Goal: Task Accomplishment & Management: Complete application form

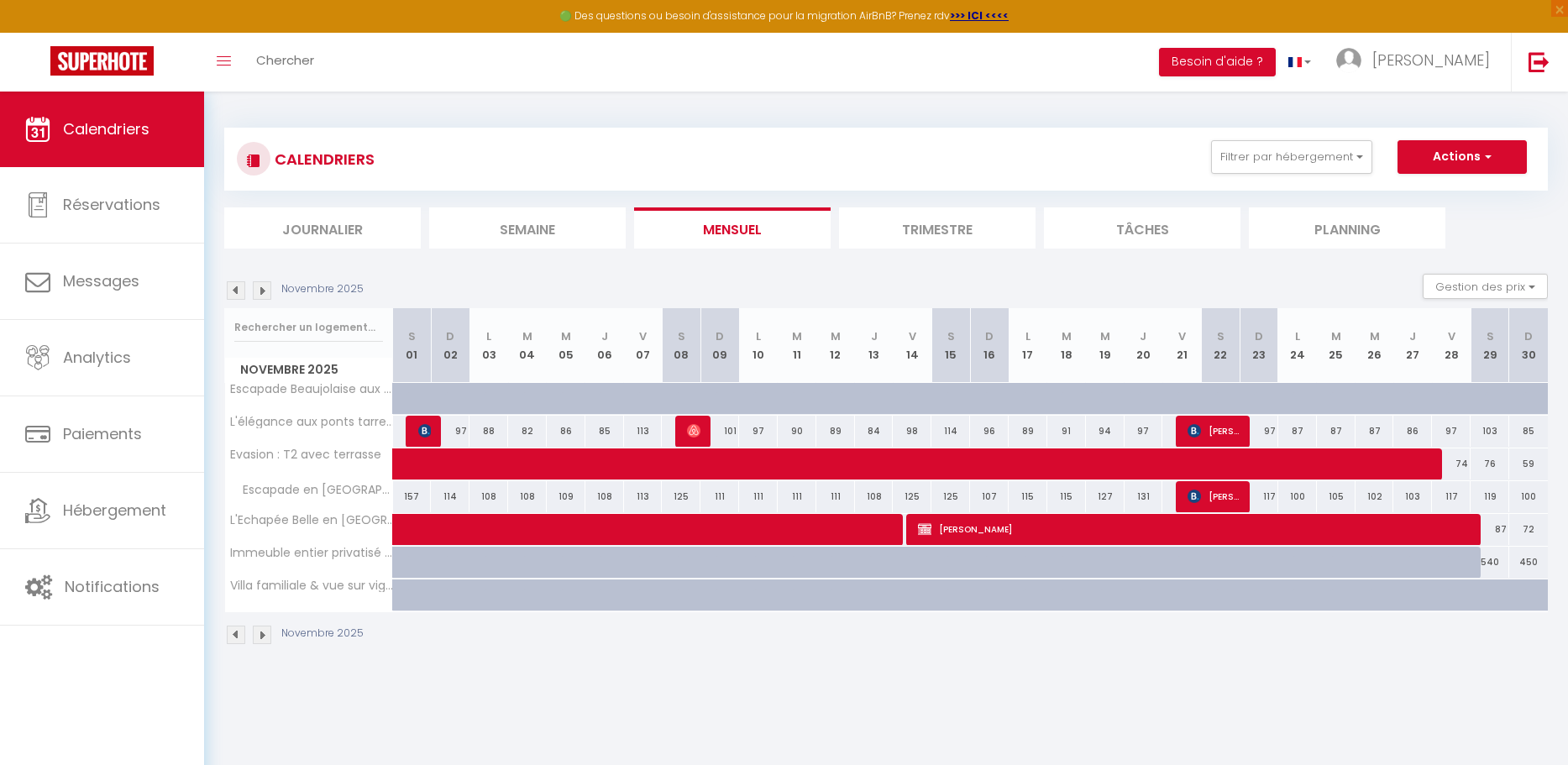
select select
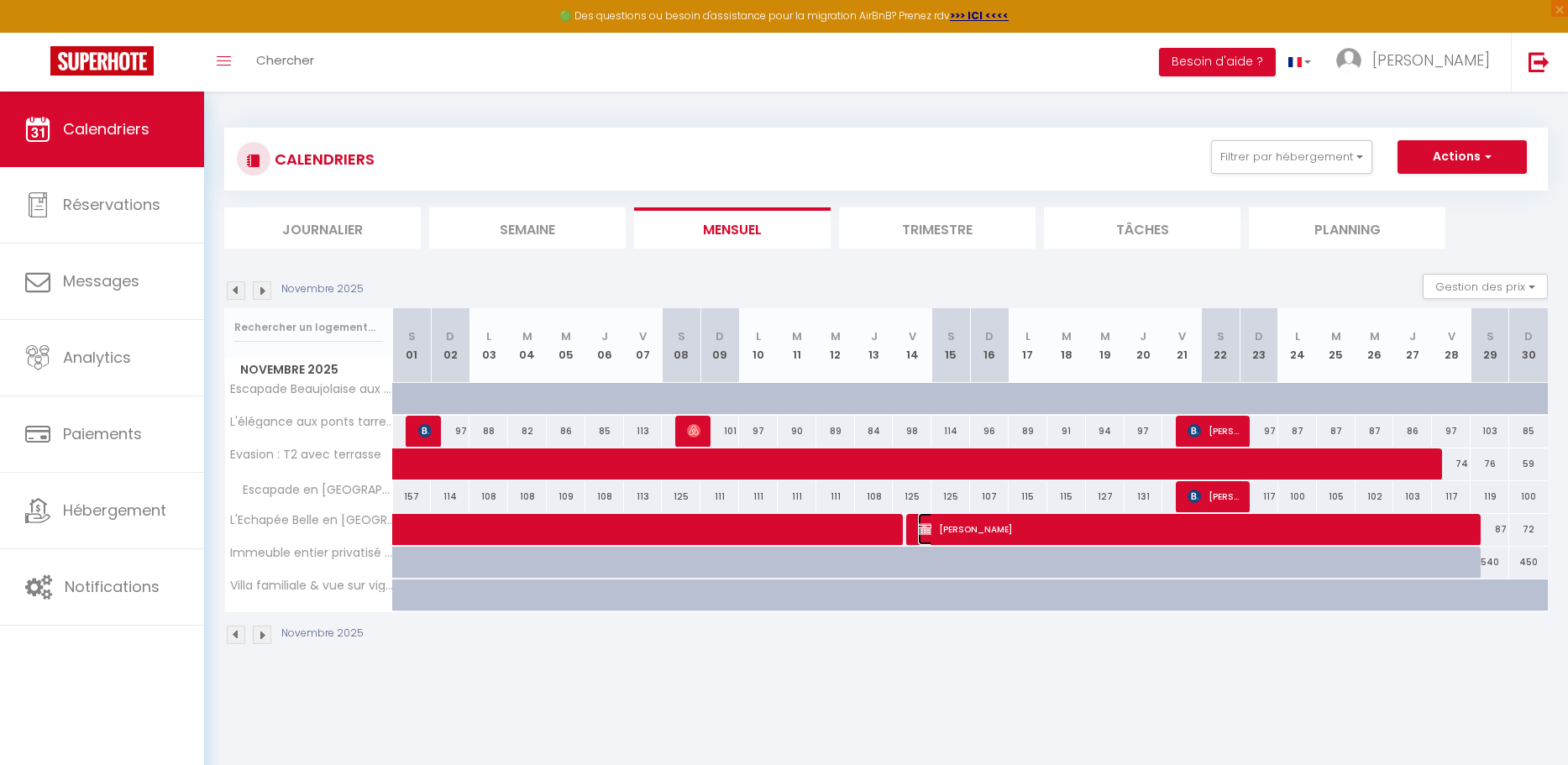
click at [1345, 535] on span "[PERSON_NAME]" at bounding box center [1194, 529] width 553 height 32
select select "OK"
select select "0"
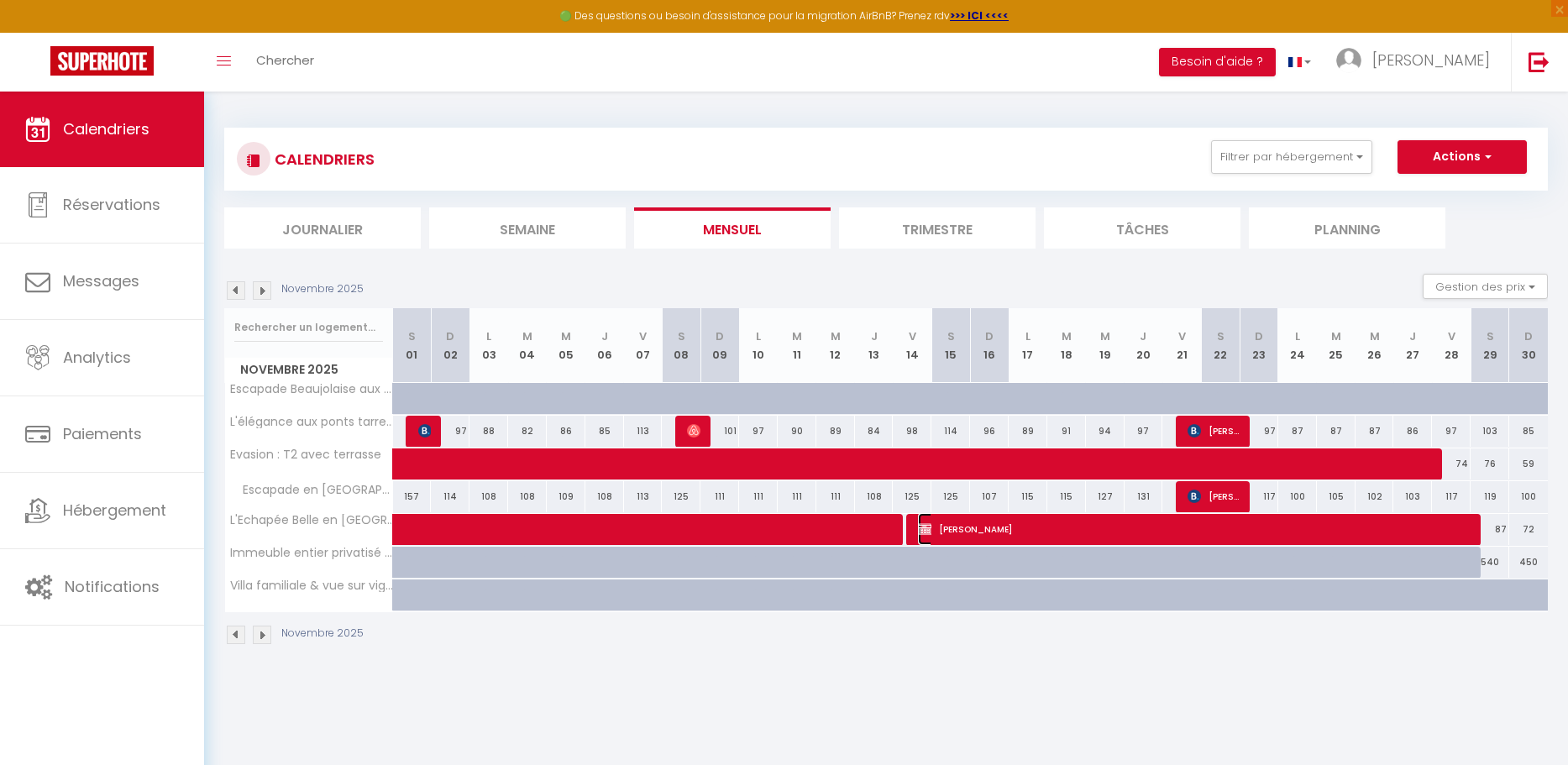
select select "1"
select select
select select "34347"
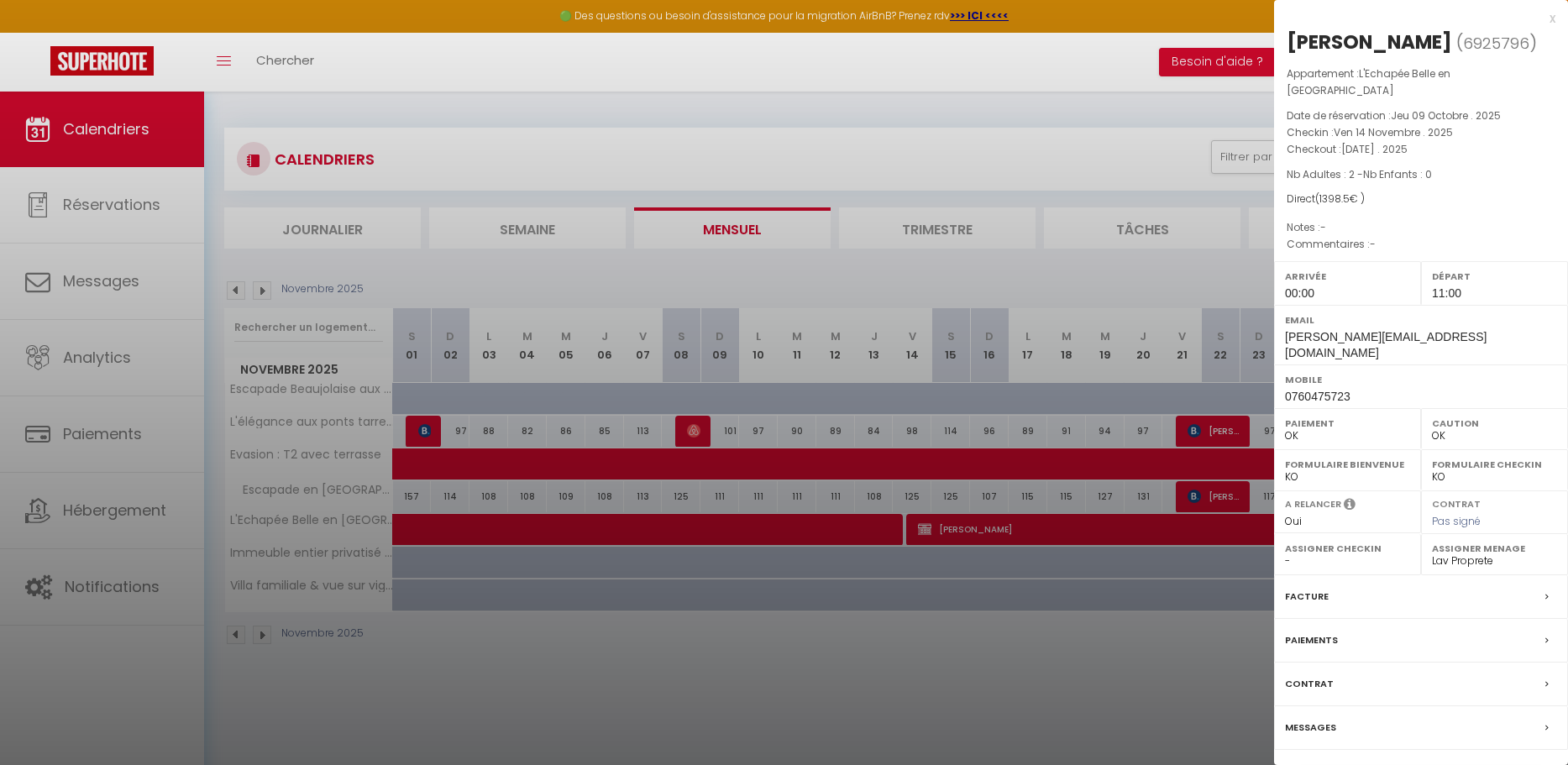
click at [1421, 764] on link "Détails de la réservation" at bounding box center [1421, 778] width 241 height 22
select select
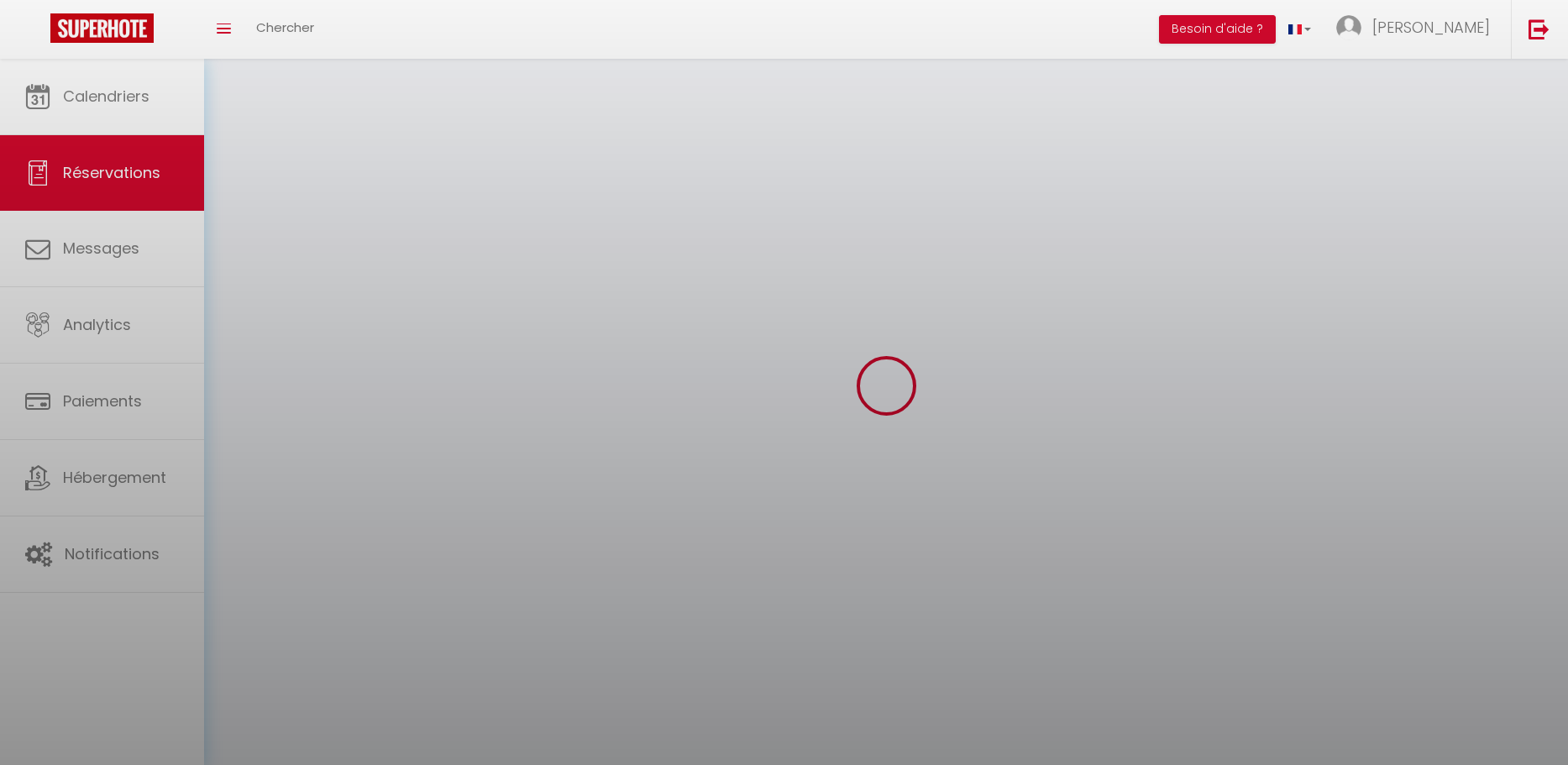
select select
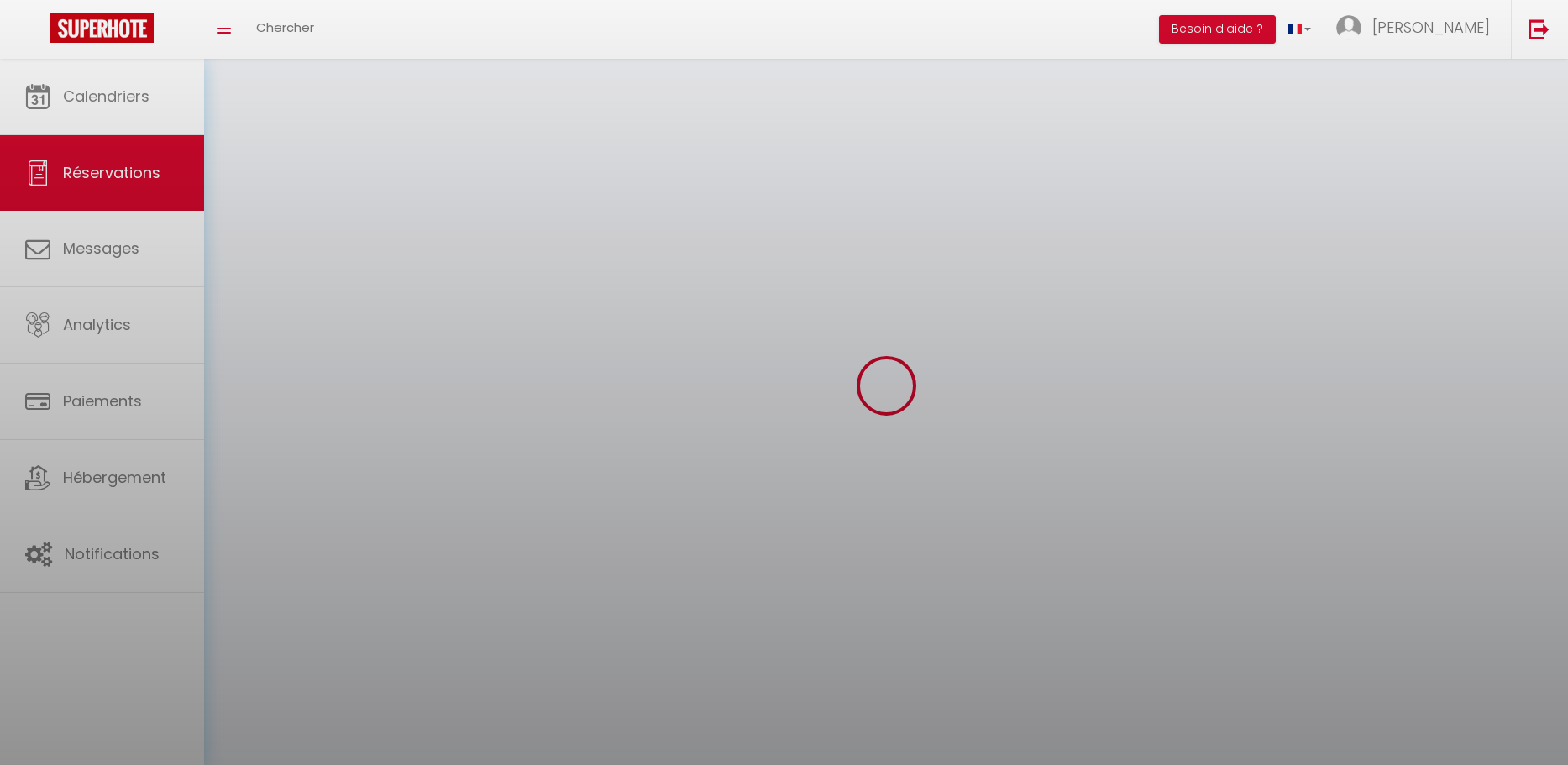
select select
checkbox input "false"
select select
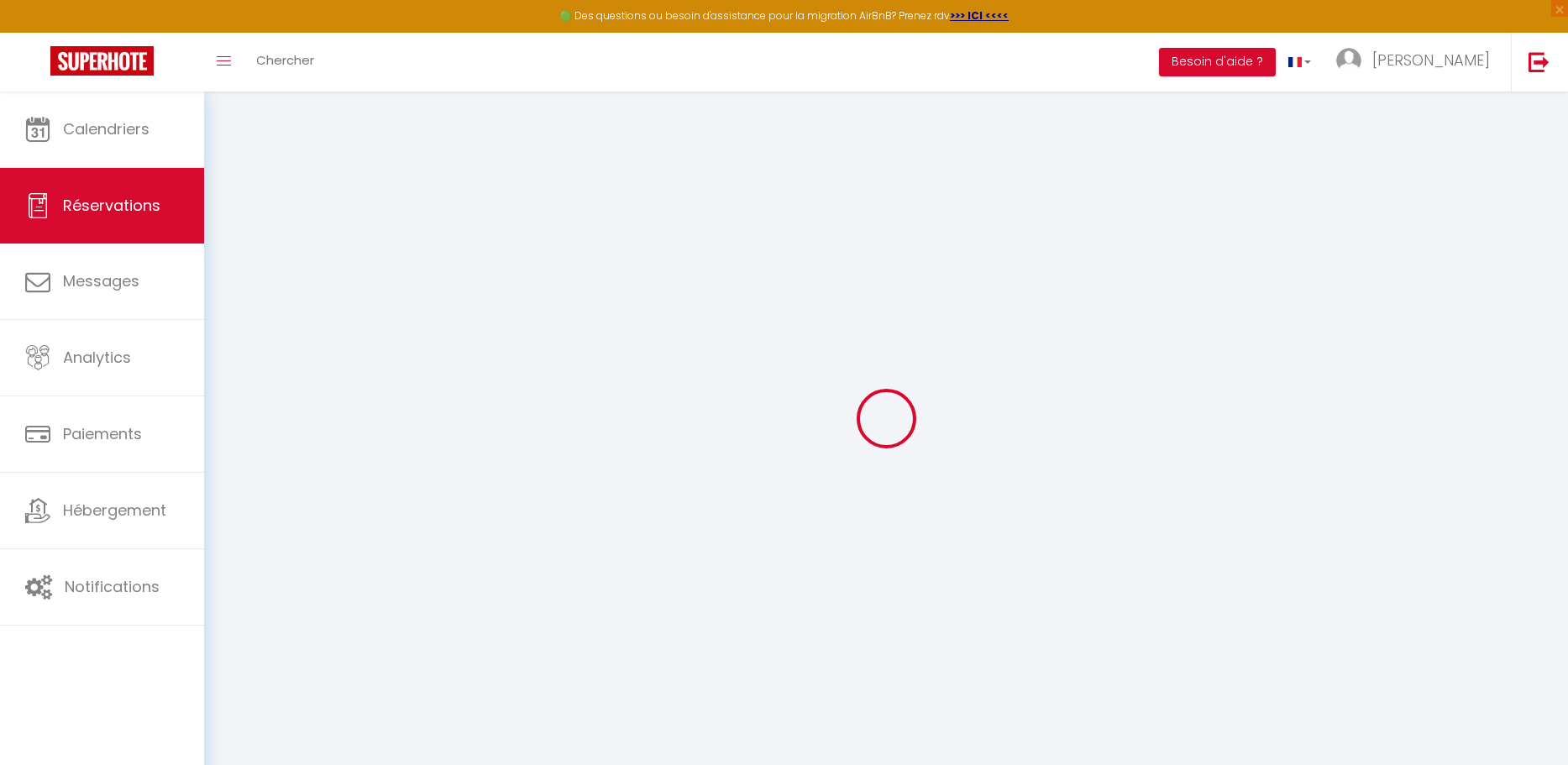
select select
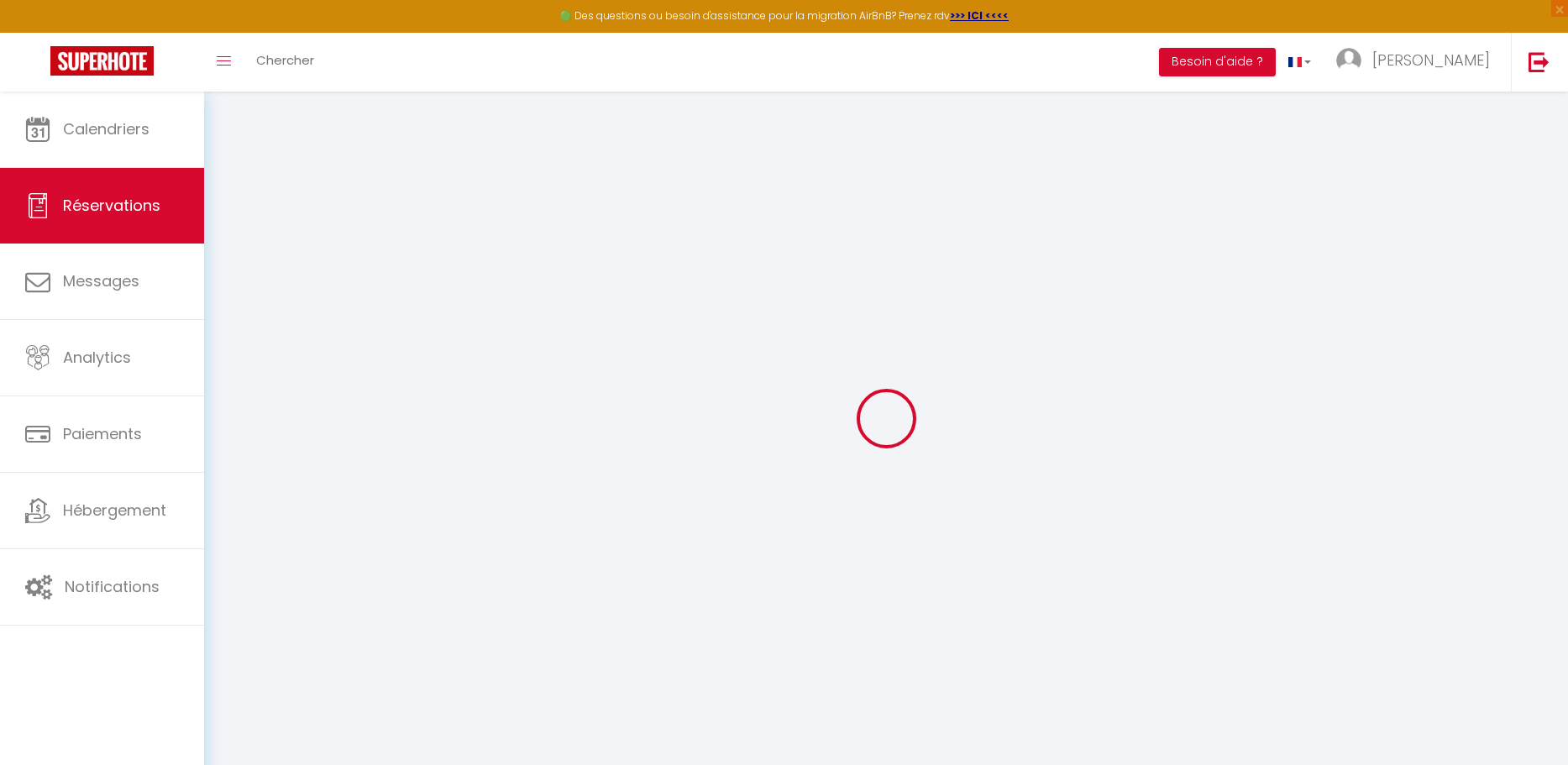
select select
checkbox input "false"
select select
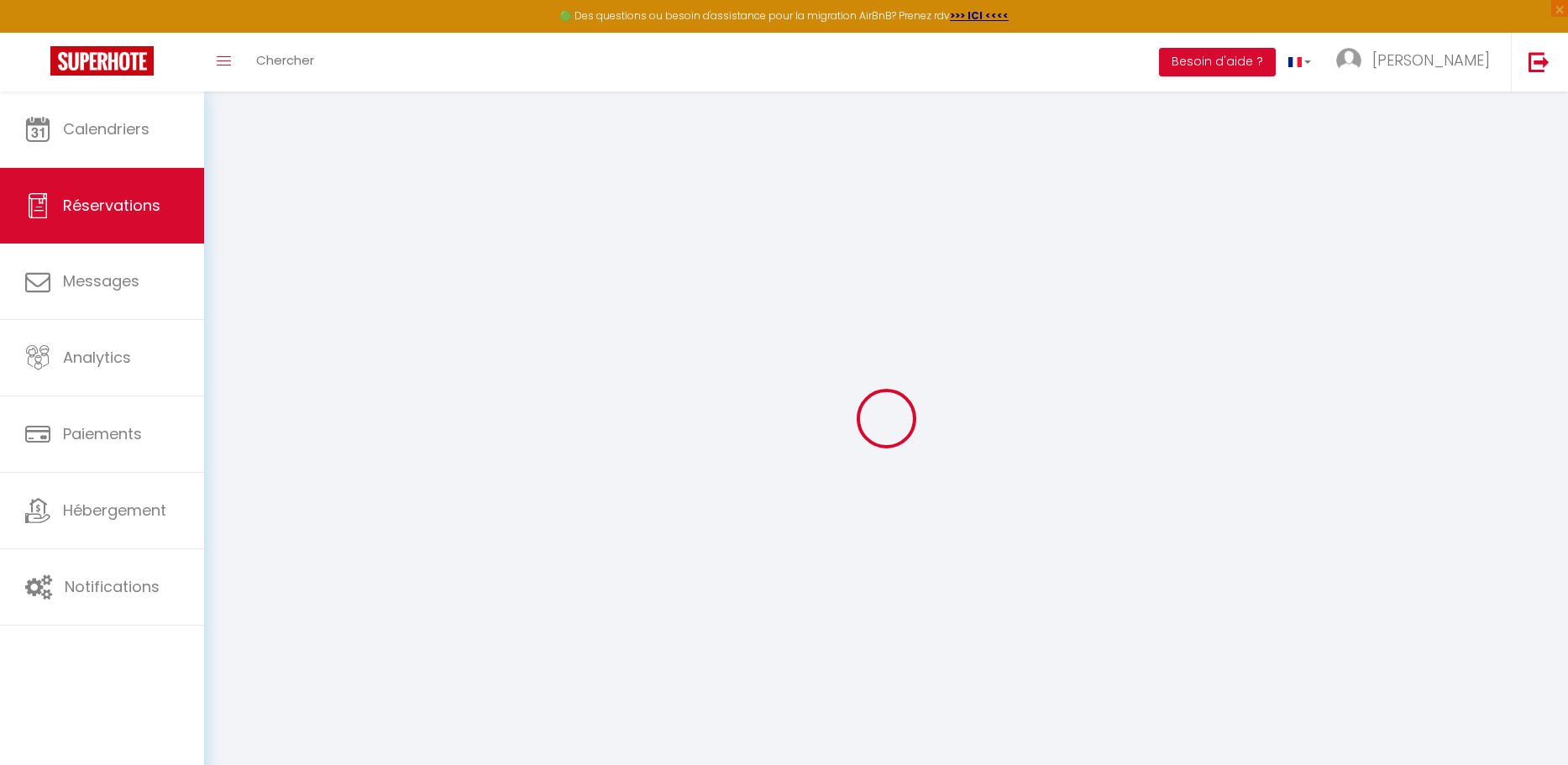
select select
checkbox input "false"
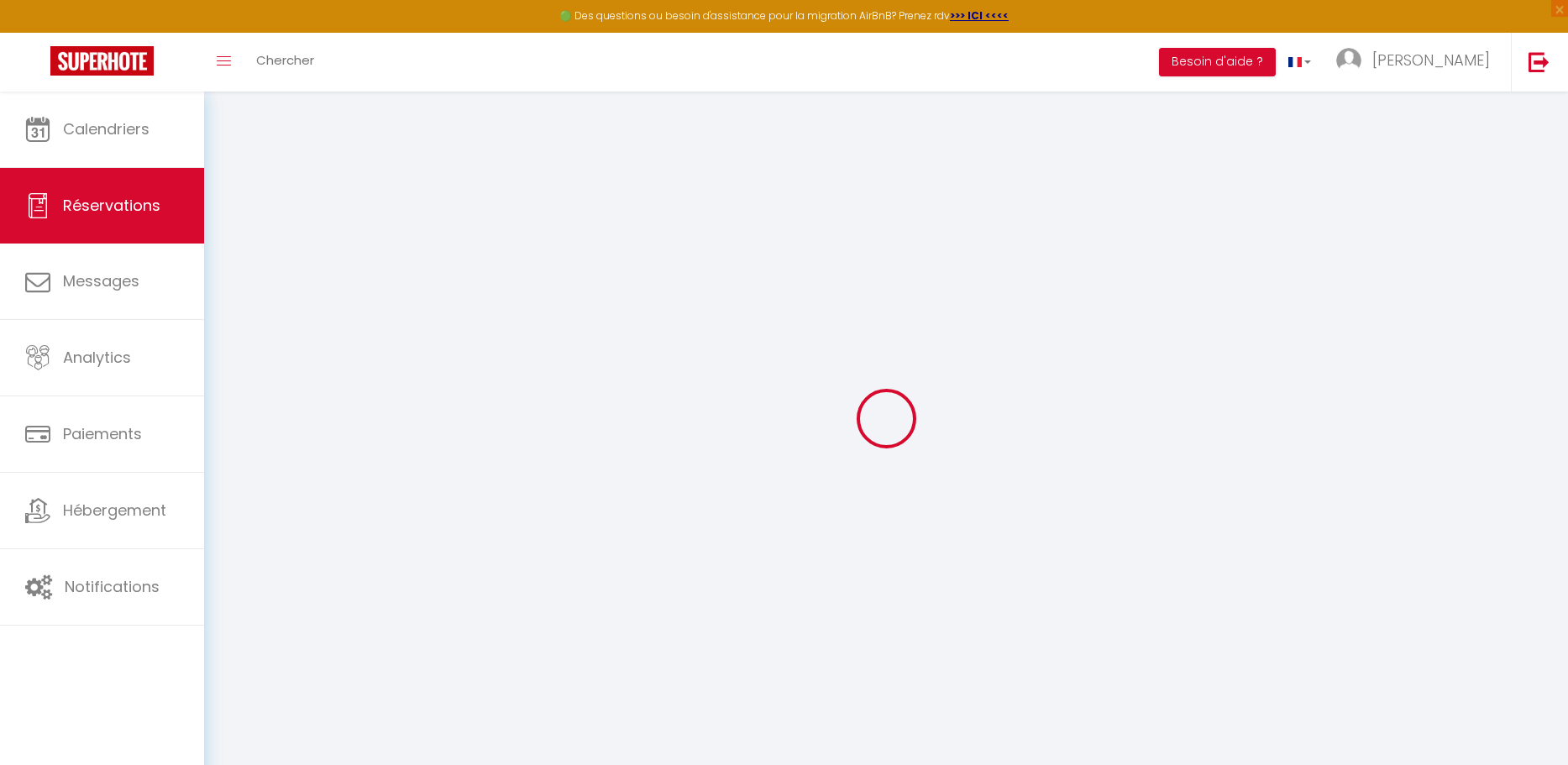
select select
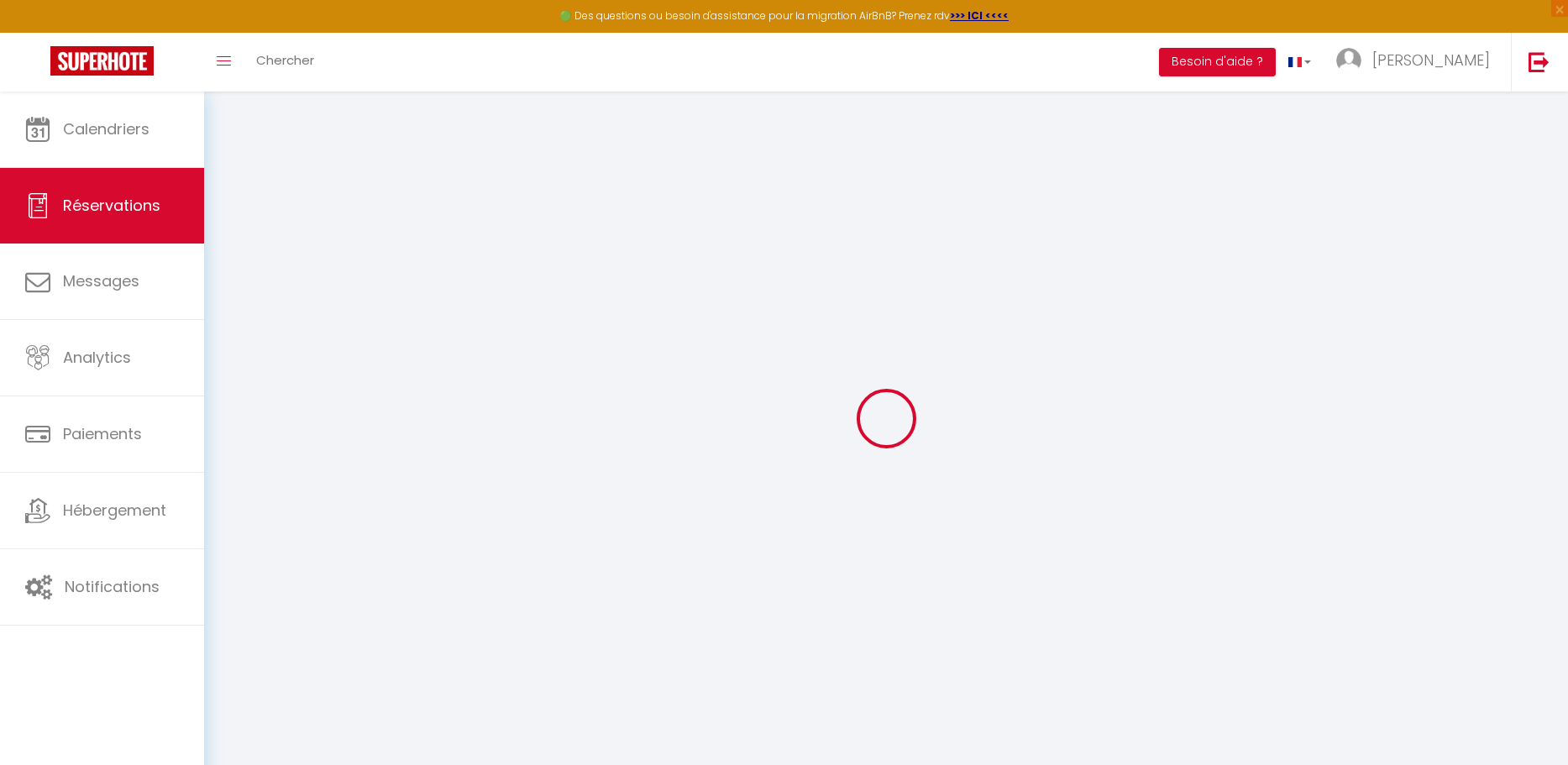
select select
checkbox input "false"
select select
type input "[PERSON_NAME]"
type input "bonnet"
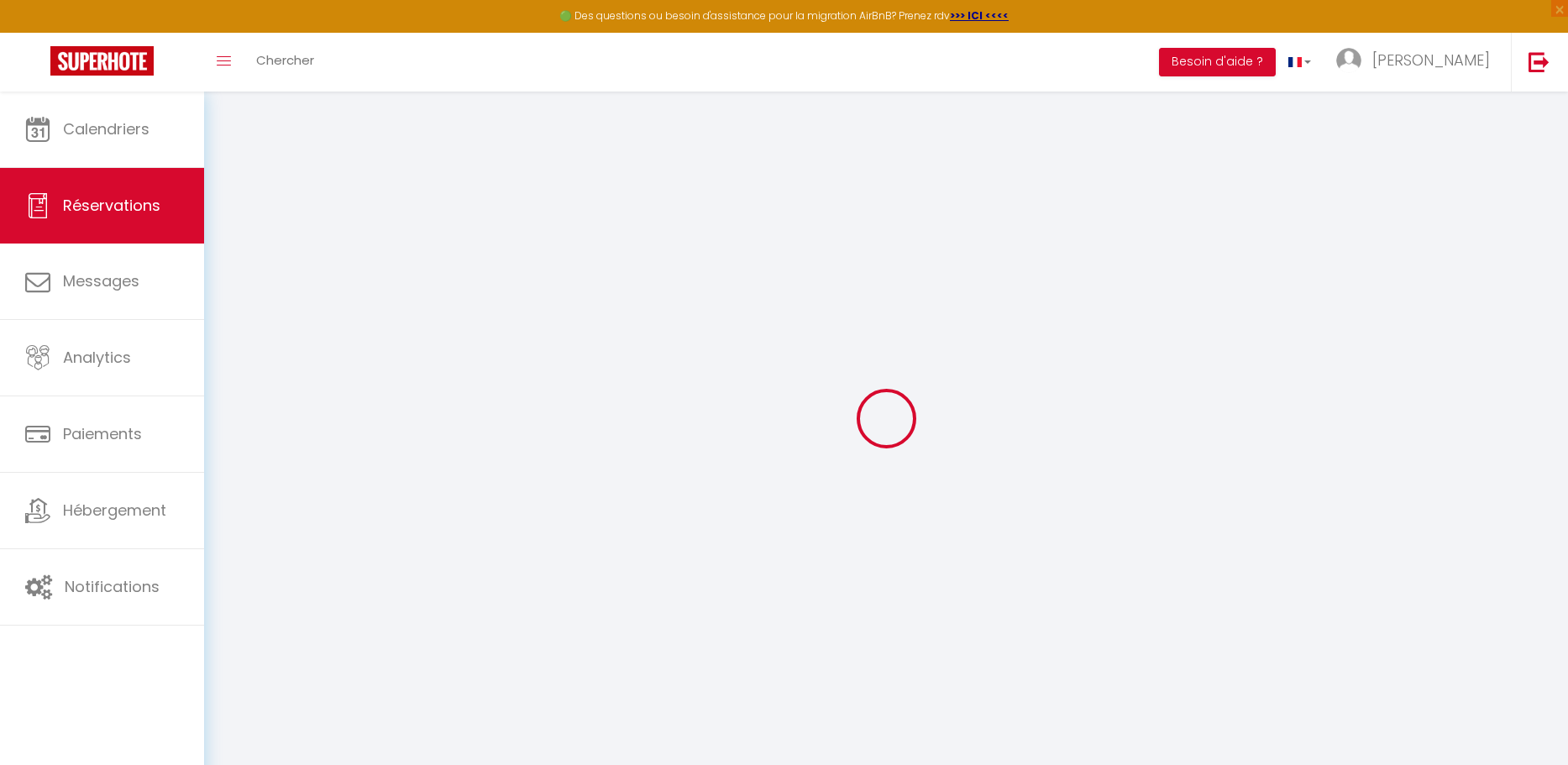
type input "[PERSON_NAME][EMAIL_ADDRESS][DOMAIN_NAME]"
type input "0760475723"
type input "95800"
type input "cergy"
select select "FR"
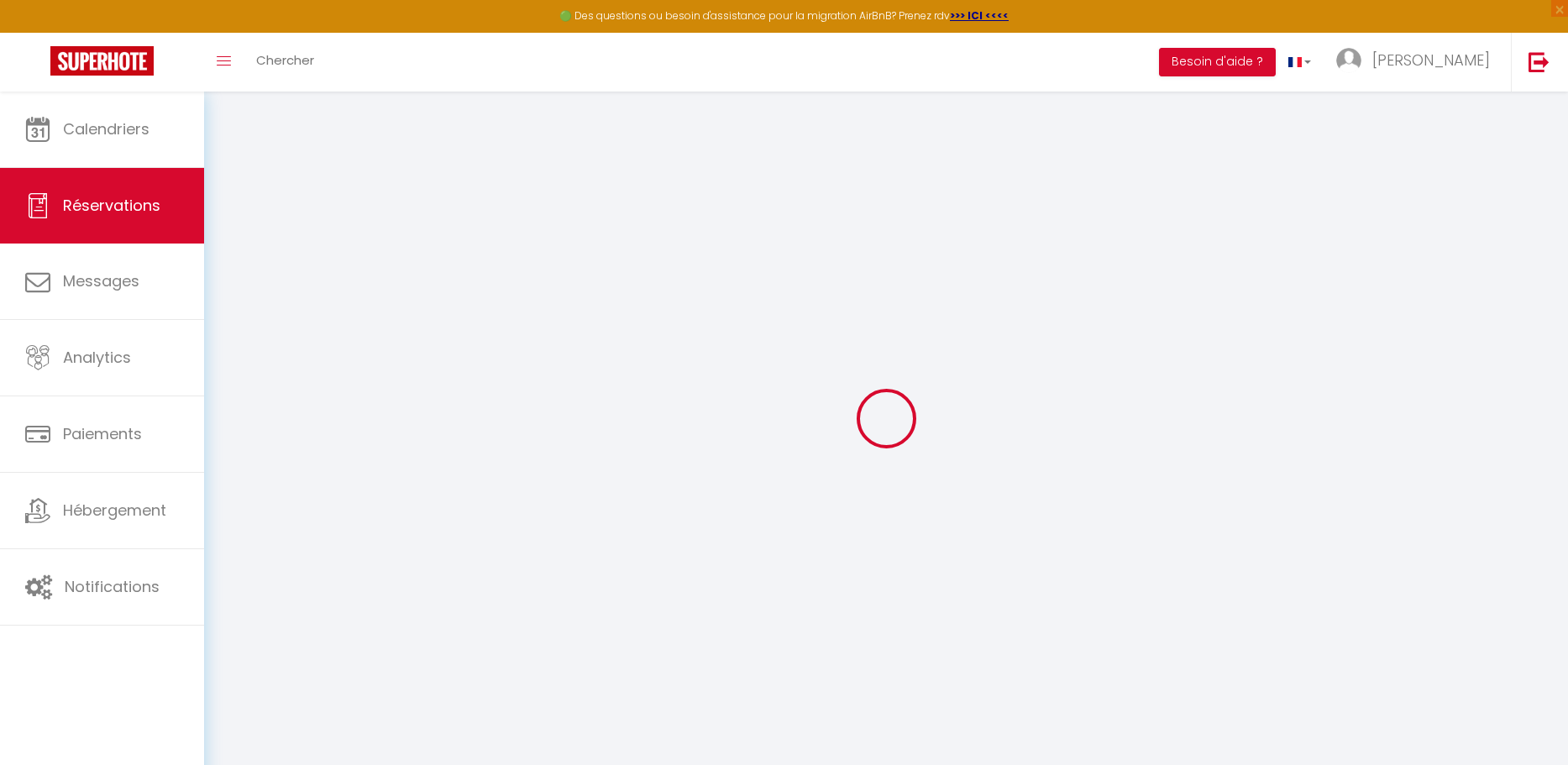
select select "68951"
select select "1"
type input "Ven 14 Novembre 2025"
select select
type input "[DATE]"
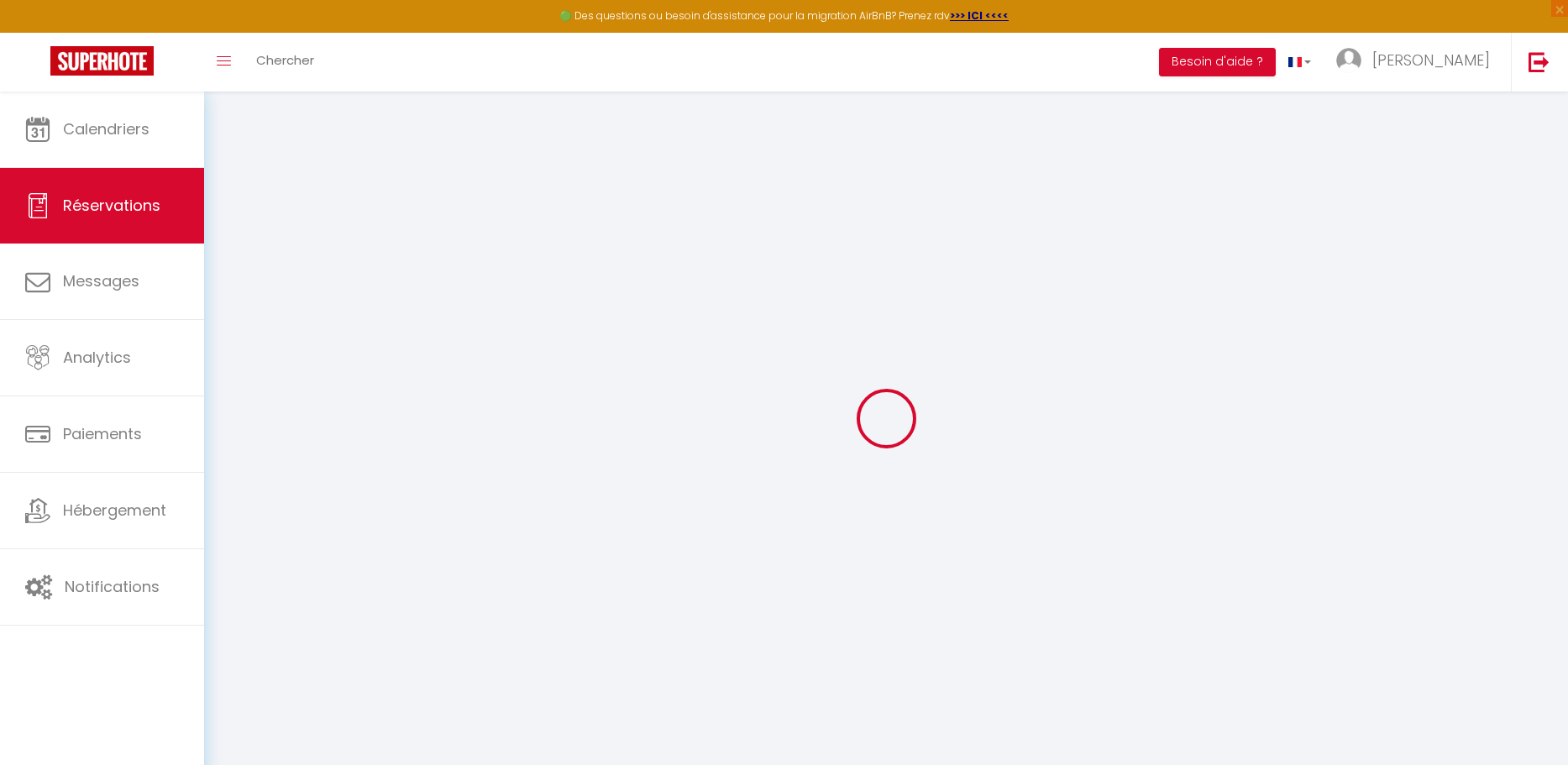
select select
type input "2"
select select "12"
select select
type input "1320"
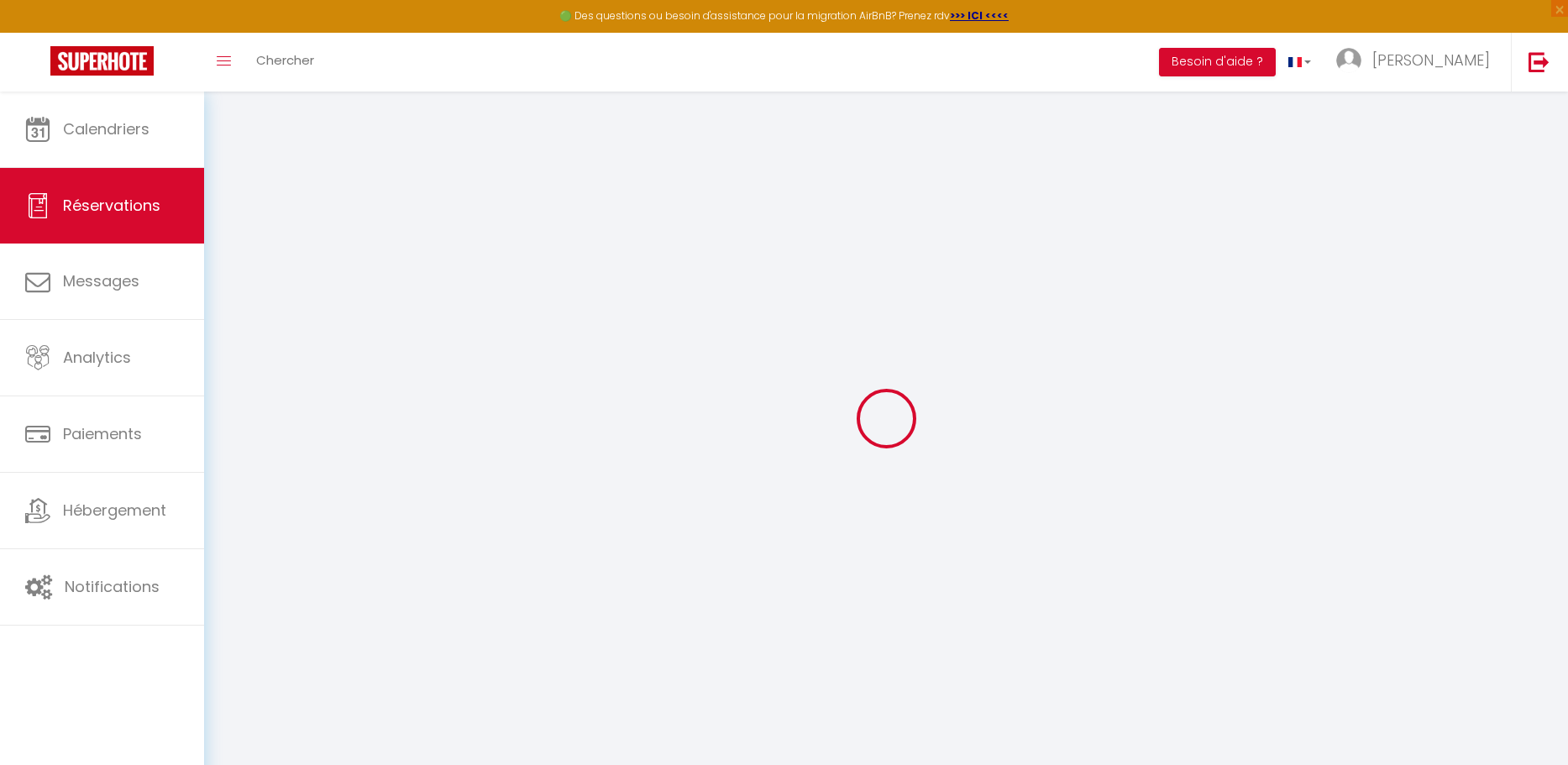
checkbox input "false"
type input "43.5"
type input "0"
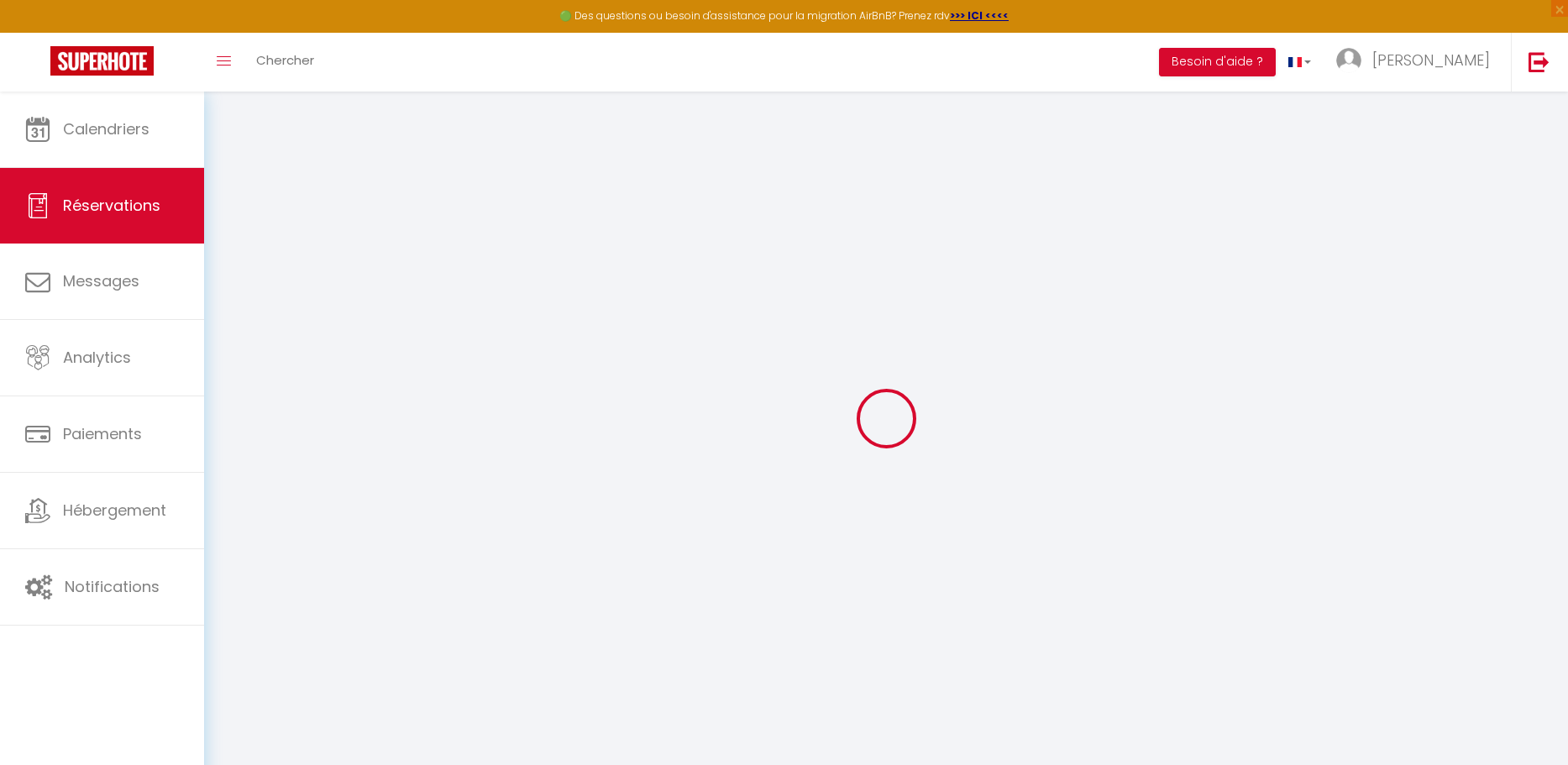
select select
select select "15"
checkbox input "false"
select select
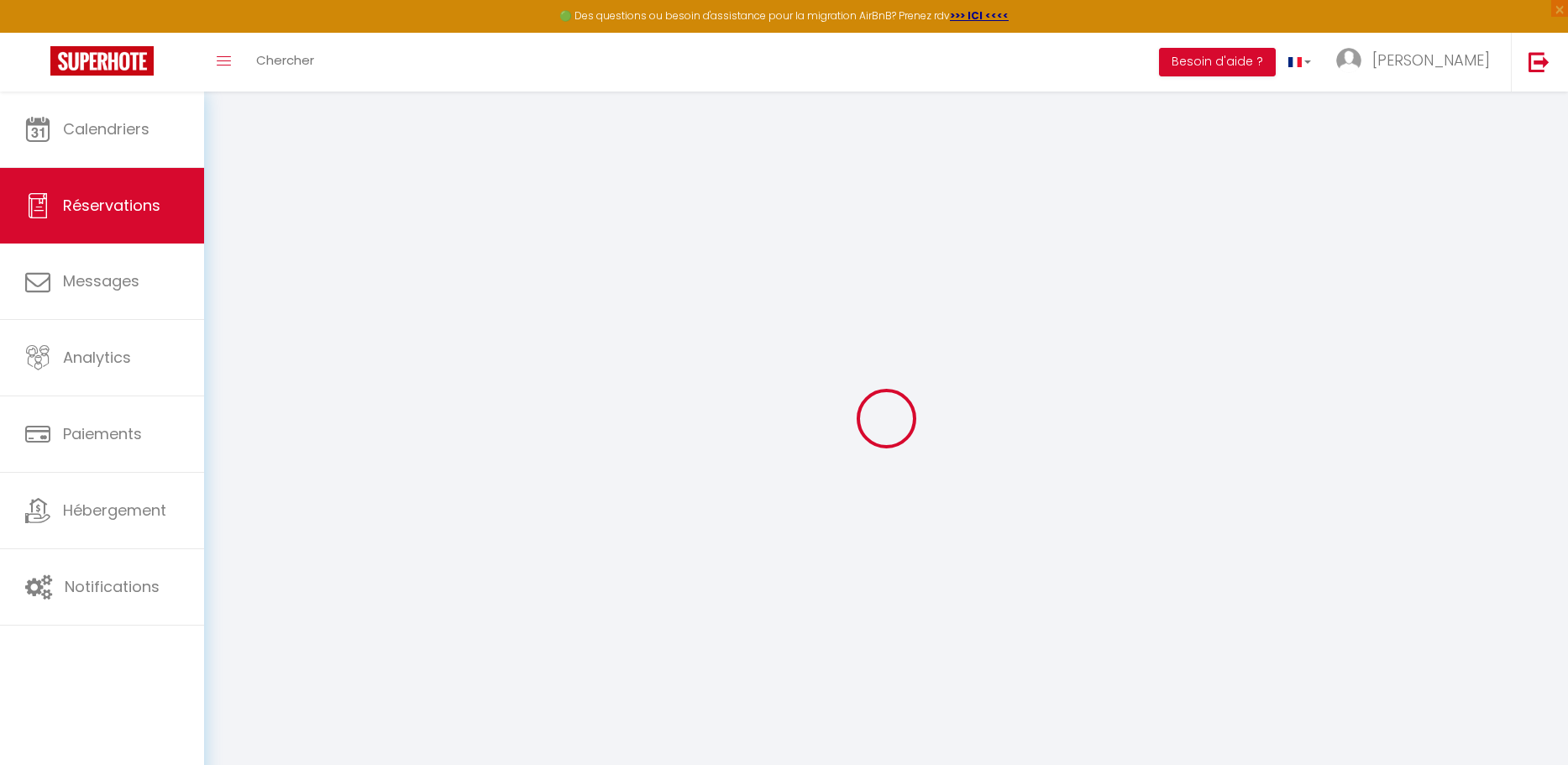
select select
checkbox input "false"
select select
checkbox input "false"
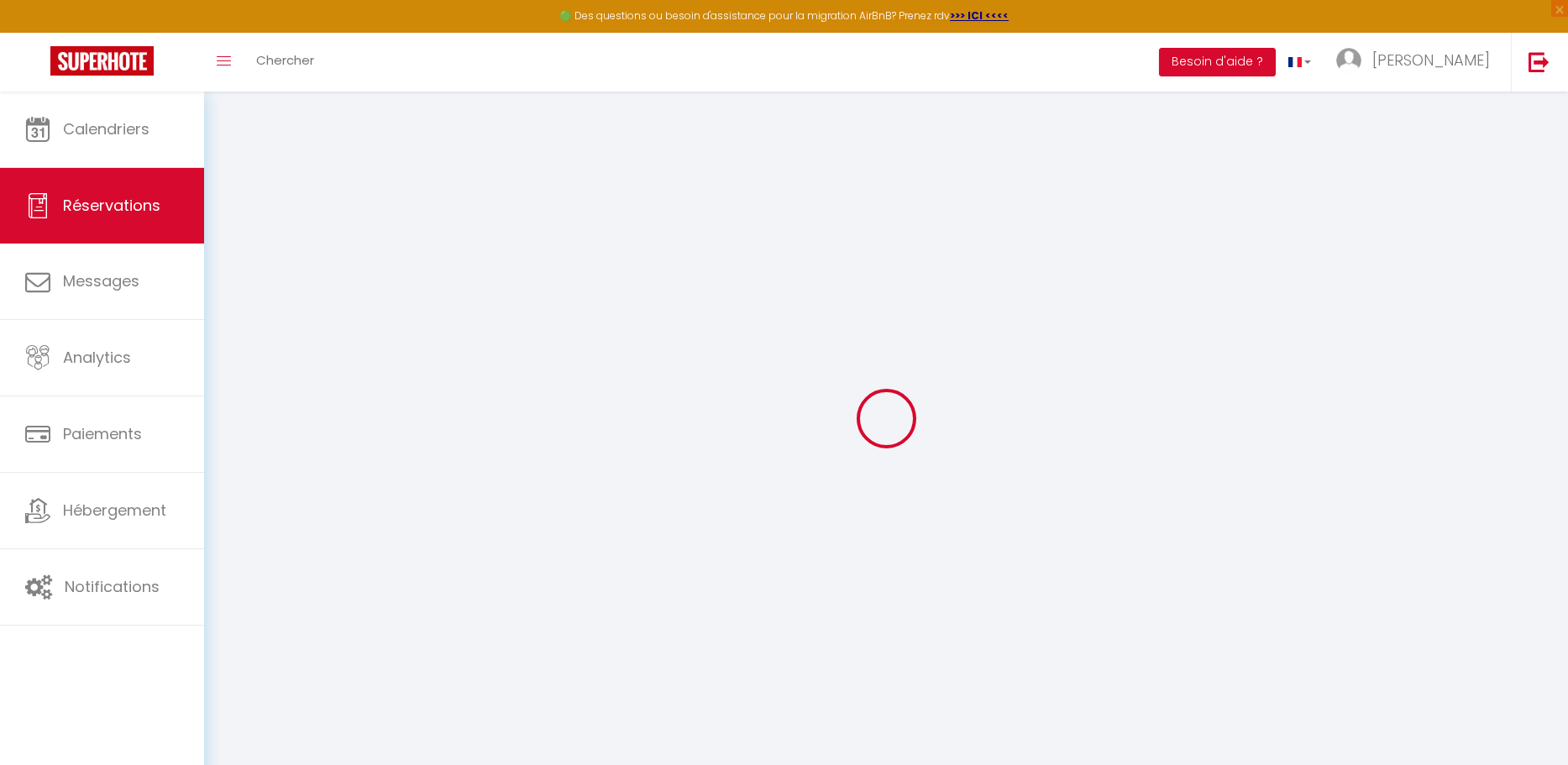
select select
checkbox input "false"
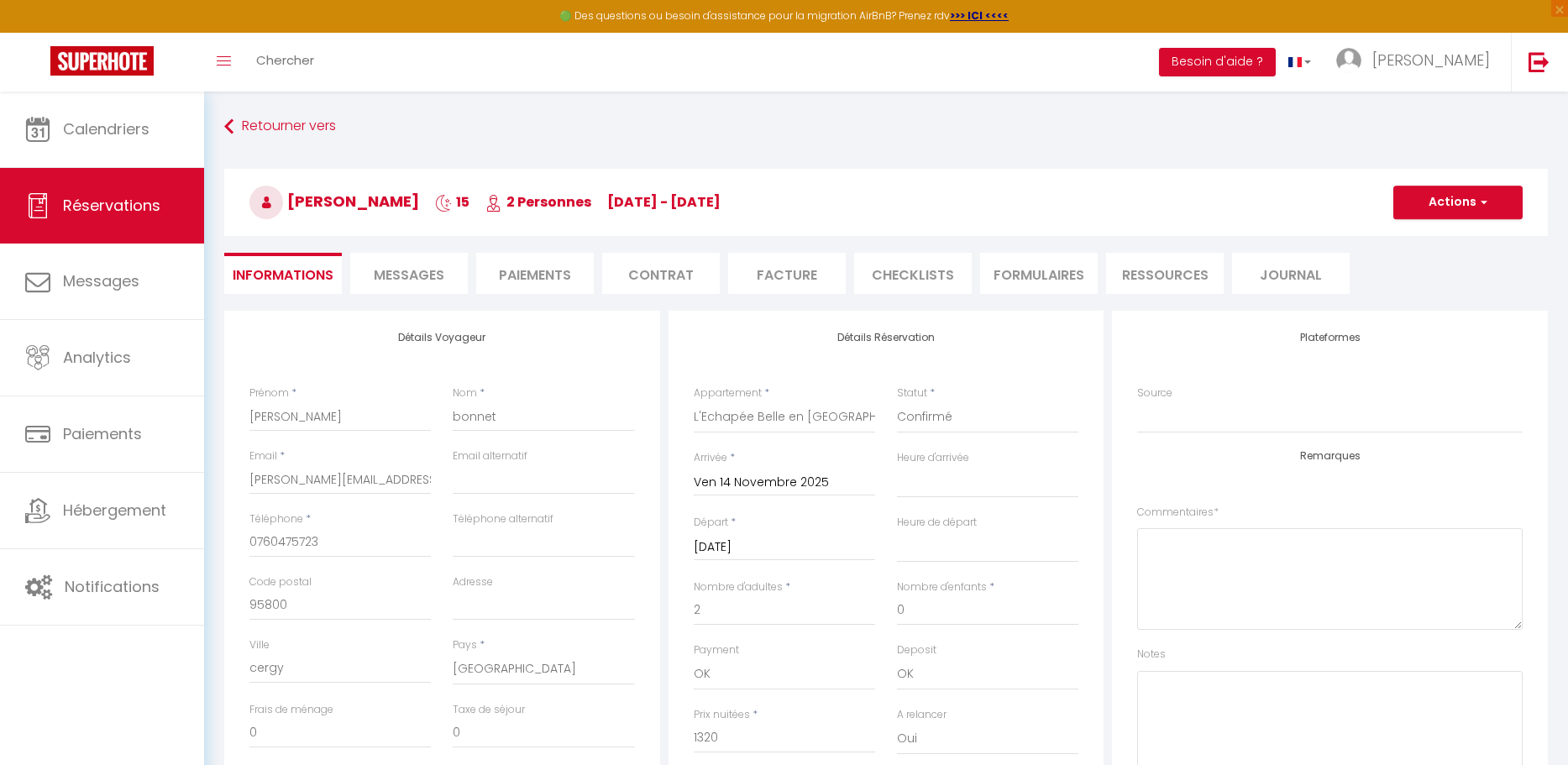
type input "35"
type input "43.5"
select select
checkbox input "false"
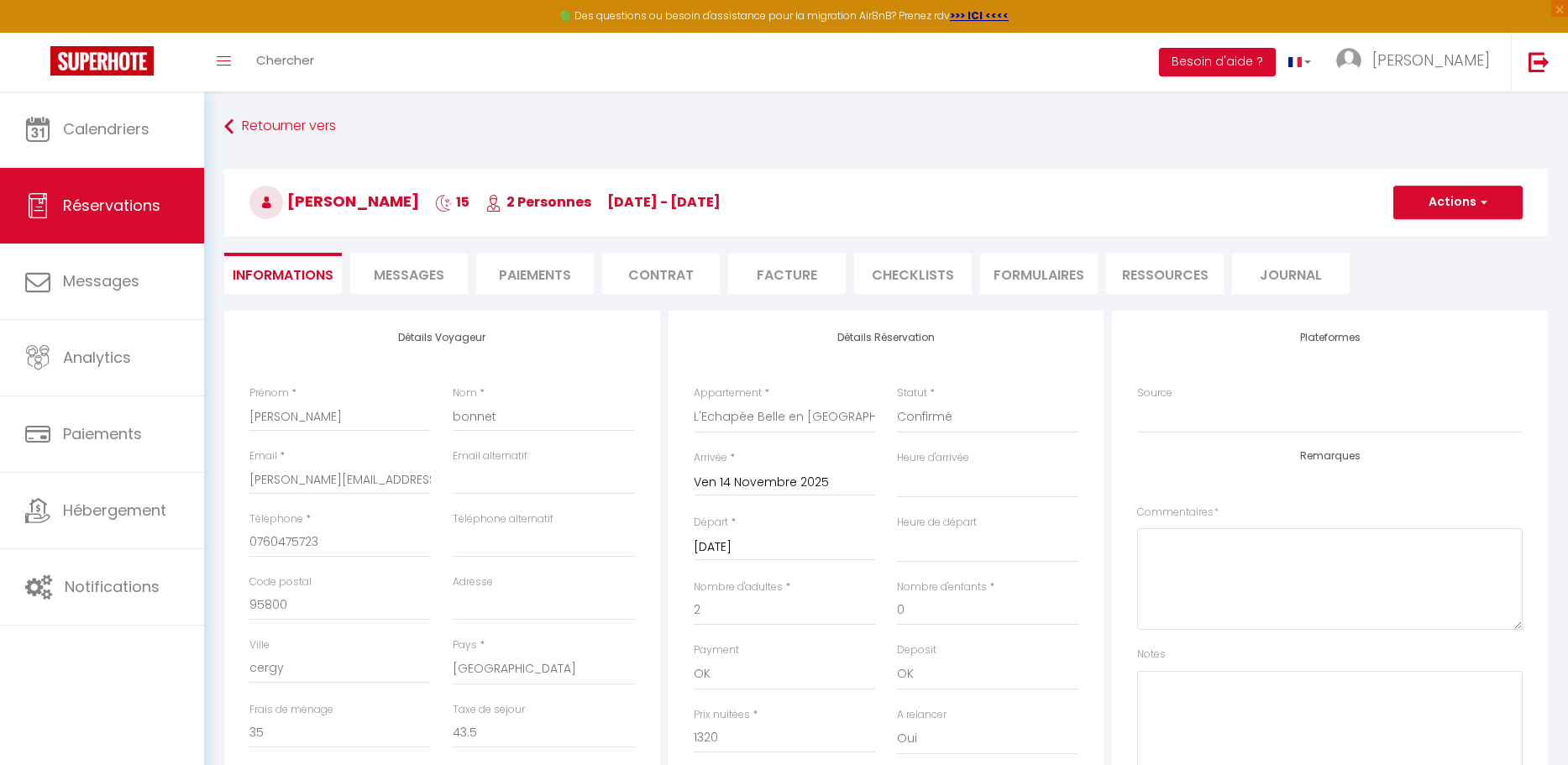
select select "00:00"
select select "11:00"
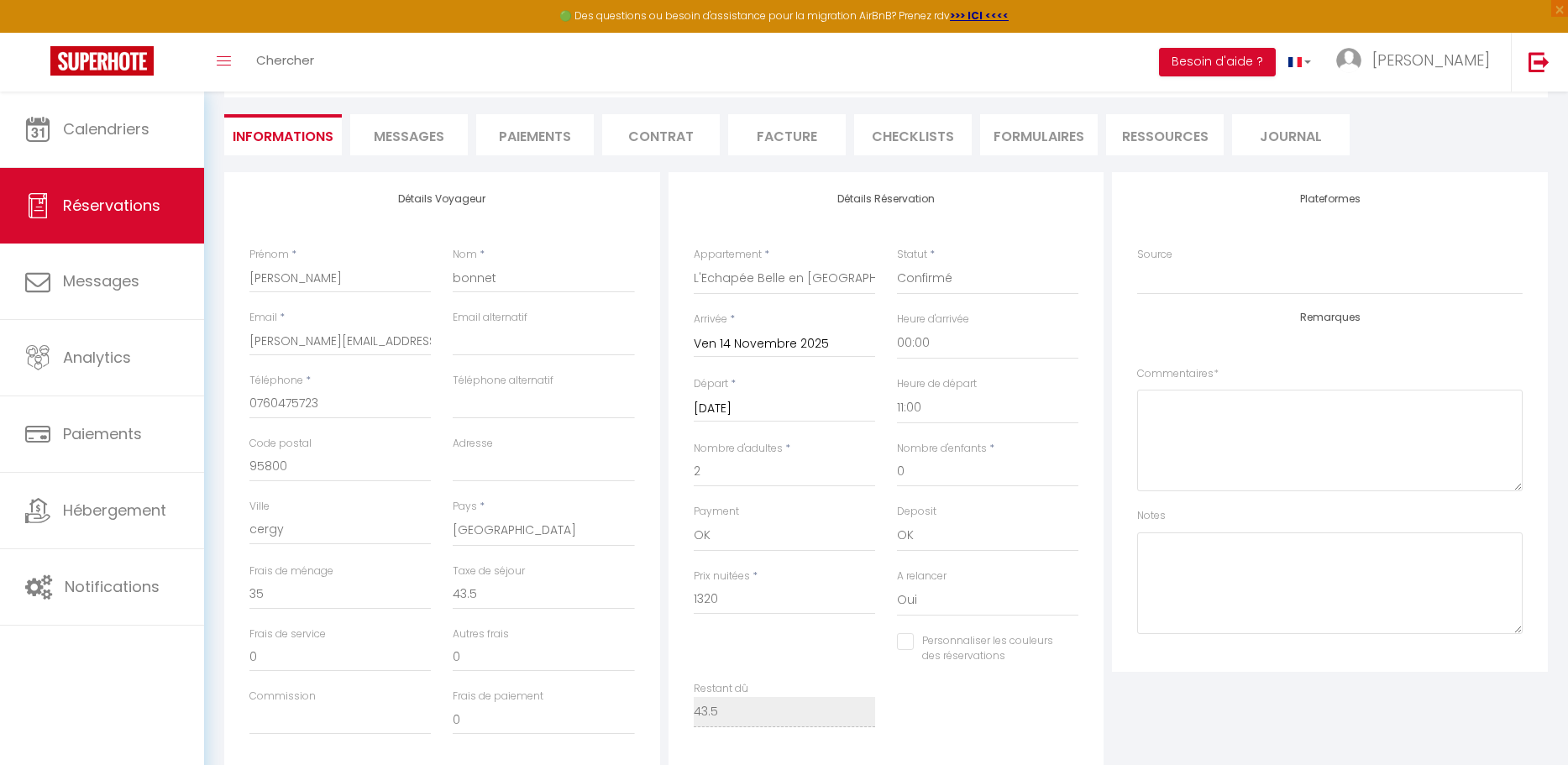
scroll to position [149, 0]
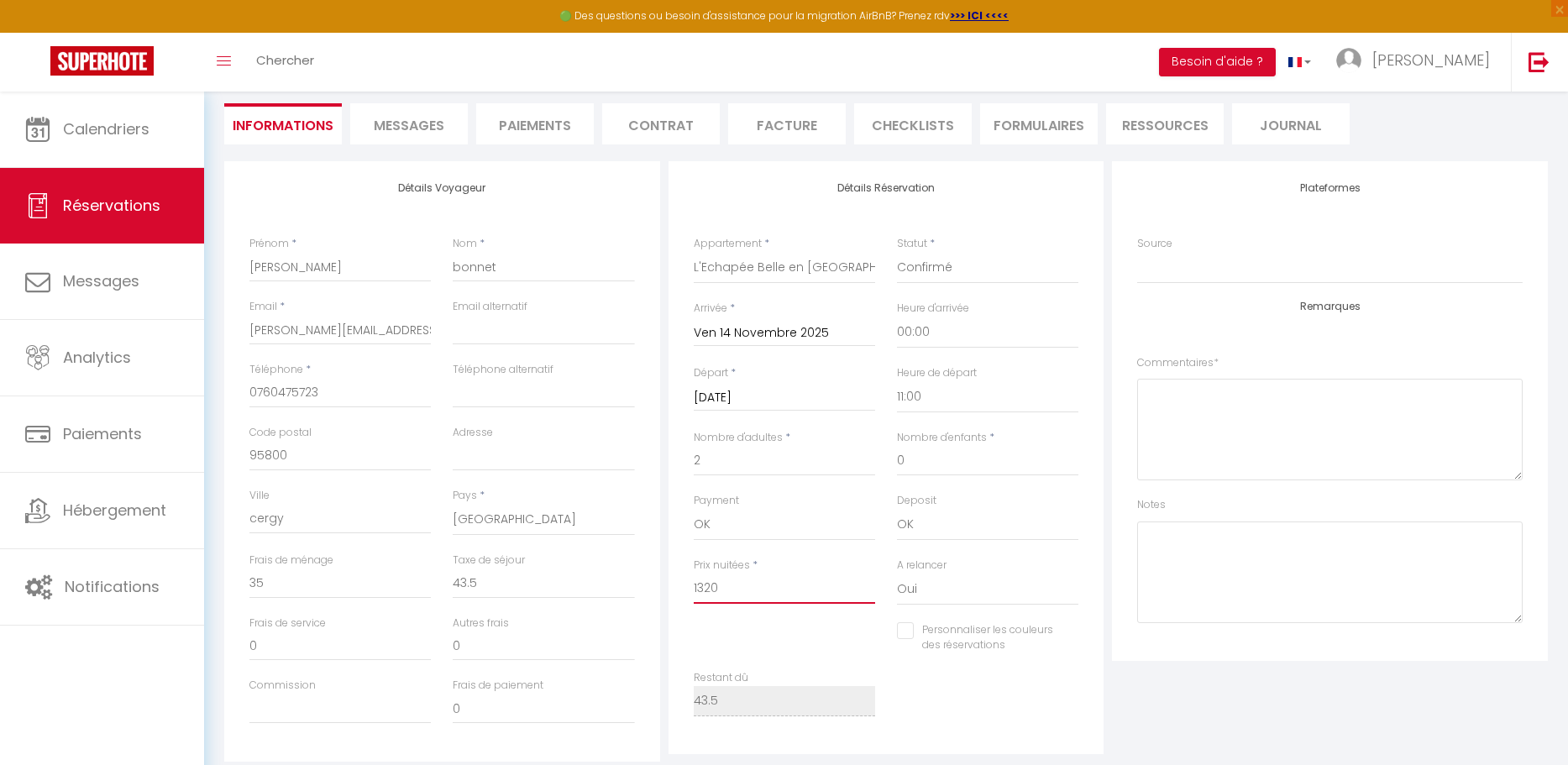
click at [731, 591] on input "1320" at bounding box center [784, 587] width 182 height 30
drag, startPoint x: 722, startPoint y: 586, endPoint x: 689, endPoint y: 580, distance: 33.5
click at [689, 580] on div "Prix nuitées * 1320" at bounding box center [784, 589] width 203 height 65
type input "1"
checkbox input "false"
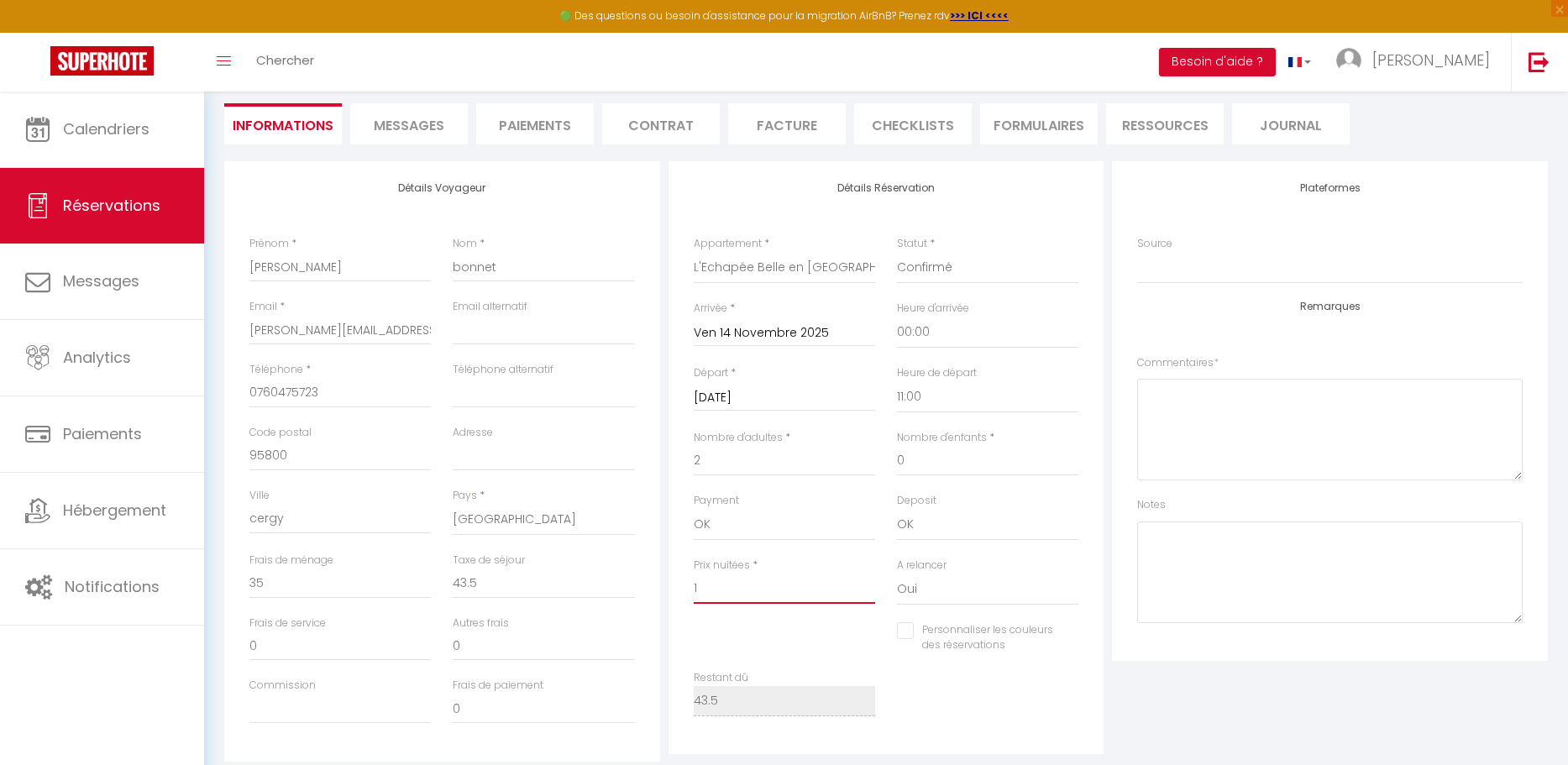
type input "10"
checkbox input "false"
type input "106"
checkbox input "false"
type input "1060"
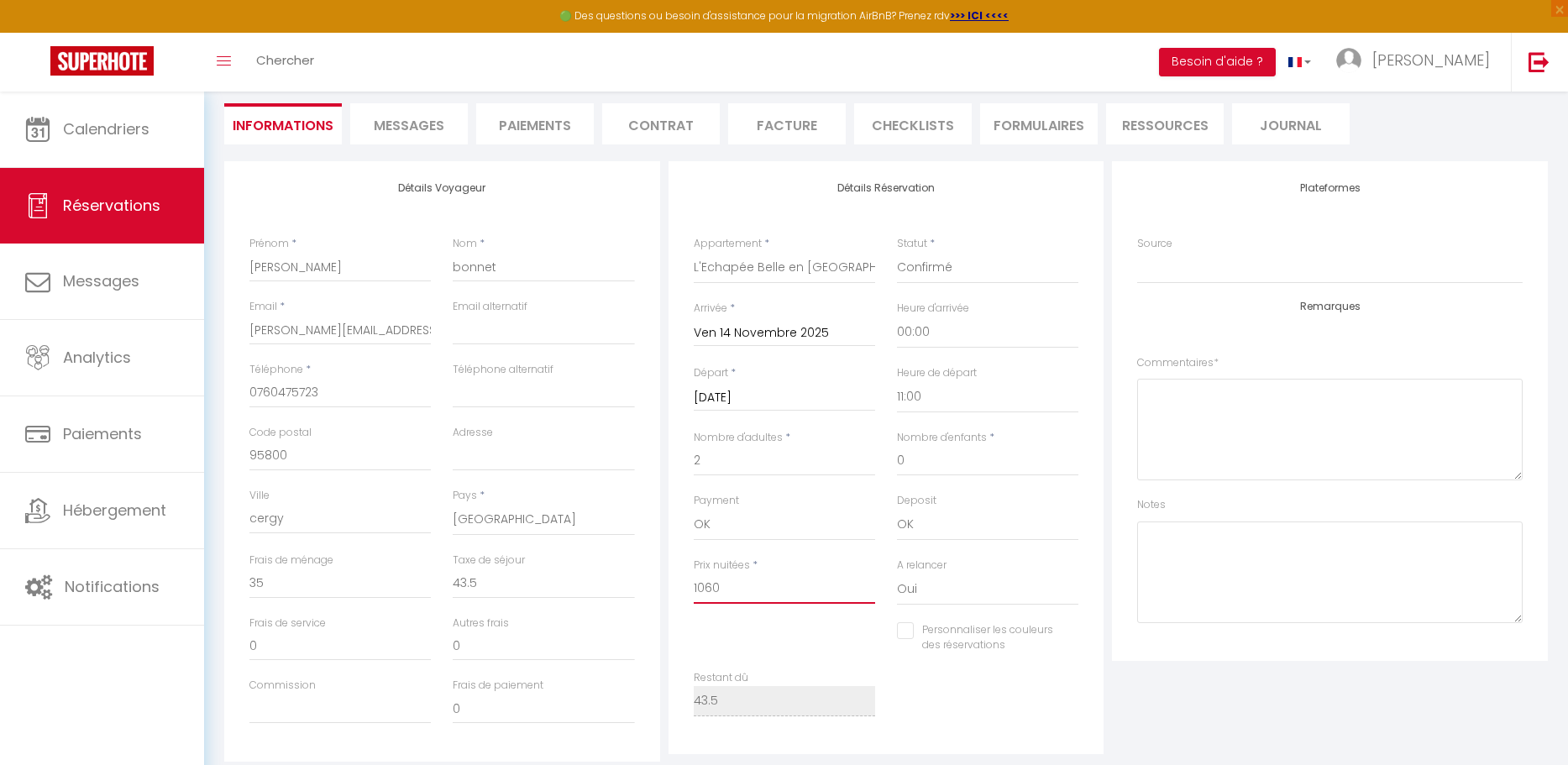
checkbox input "false"
type input "106"
checkbox input "false"
type input "10"
checkbox input "false"
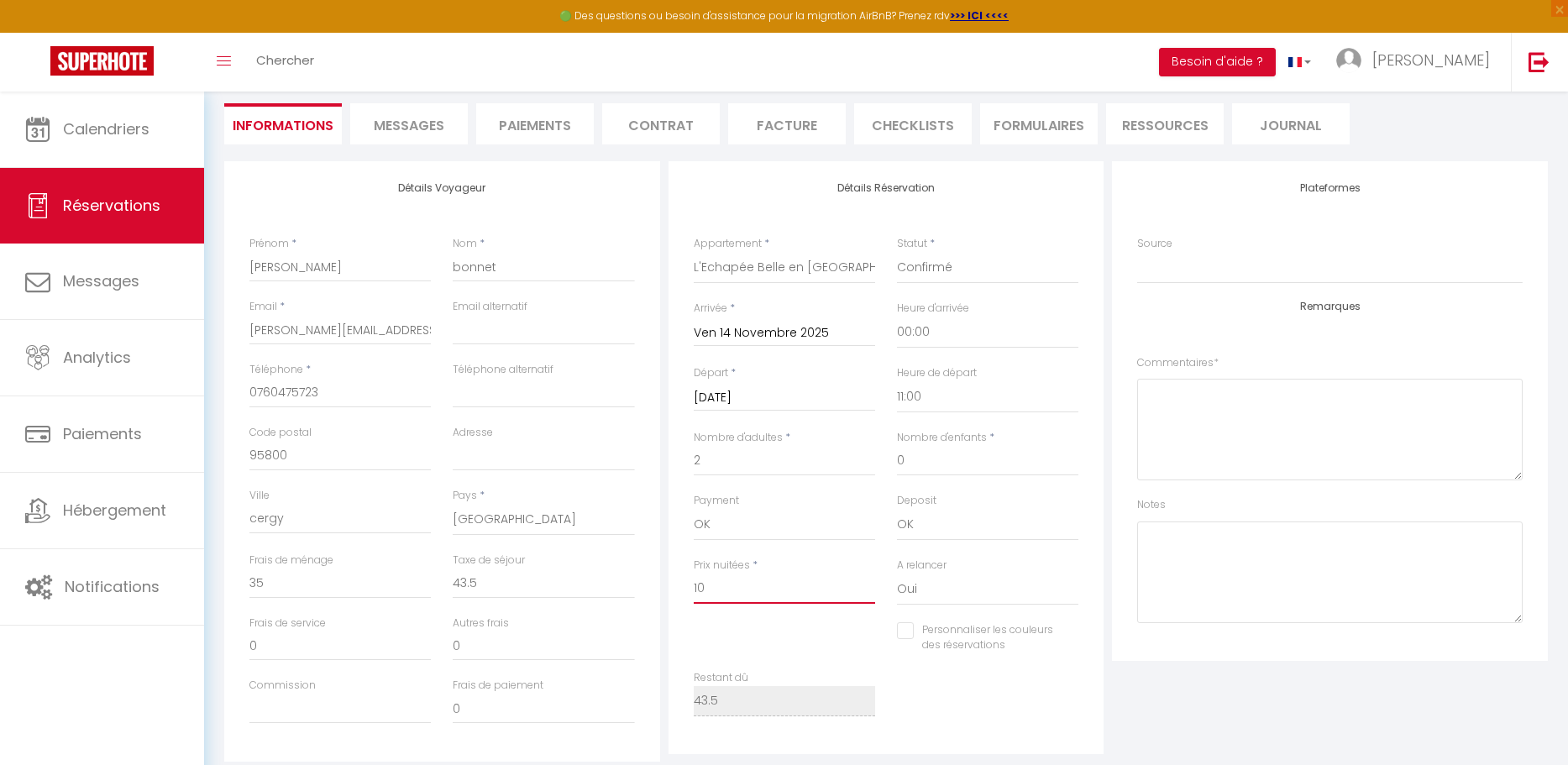
type input "105"
checkbox input "false"
type input "1059"
checkbox input "false"
type input "1059"
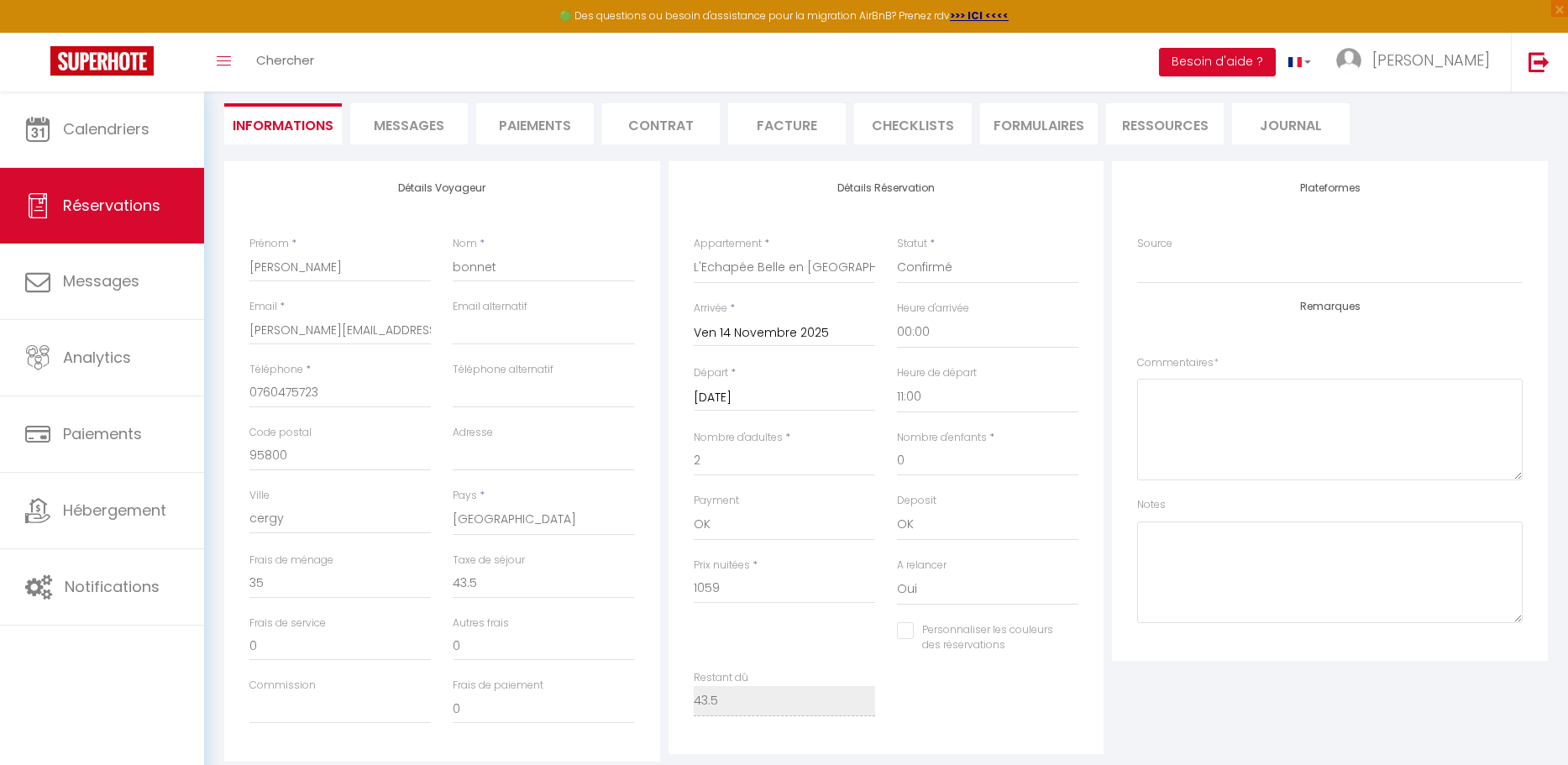
type input "0"
checkbox input "false"
click at [565, 614] on div "Taxe de séjour 0" at bounding box center [543, 584] width 203 height 63
click at [246, 575] on div "Frais de ménage 0" at bounding box center [340, 584] width 203 height 63
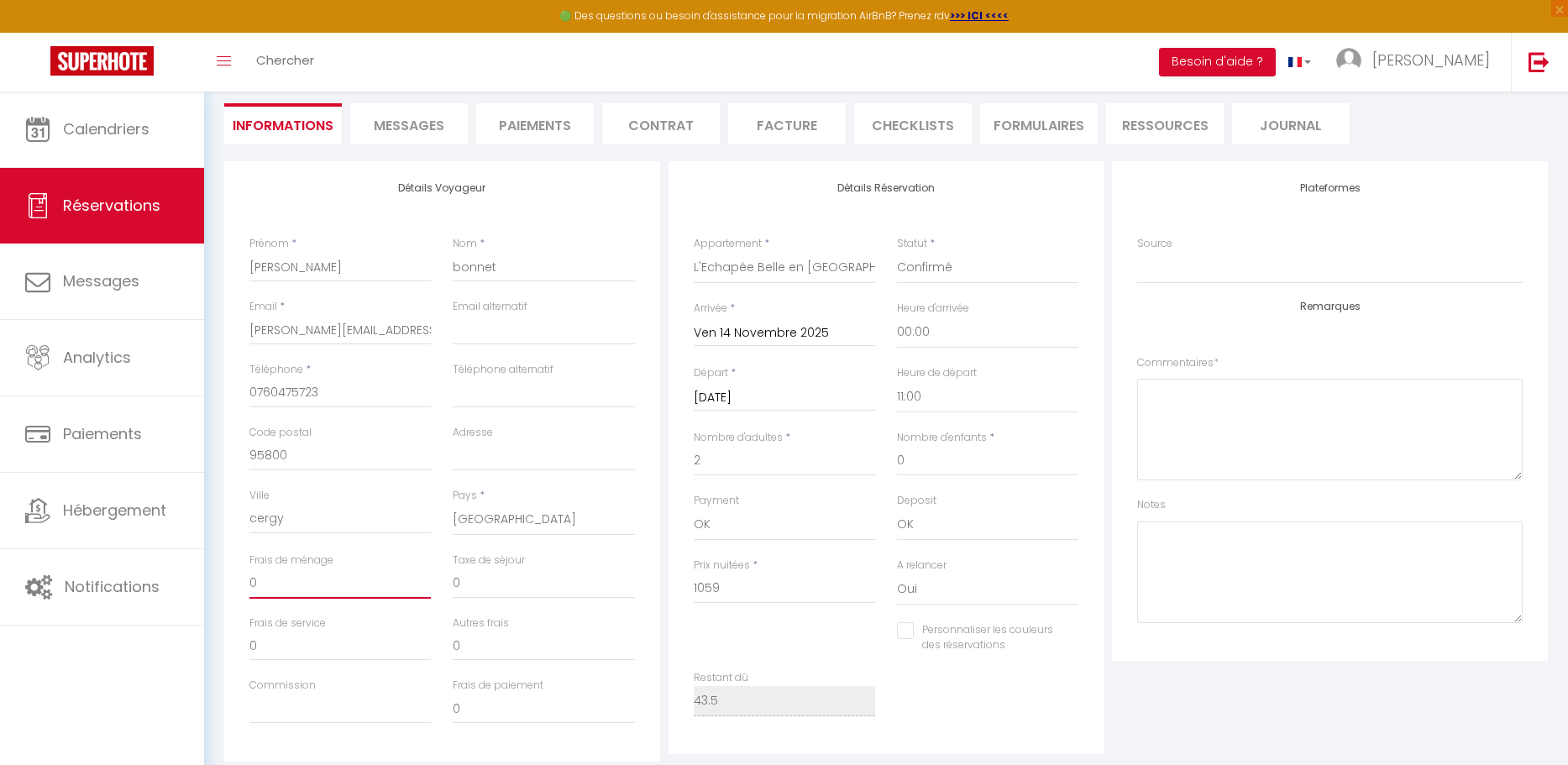
drag, startPoint x: 257, startPoint y: 582, endPoint x: 235, endPoint y: 579, distance: 22.2
click at [235, 579] on div "Détails Voyageur Prénom * [PERSON_NAME] * bonnet Email * [PERSON_NAME][EMAIL_AD…" at bounding box center [442, 461] width 436 height 600
type input "3"
checkbox input "false"
type input "35"
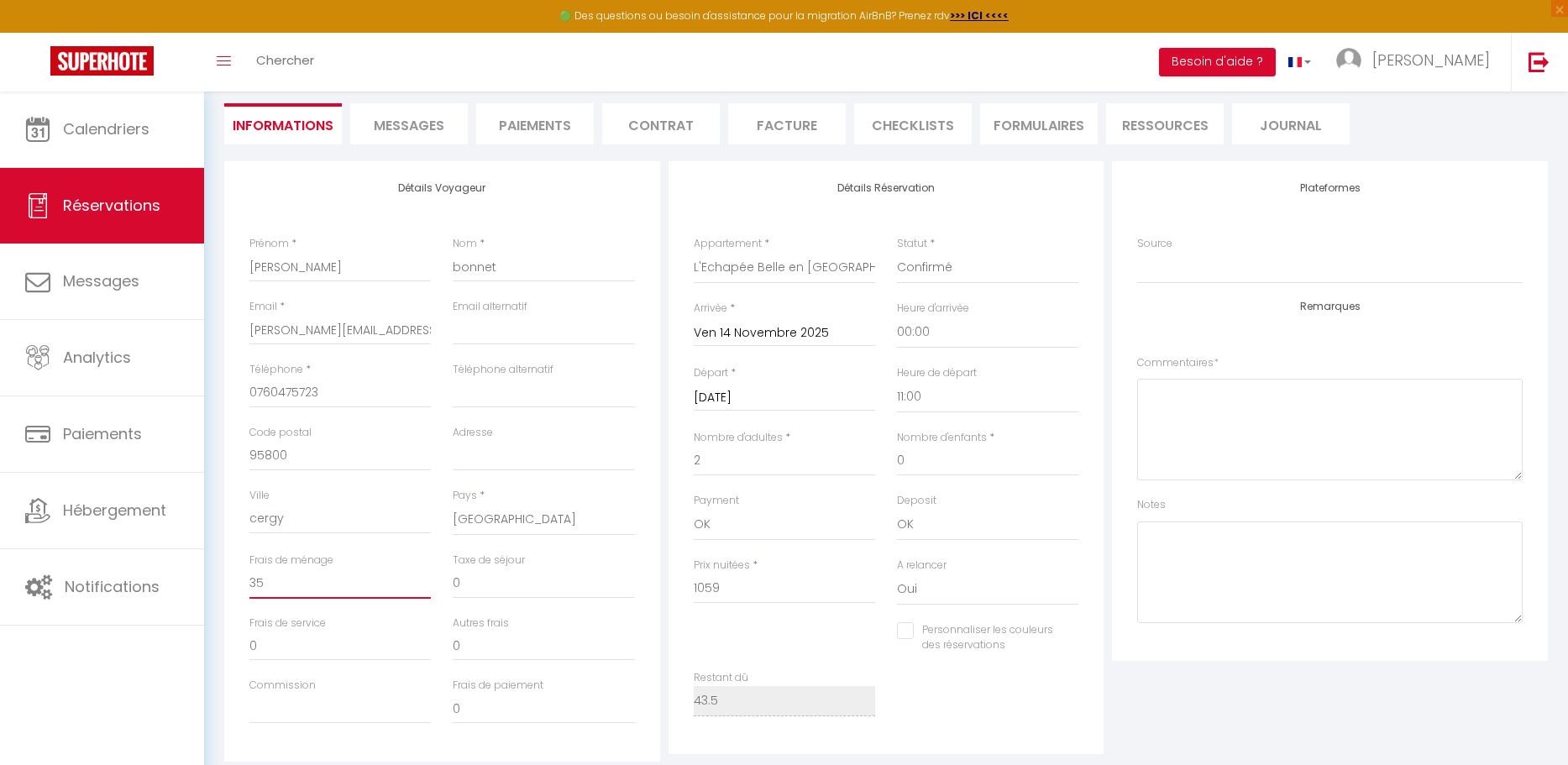
checkbox input "false"
type input "35"
click at [571, 623] on div "Autres frais 0" at bounding box center [543, 638] width 182 height 46
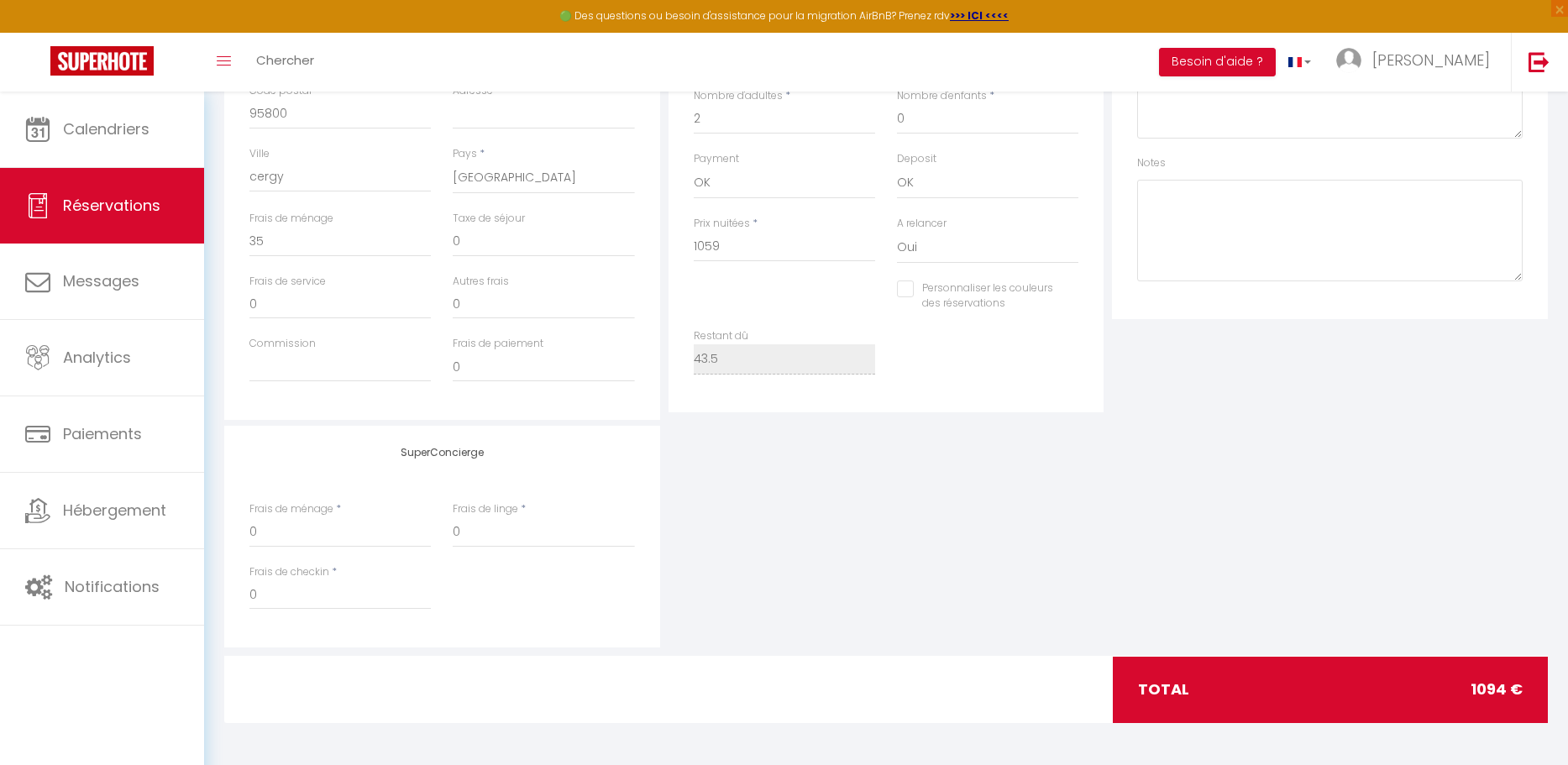
scroll to position [476, 0]
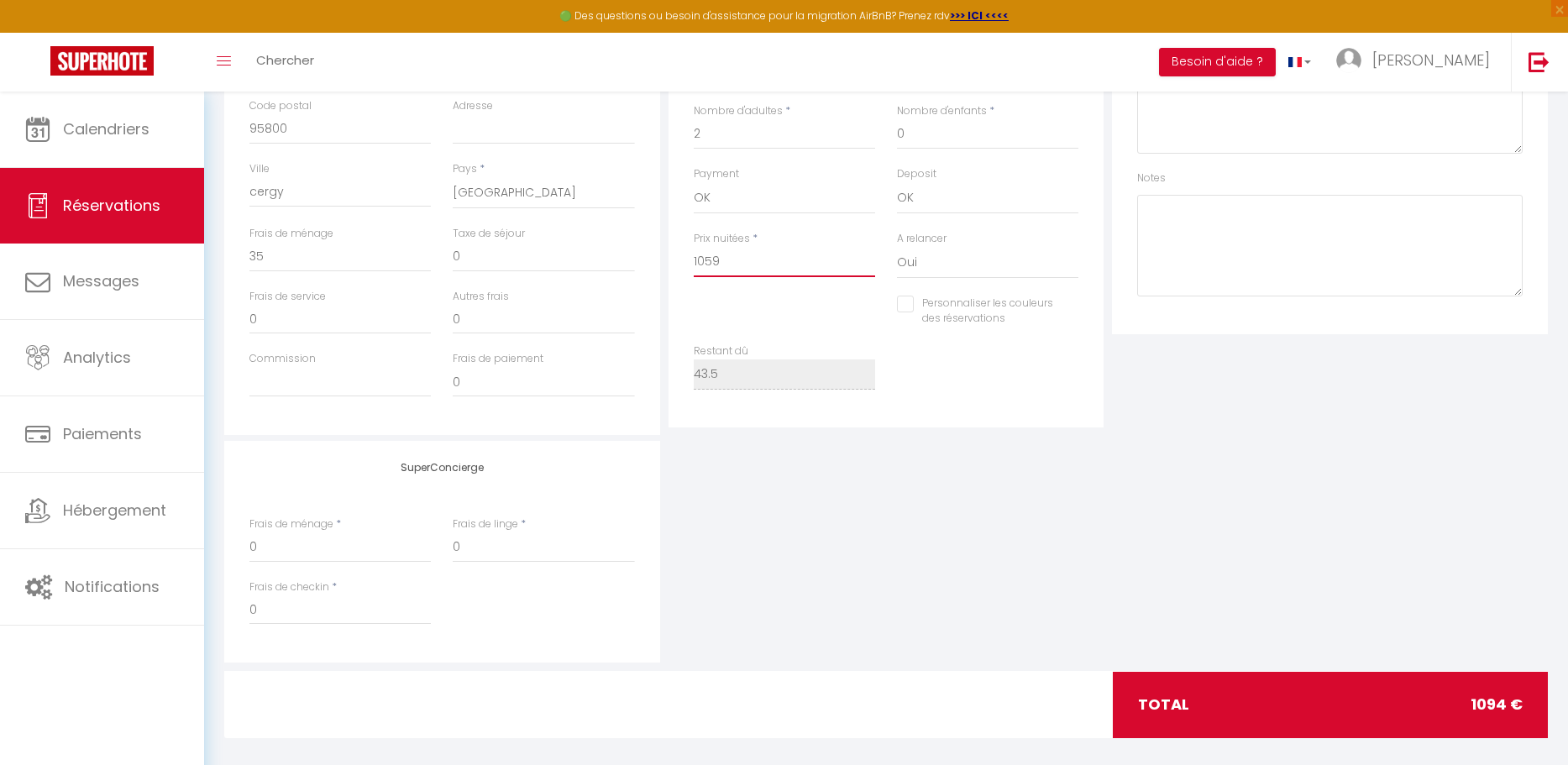
drag, startPoint x: 727, startPoint y: 262, endPoint x: 704, endPoint y: 262, distance: 23.0
click at [705, 261] on input "1059" at bounding box center [784, 262] width 182 height 30
type input "102"
checkbox input "false"
type input "1024"
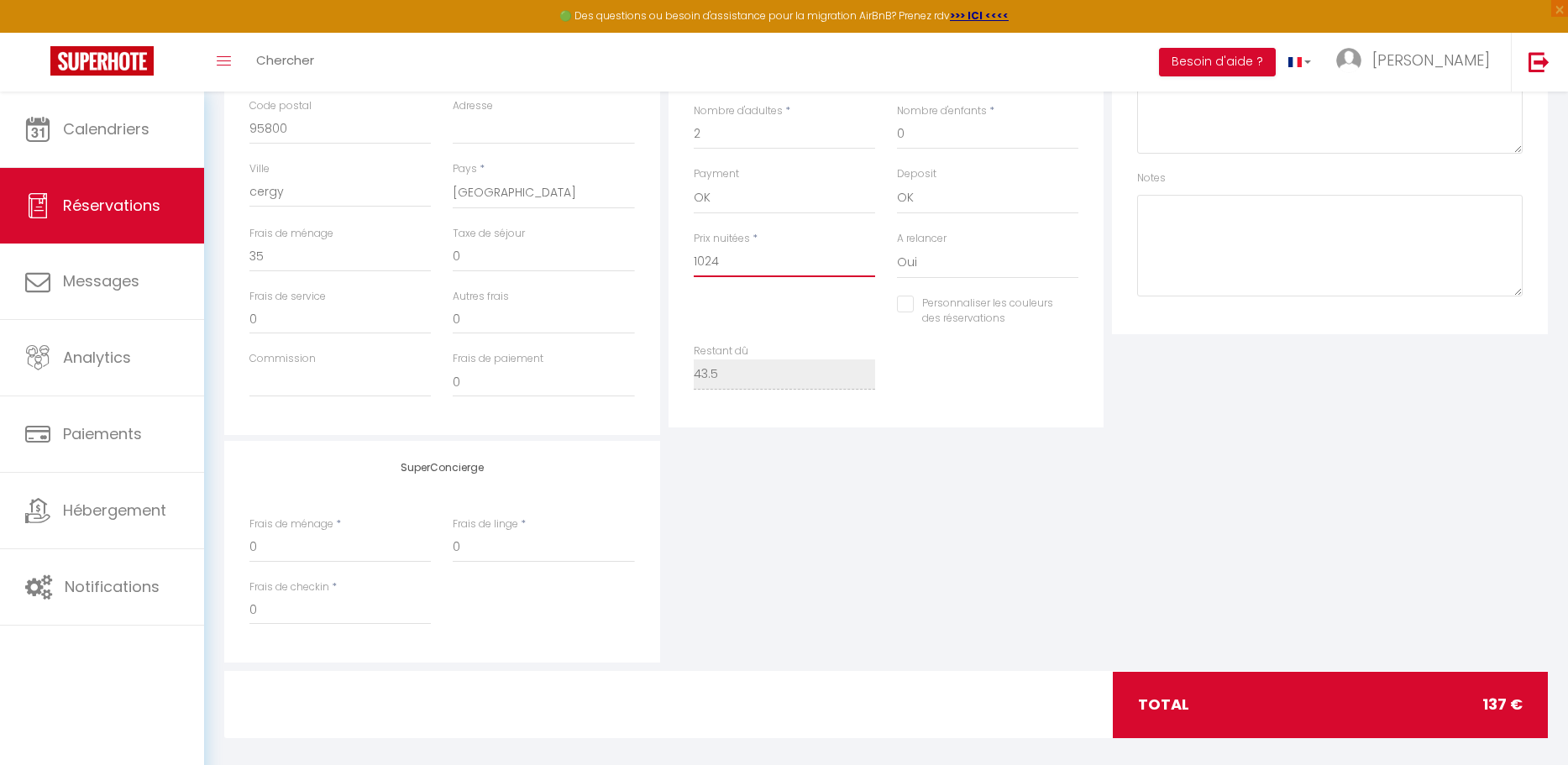
checkbox input "false"
type input "1024,"
checkbox input "false"
type input "1024,9"
checkbox input "false"
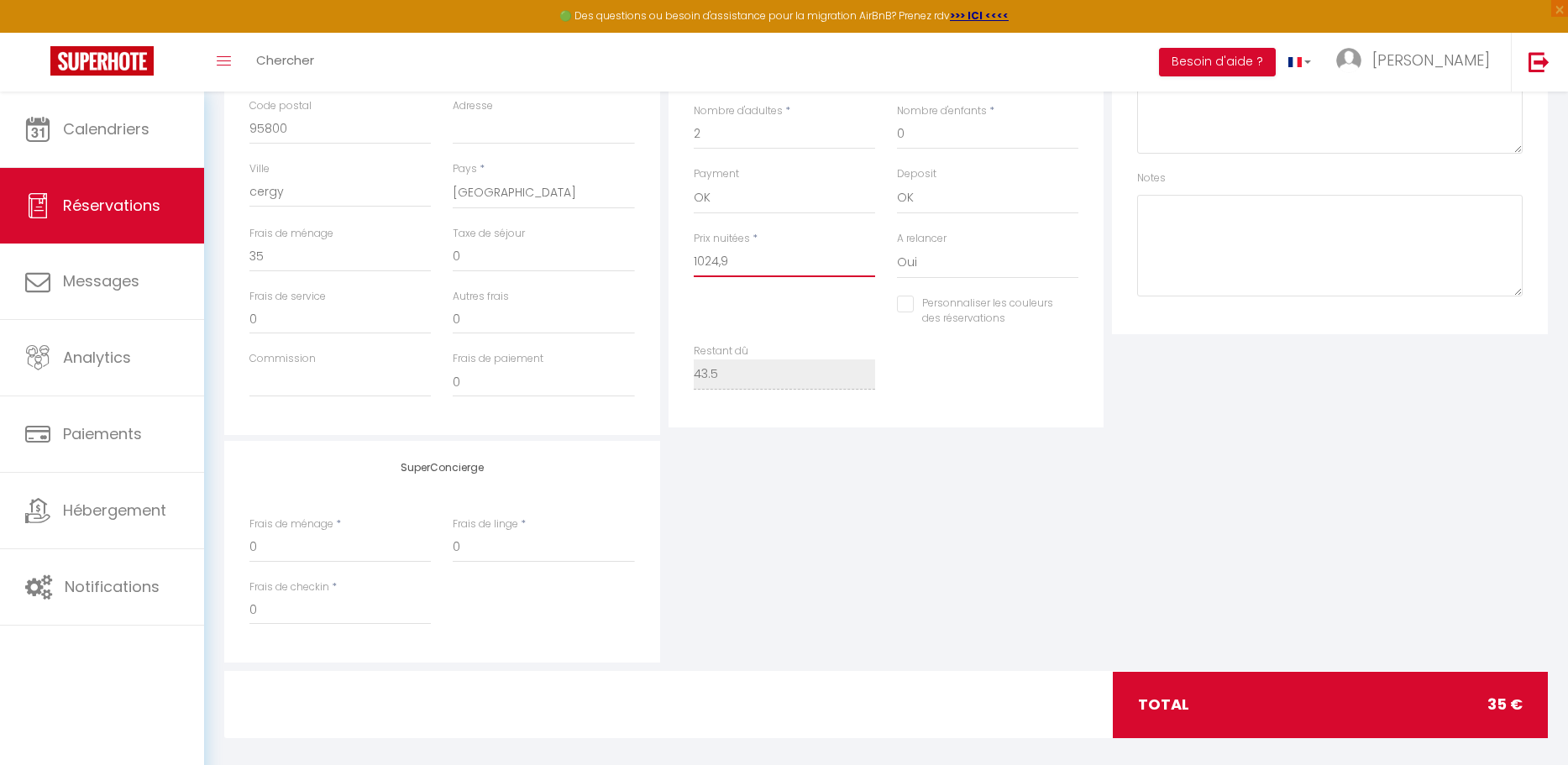
type input "1024,"
checkbox input "false"
type input "1024"
checkbox input "false"
type input "102"
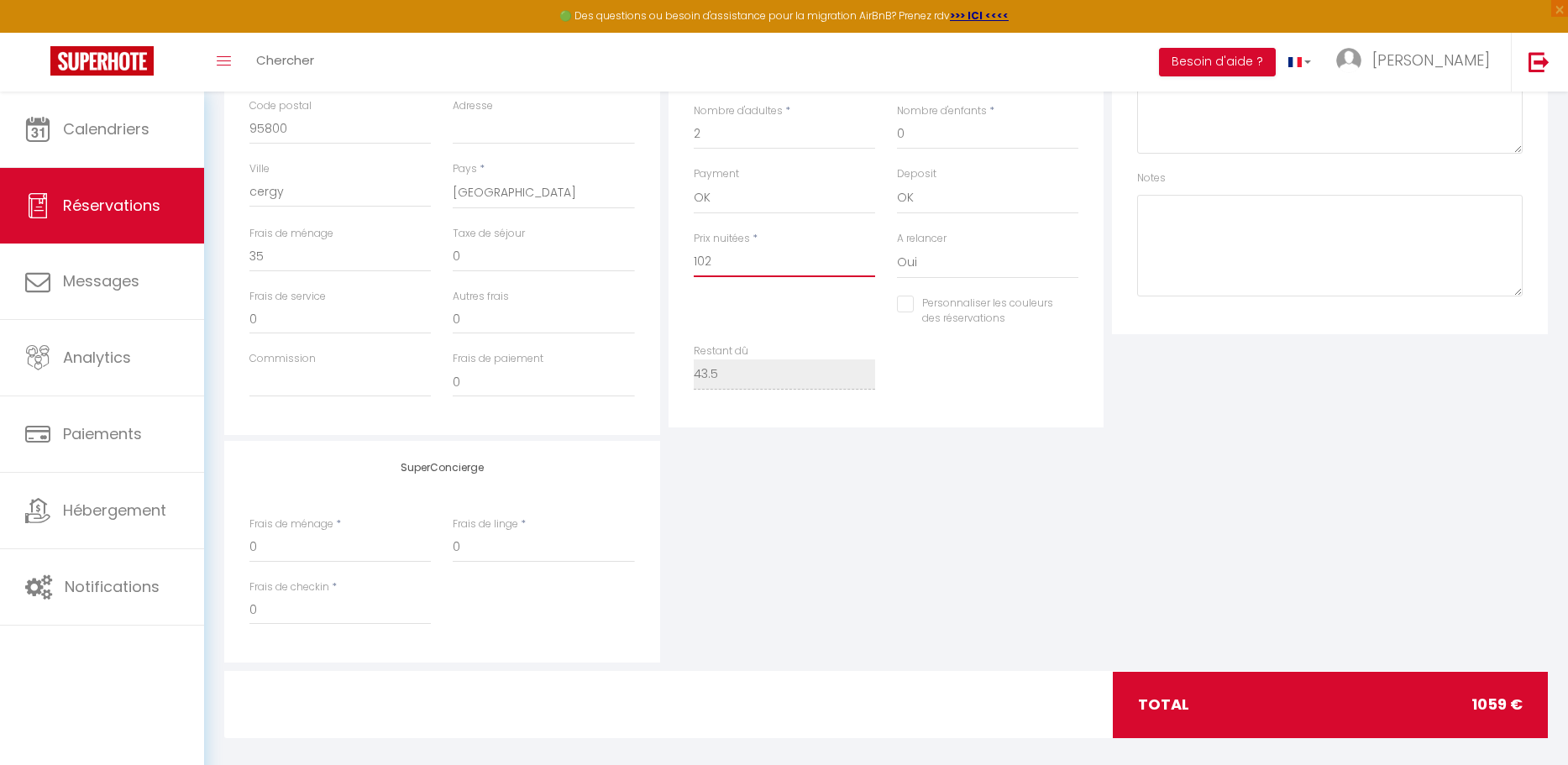
checkbox input "false"
type input "1025"
checkbox input "false"
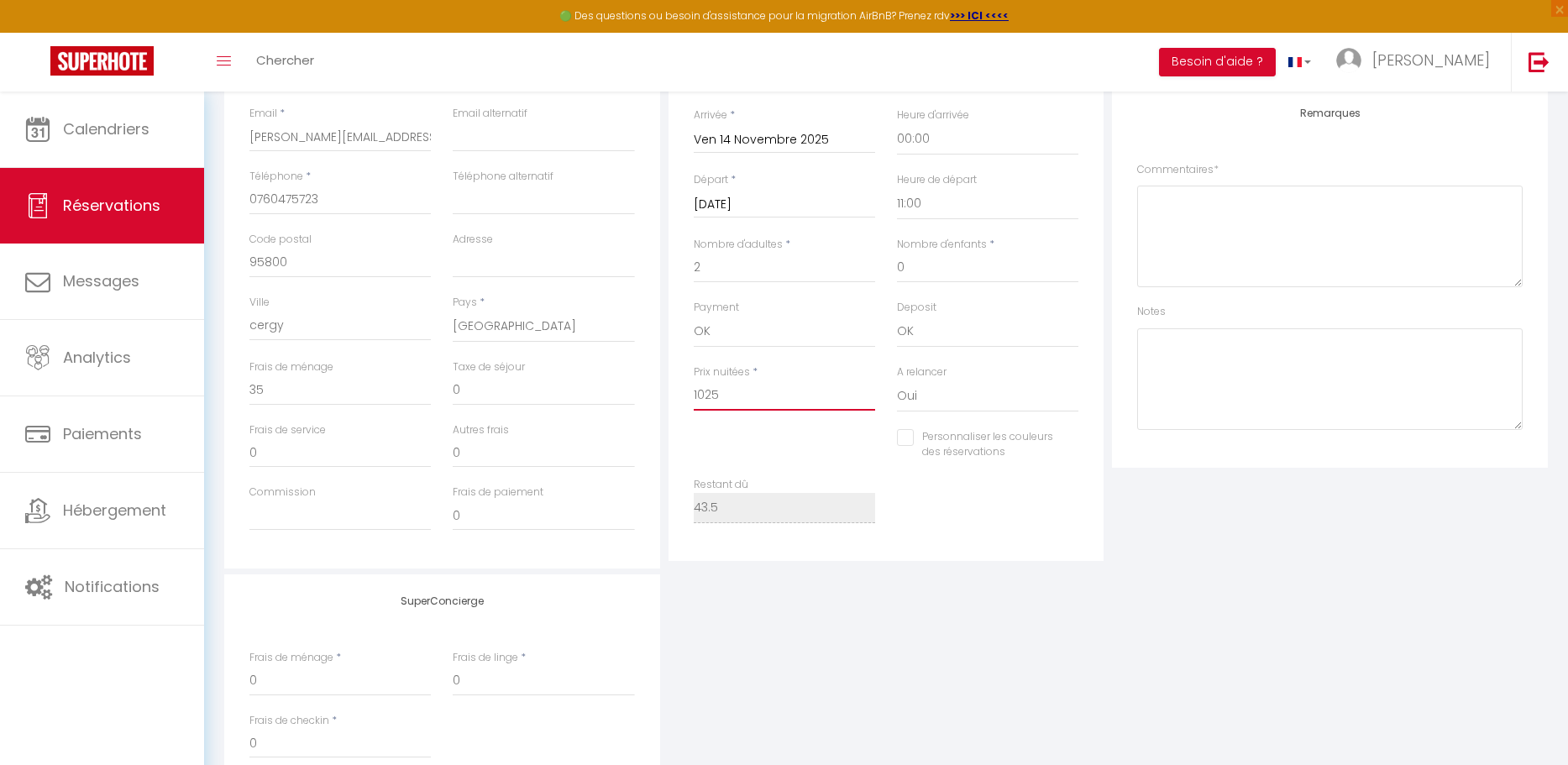
scroll to position [156, 0]
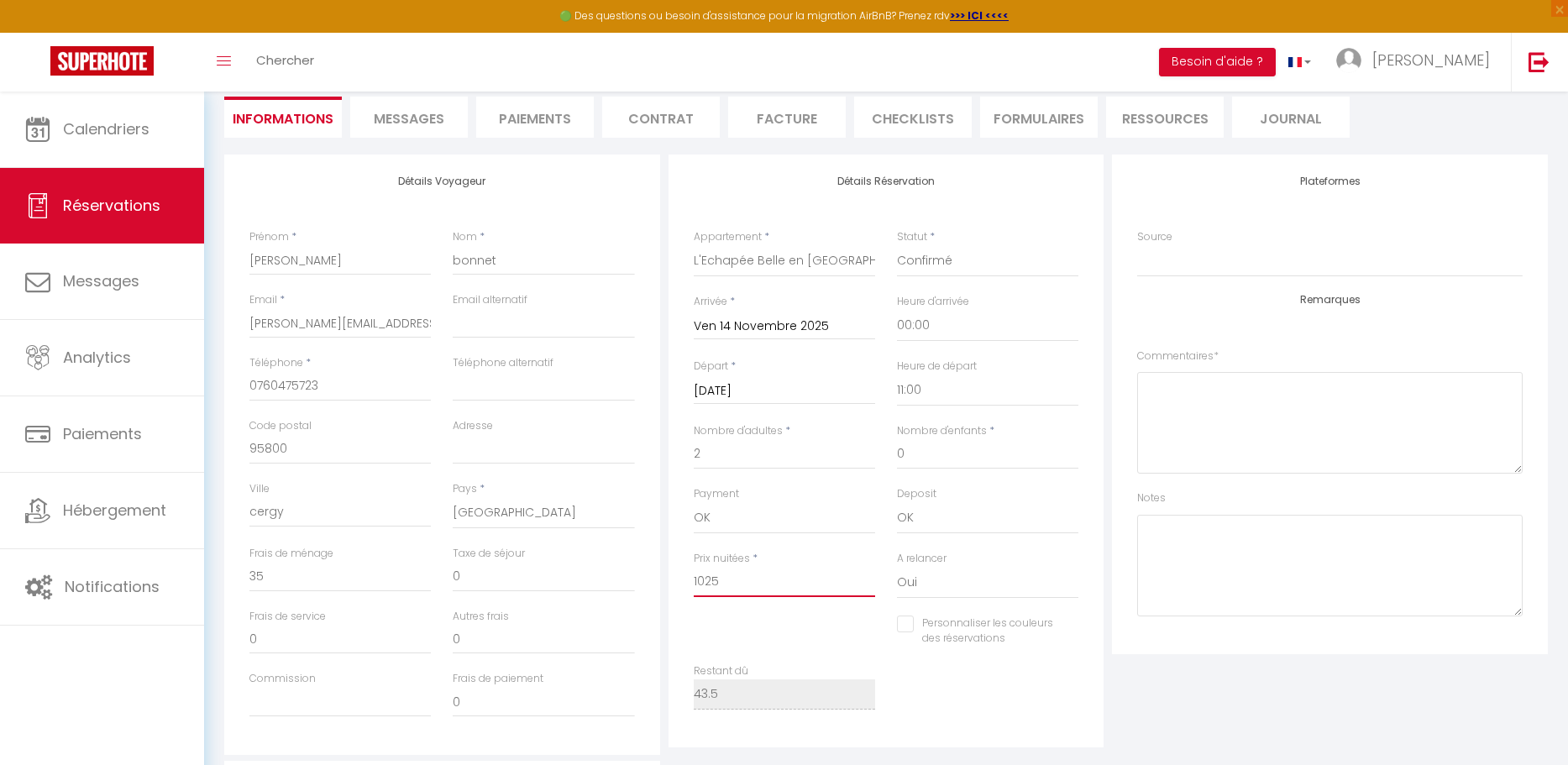
type input "1025"
type input "0"
checkbox input "false"
click at [1208, 431] on textarea at bounding box center [1330, 423] width 386 height 102
click at [1376, 388] on textarea "innov home - montant des 15 nuitées 1024,95 euros + 35 euros de ménage." at bounding box center [1330, 423] width 386 height 102
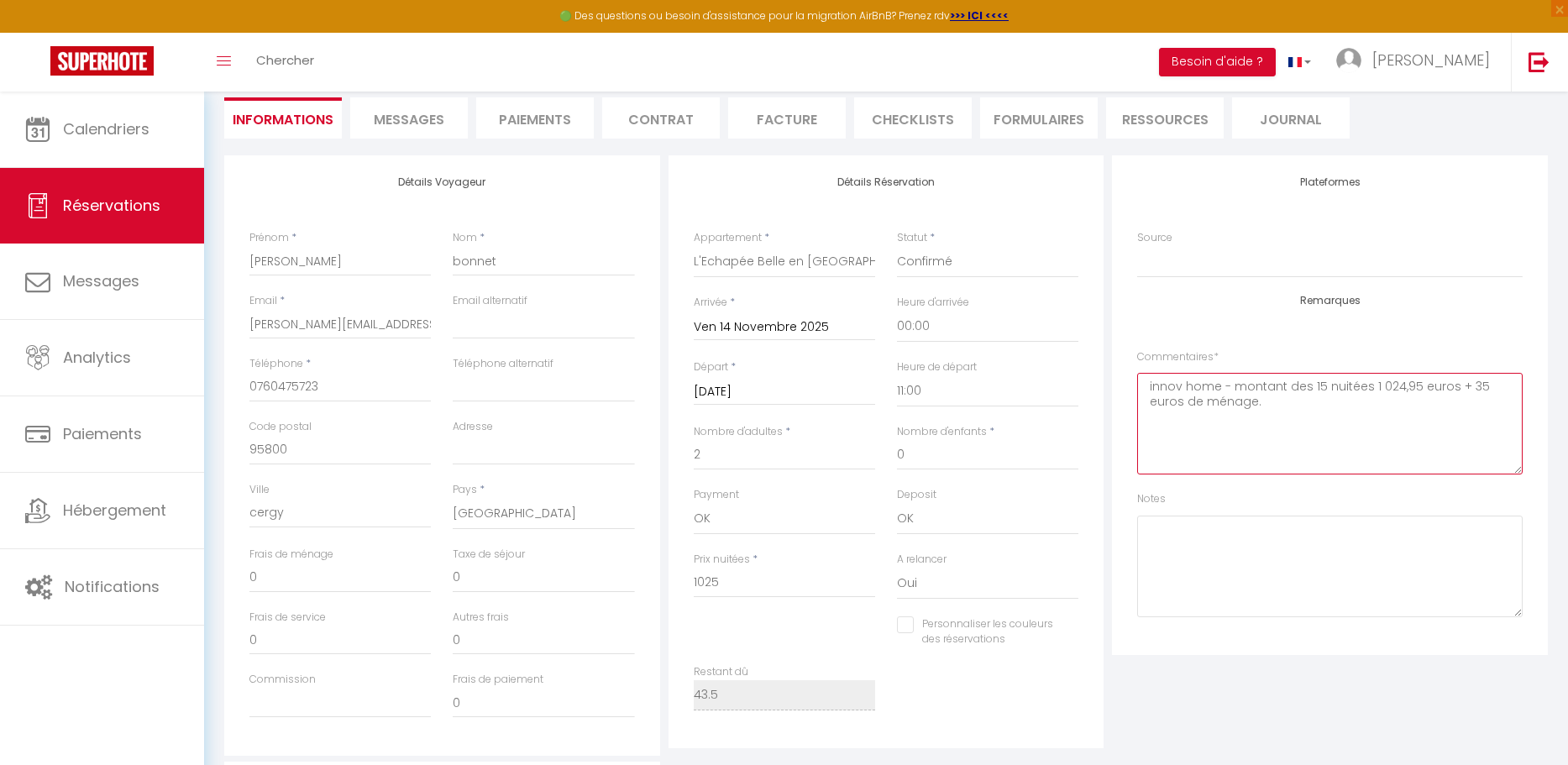
scroll to position [160, 0]
type textarea "innov home - montant des 15 nuitées 1 024,95 euros + 35 euros de ménage."
click at [293, 577] on input "0" at bounding box center [340, 572] width 182 height 30
drag, startPoint x: 281, startPoint y: 573, endPoint x: 222, endPoint y: 571, distance: 59.0
click at [222, 571] on div "Détails Voyageur Prénom * [PERSON_NAME] * bonnet Email * [PERSON_NAME][EMAIL_AD…" at bounding box center [442, 450] width 444 height 600
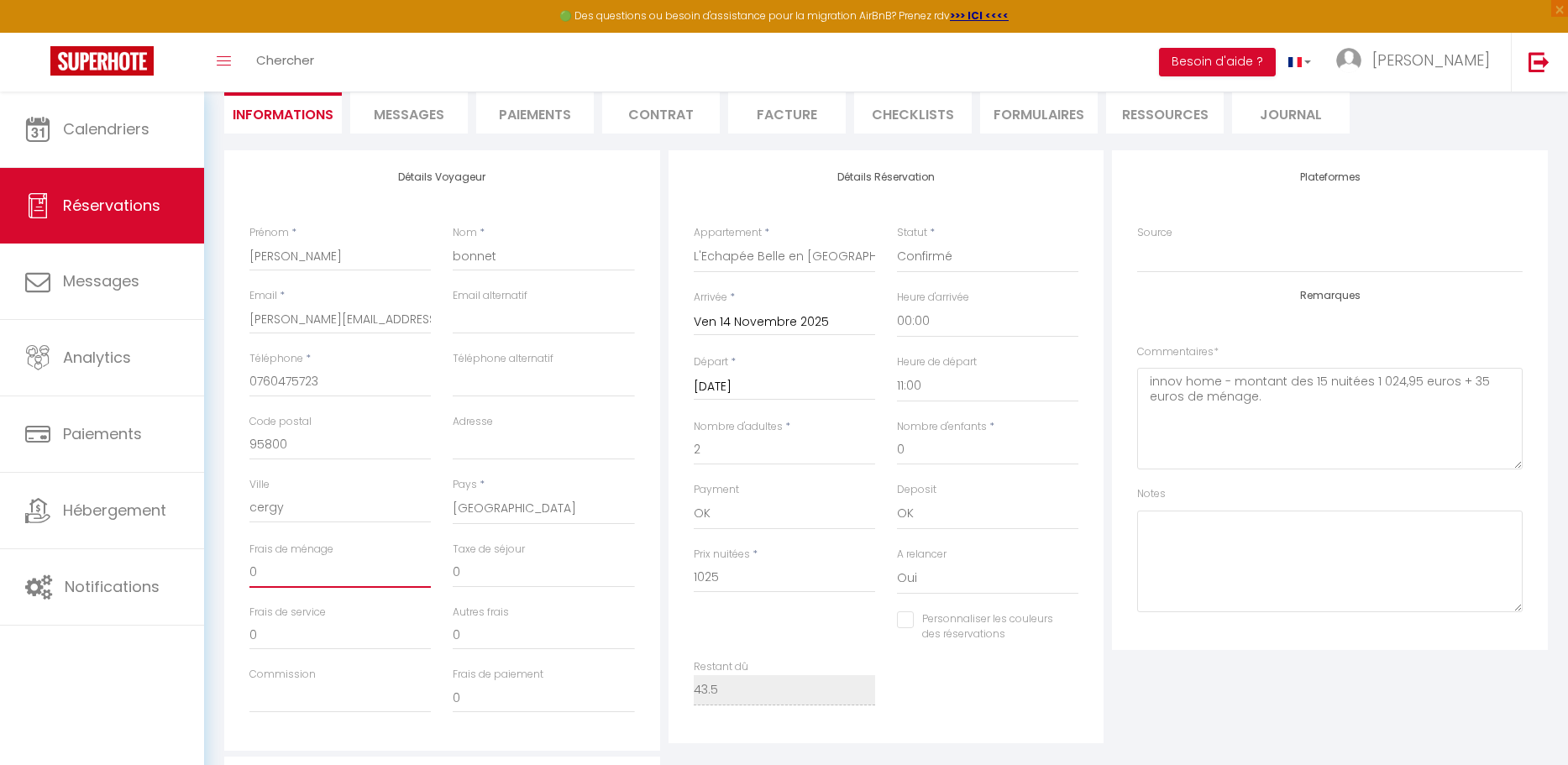
type input "3"
checkbox input "false"
type input "35"
checkbox input "false"
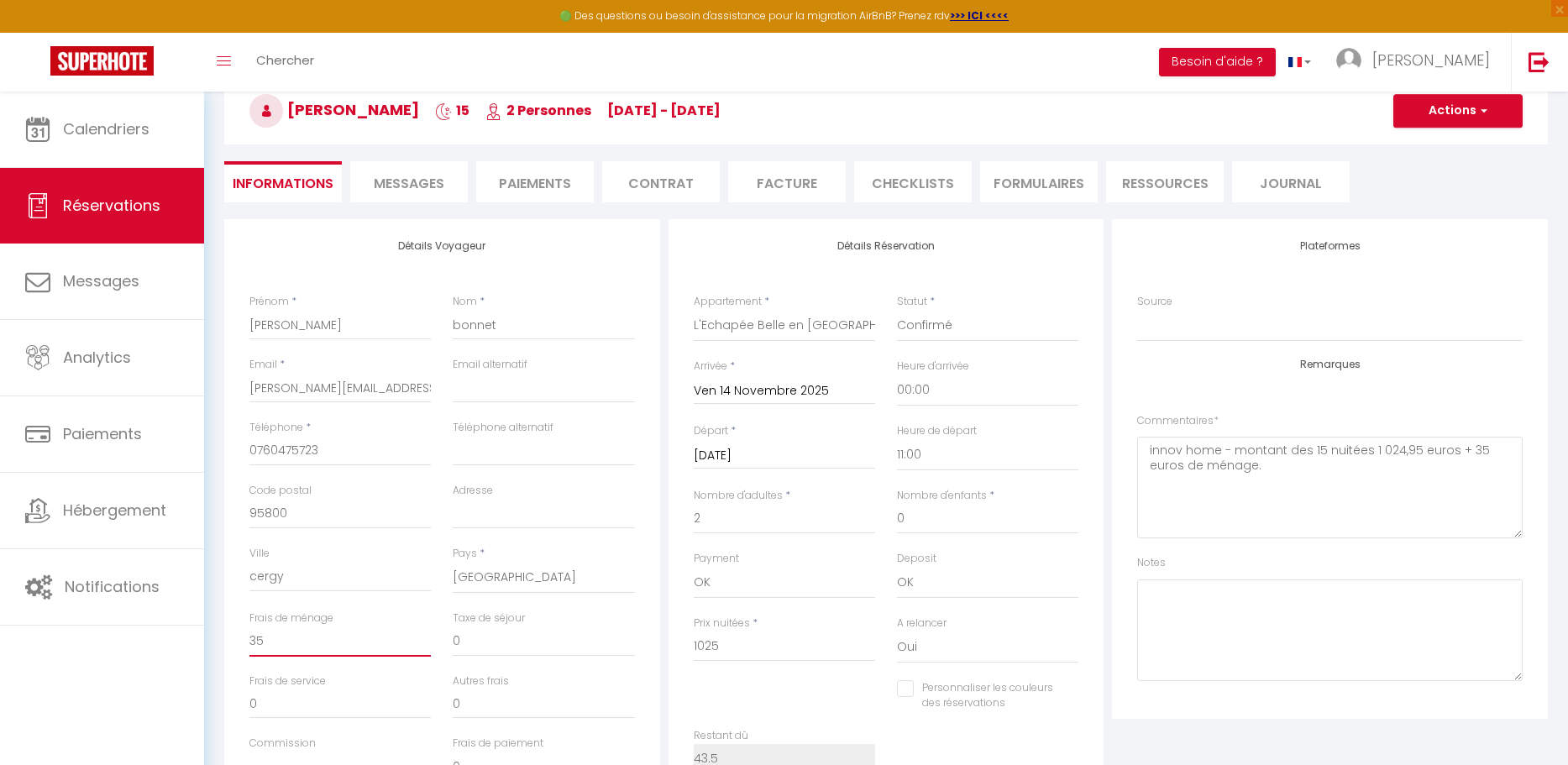
scroll to position [89, 0]
type input "35"
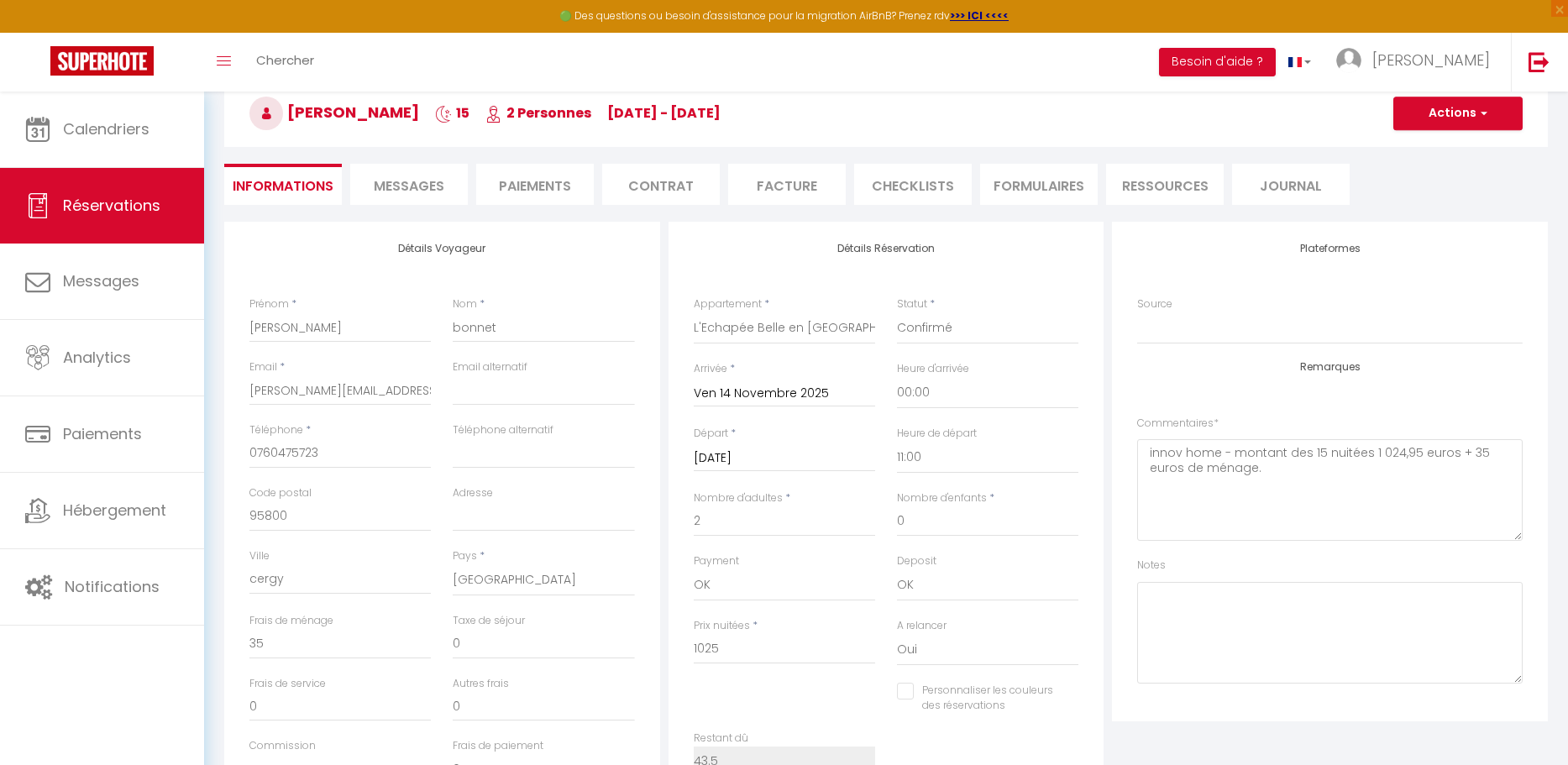
click at [1449, 129] on h3 "[PERSON_NAME] 15 2 Personnes [DATE] - [DATE]" at bounding box center [885, 113] width 1324 height 67
click at [1448, 123] on button "Actions" at bounding box center [1458, 113] width 130 height 33
click at [988, 326] on select "Confirmé Non Confirmé [PERSON_NAME] par le voyageur No Show Request" at bounding box center [987, 328] width 182 height 32
select select "0"
checkbox input "false"
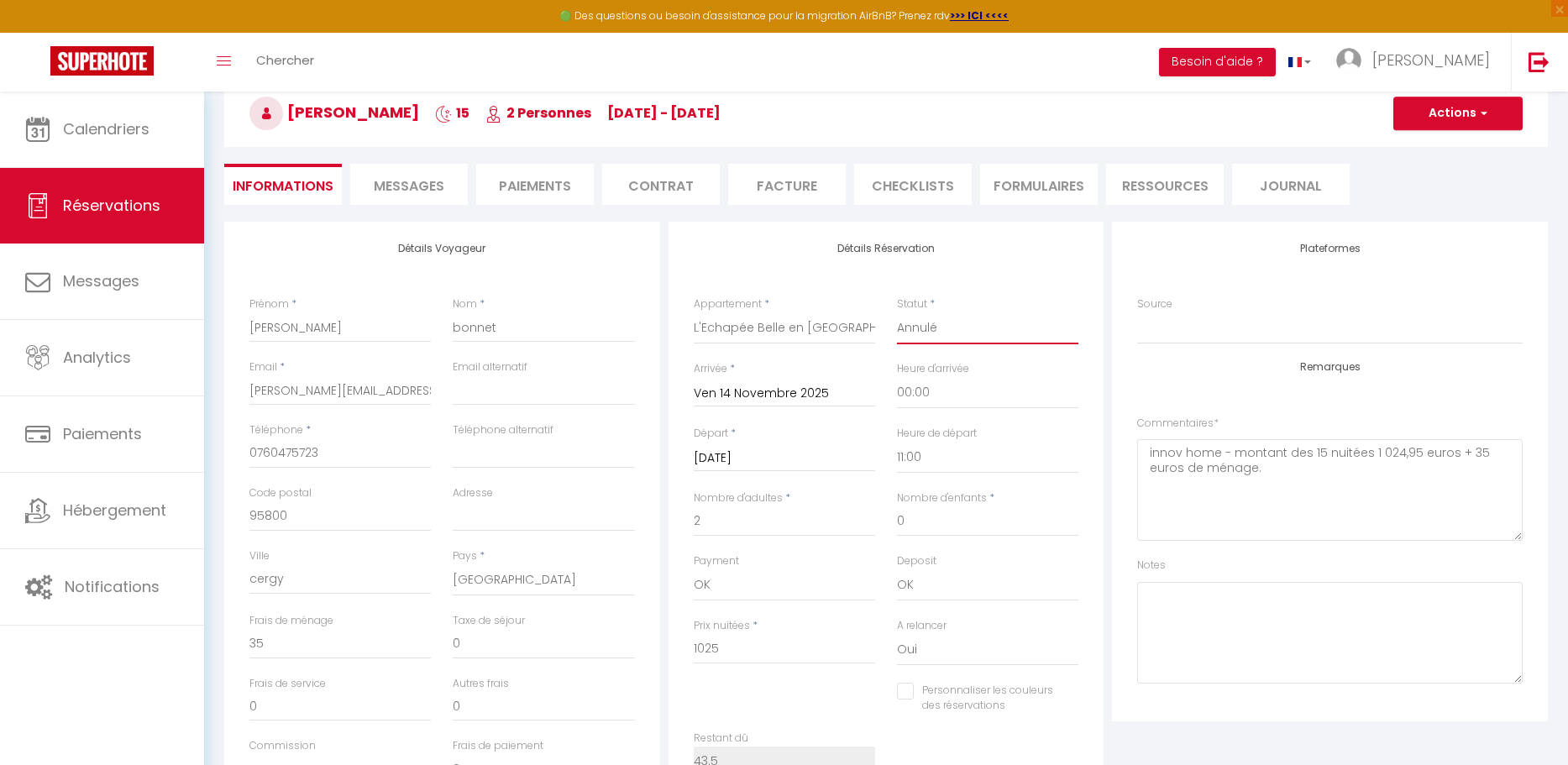
click at [963, 333] on select "Confirmé Non Confirmé [PERSON_NAME] par le voyageur No Show Request" at bounding box center [987, 328] width 182 height 32
select select "2"
checkbox input "false"
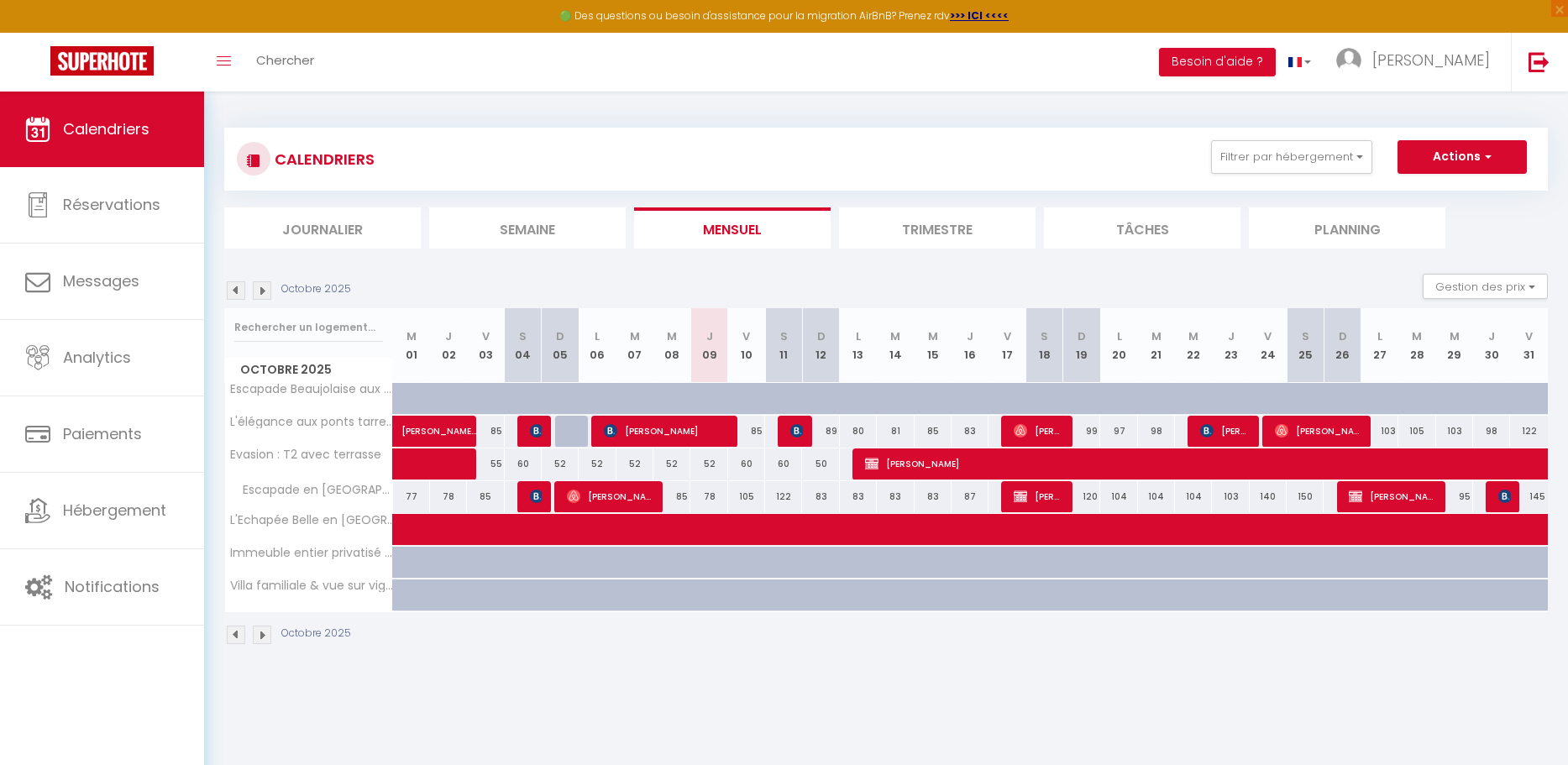
click at [259, 293] on img at bounding box center [262, 290] width 19 height 19
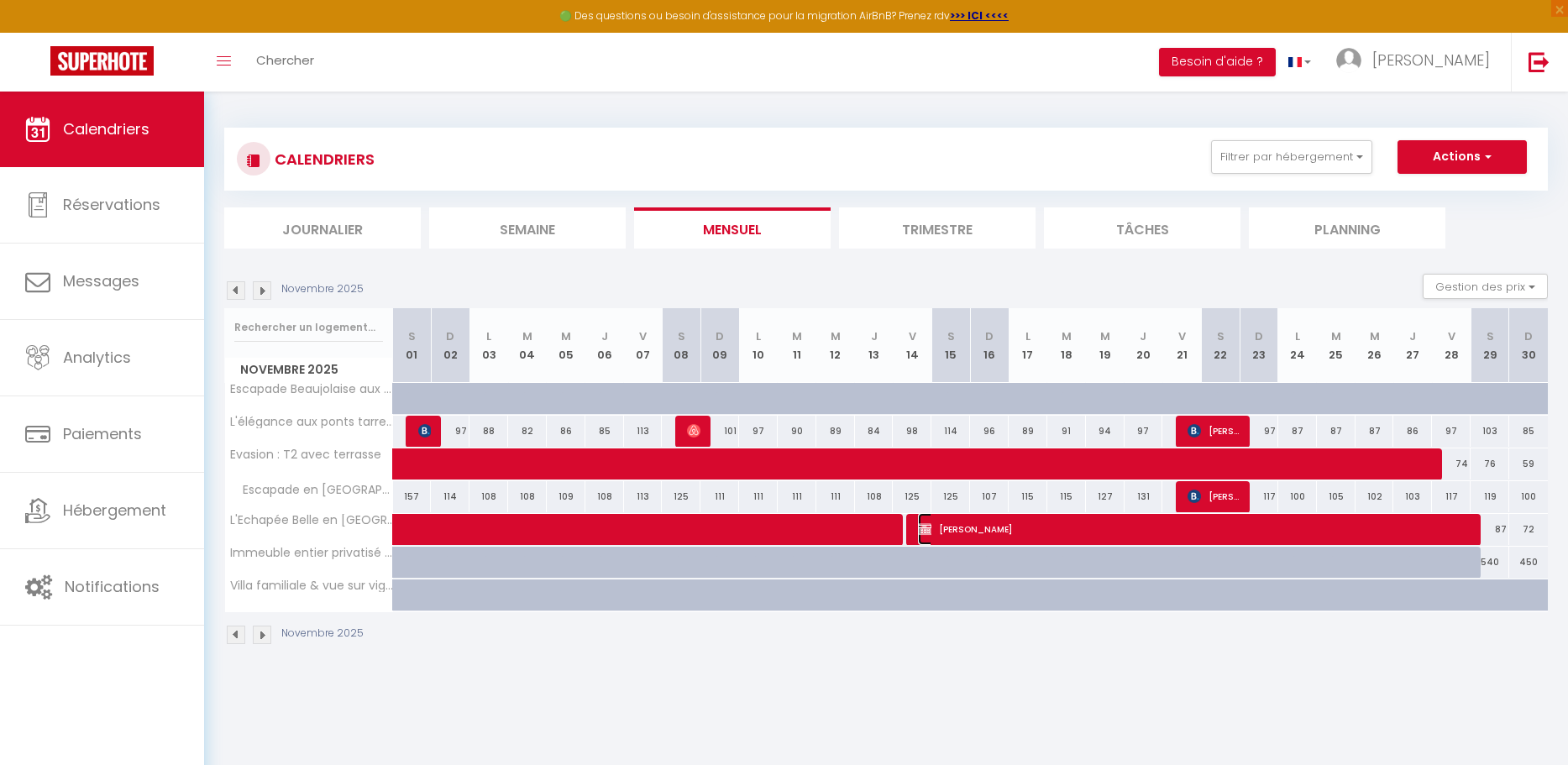
click at [1176, 530] on span "[PERSON_NAME]" at bounding box center [1194, 529] width 553 height 32
select select "OK"
select select "0"
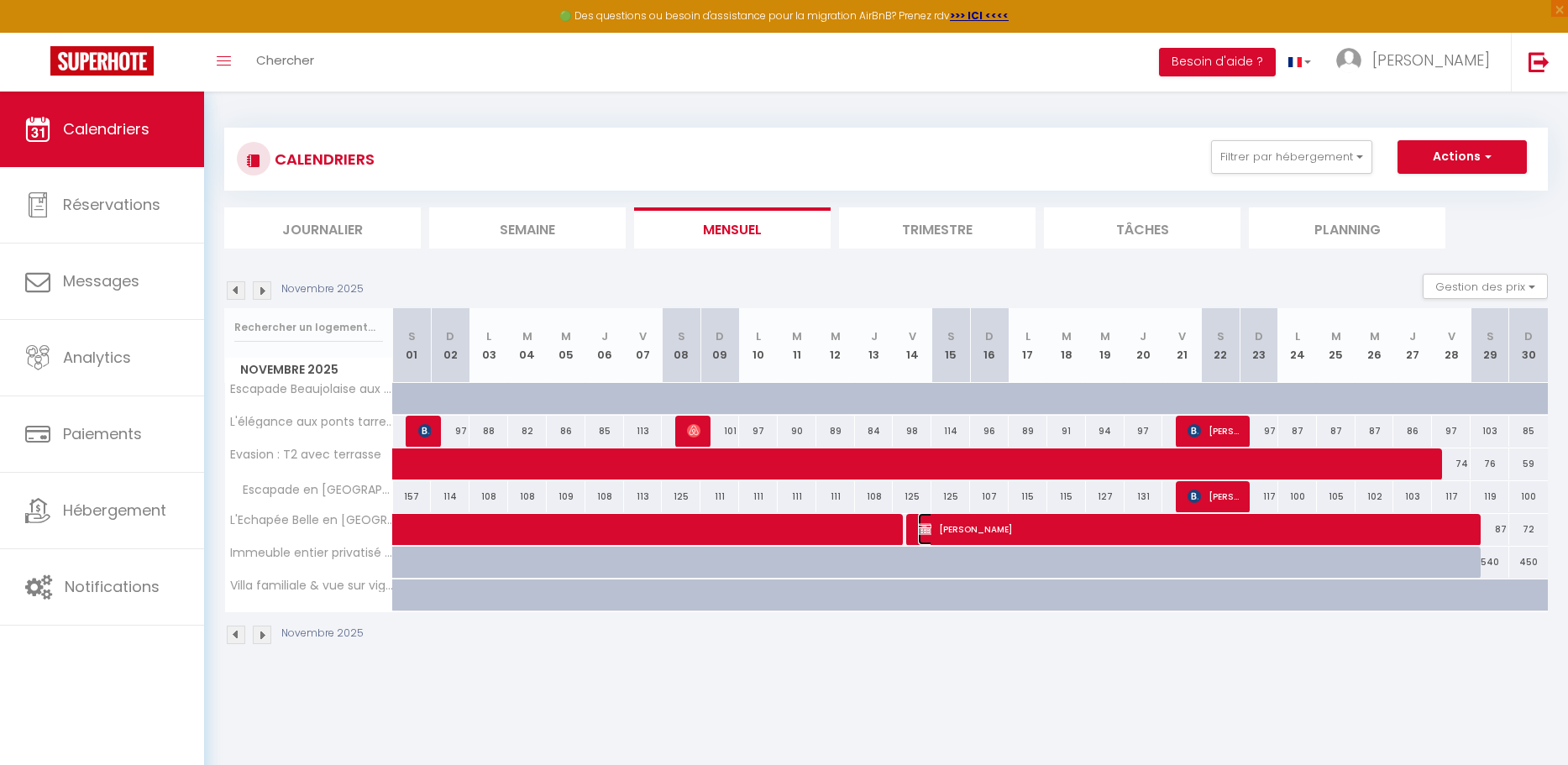
select select "1"
select select
select select "34347"
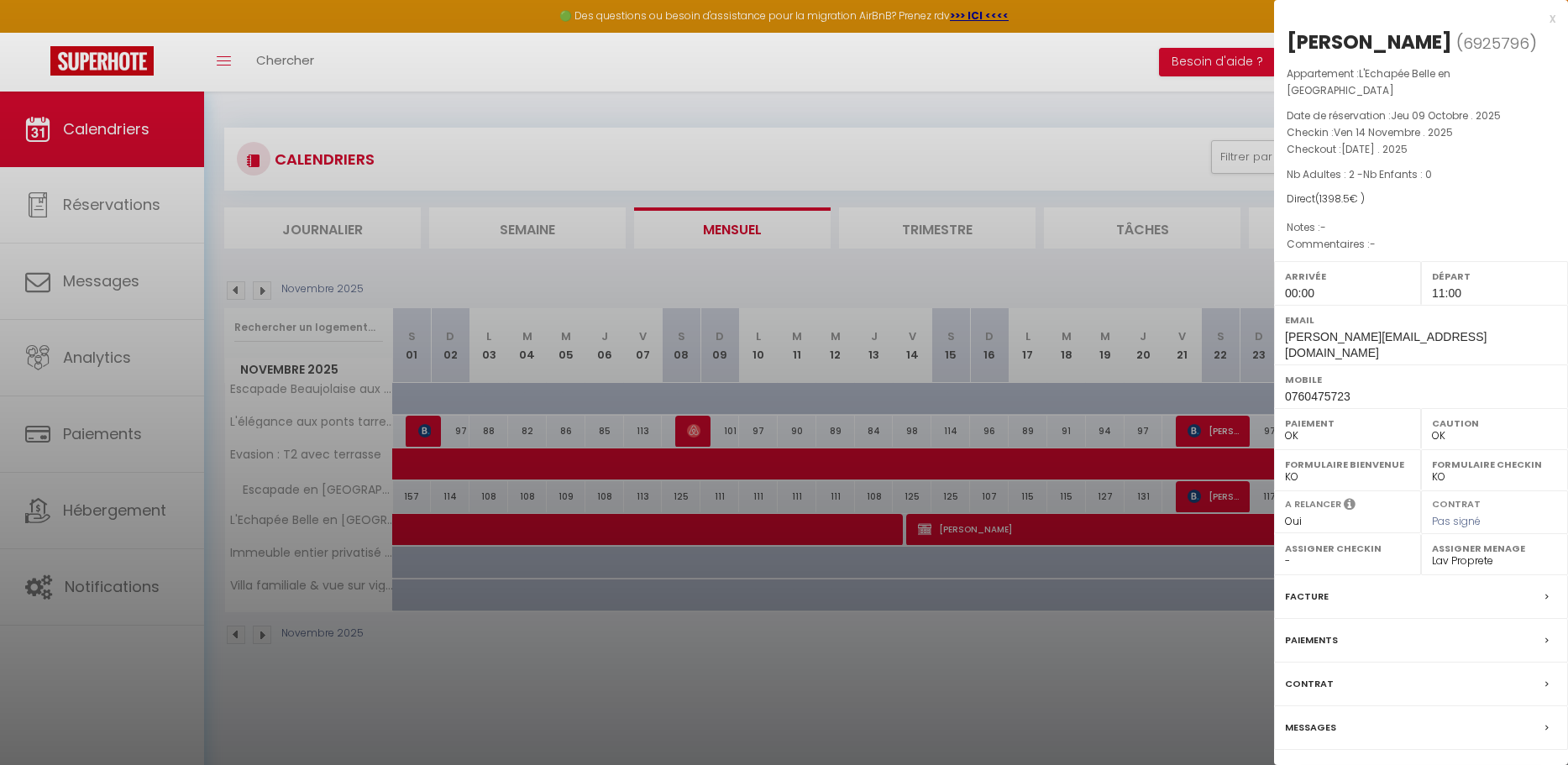
click at [1362, 764] on link "Détails de la réservation" at bounding box center [1421, 778] width 241 height 22
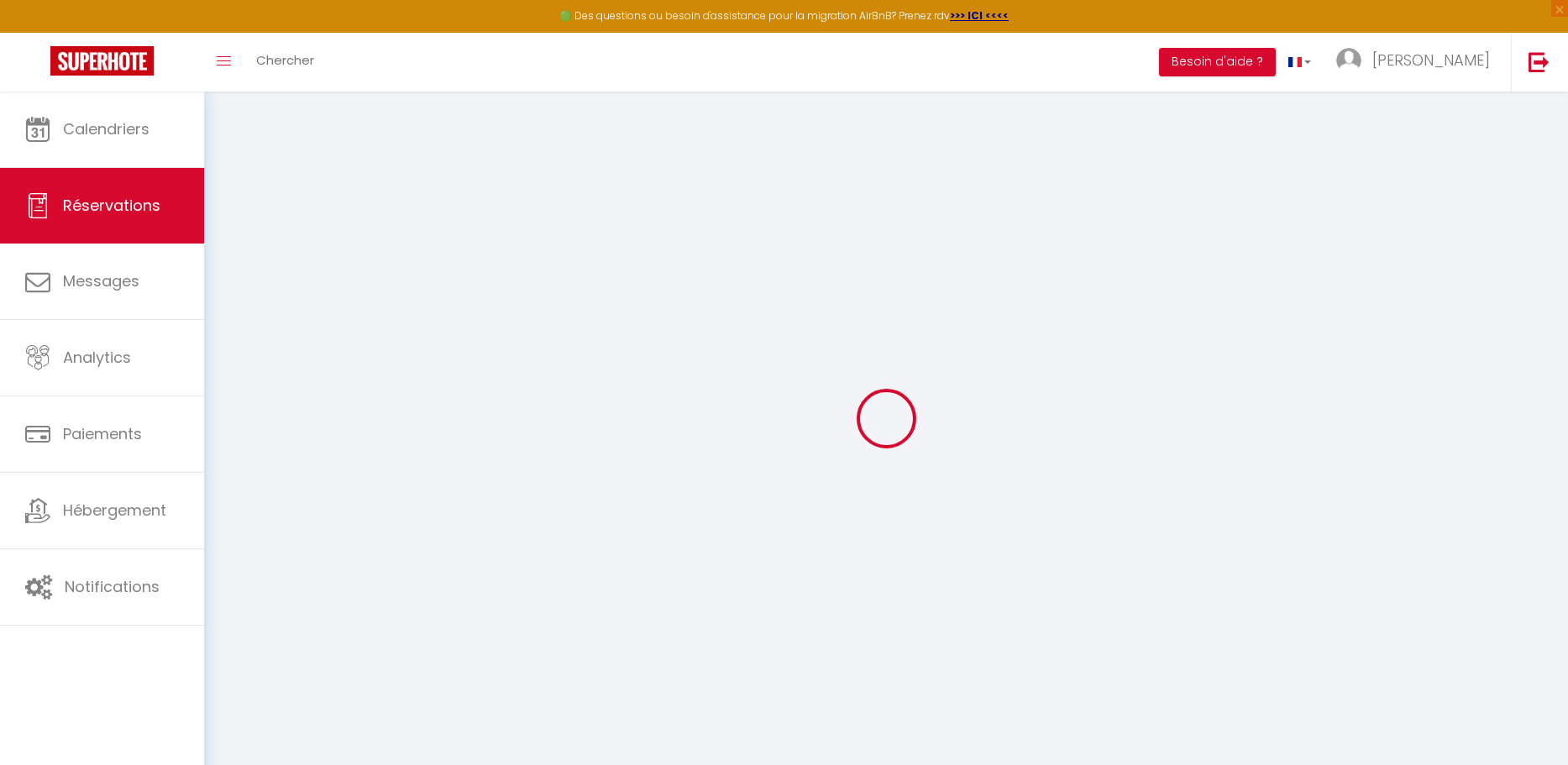
select select
checkbox input "false"
select select
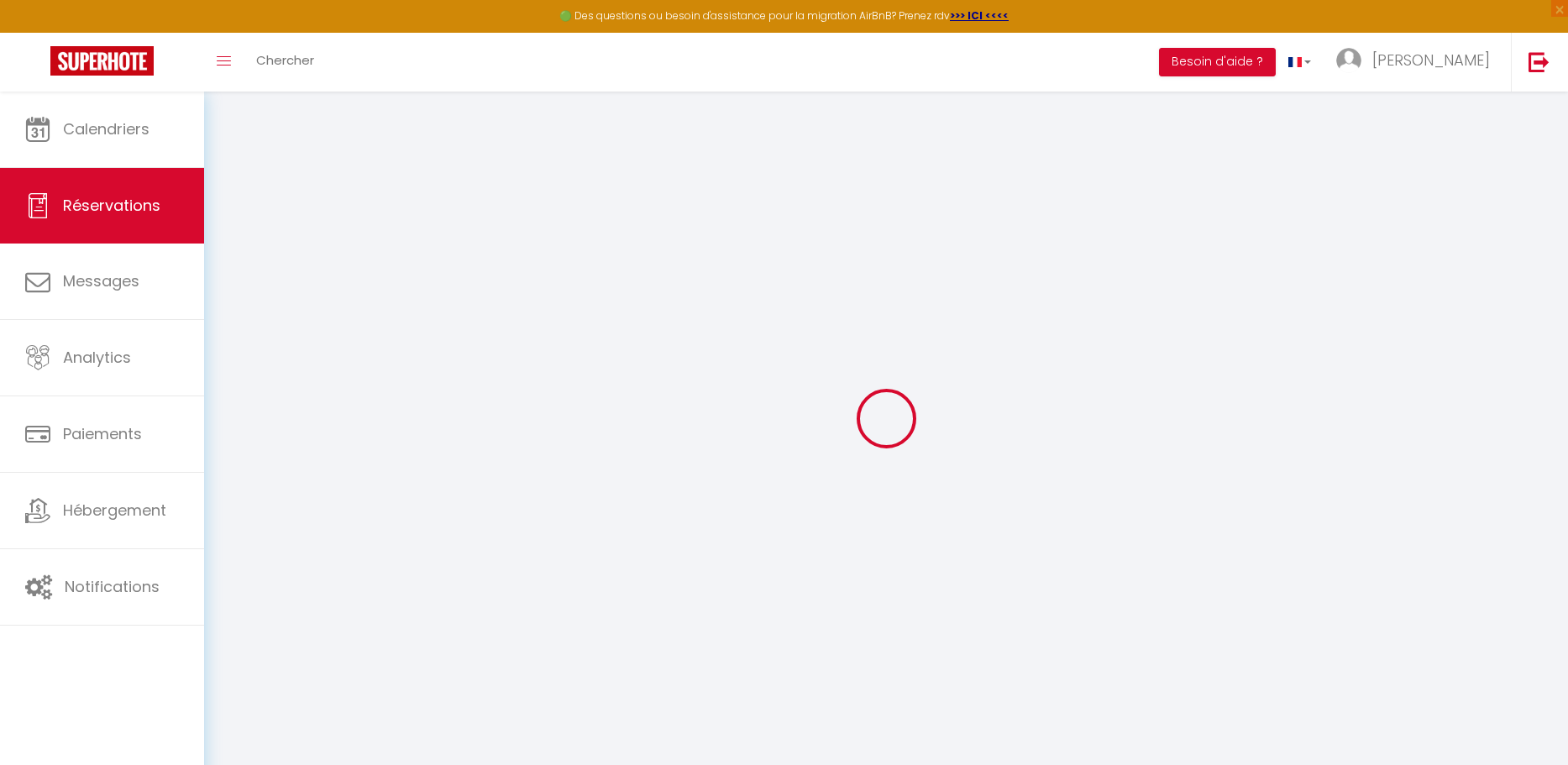
checkbox input "false"
select select
checkbox input "false"
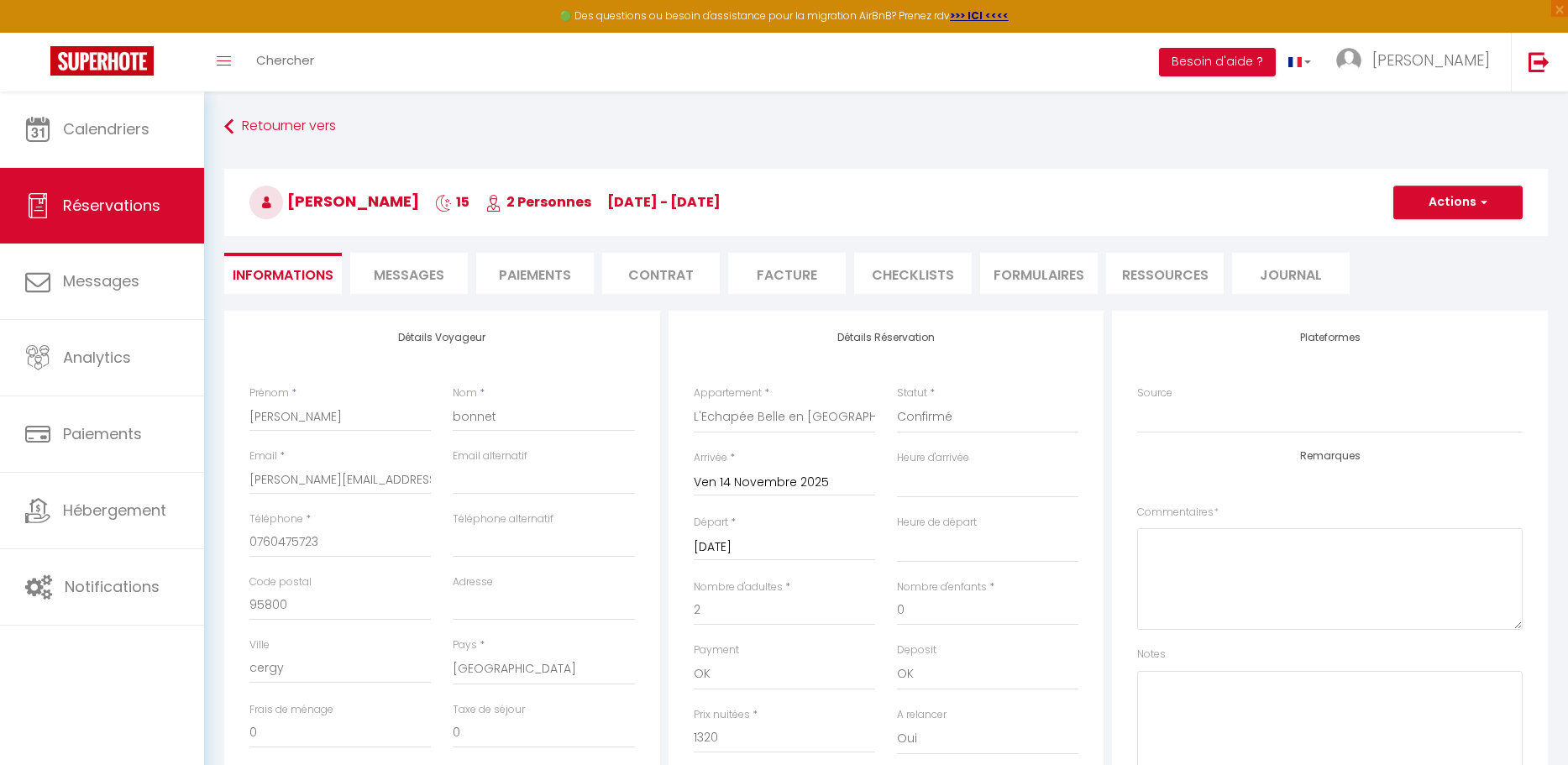
type input "35"
type input "43.5"
select select
checkbox input "false"
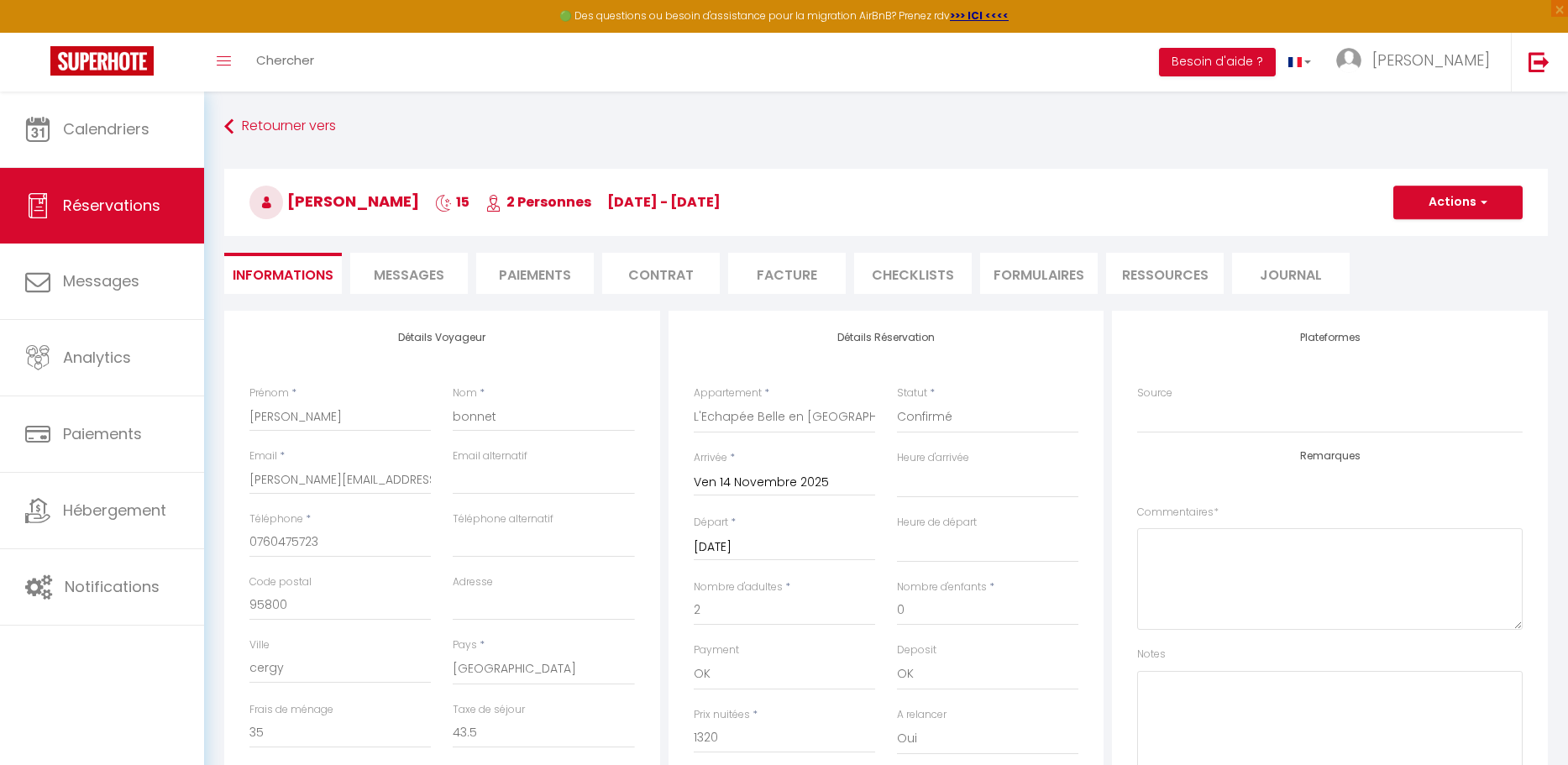
select select "00:00"
select select "11:00"
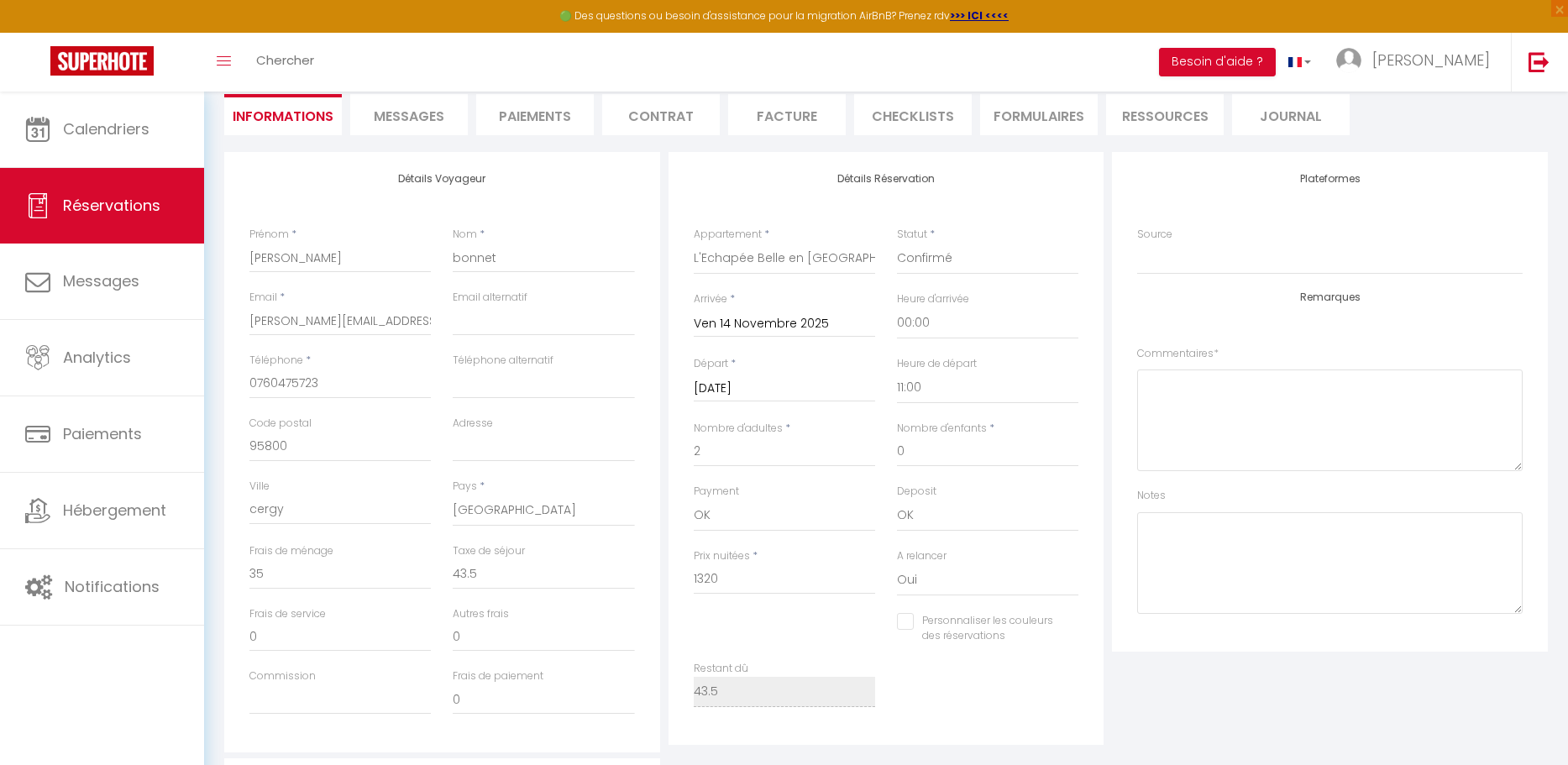
scroll to position [217, 0]
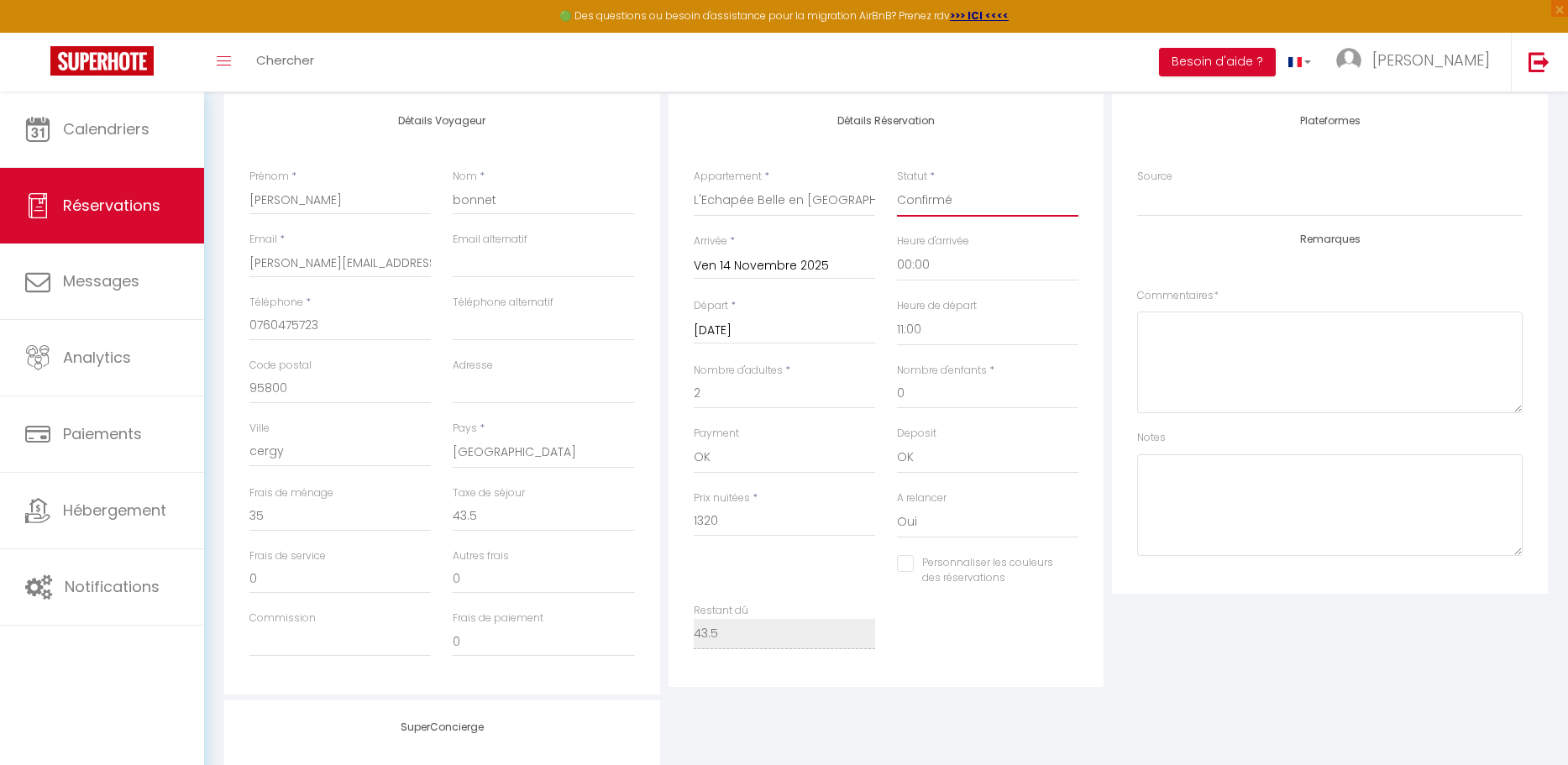
click at [950, 193] on select "Confirmé Non Confirmé [PERSON_NAME] par le voyageur No Show Request" at bounding box center [987, 200] width 182 height 32
select select "2"
checkbox input "false"
drag, startPoint x: 727, startPoint y: 523, endPoint x: 680, endPoint y: 520, distance: 47.1
click at [680, 520] on div "Détails Réservation Appartement * Escapade Beaujolaise aux Vignes Evasion : T2 …" at bounding box center [886, 390] width 436 height 592
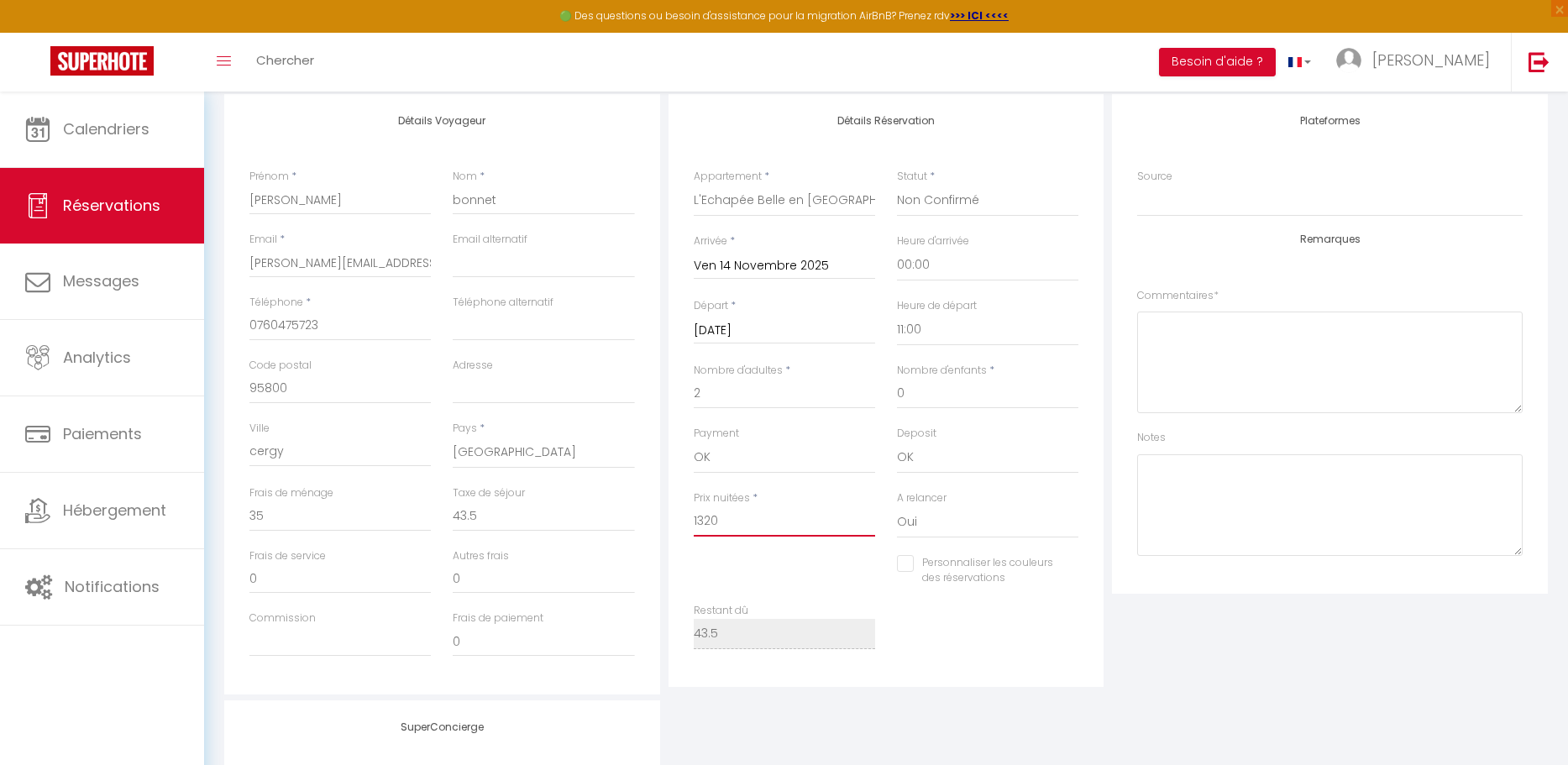
type input "1"
checkbox input "false"
type input "10"
checkbox input "false"
type input "102"
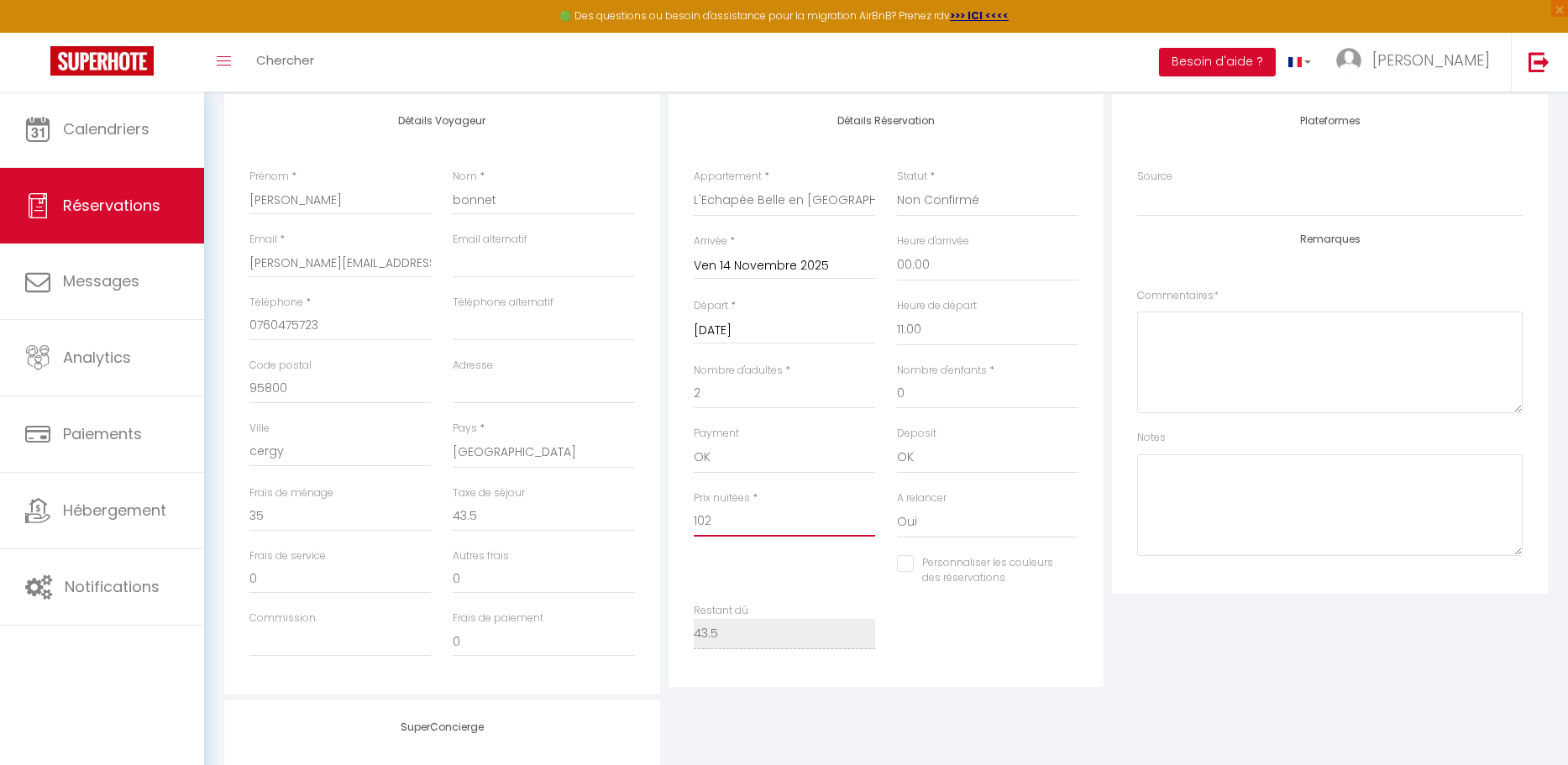
checkbox input "false"
type input "1025"
checkbox input "false"
type input "1025"
type input "0"
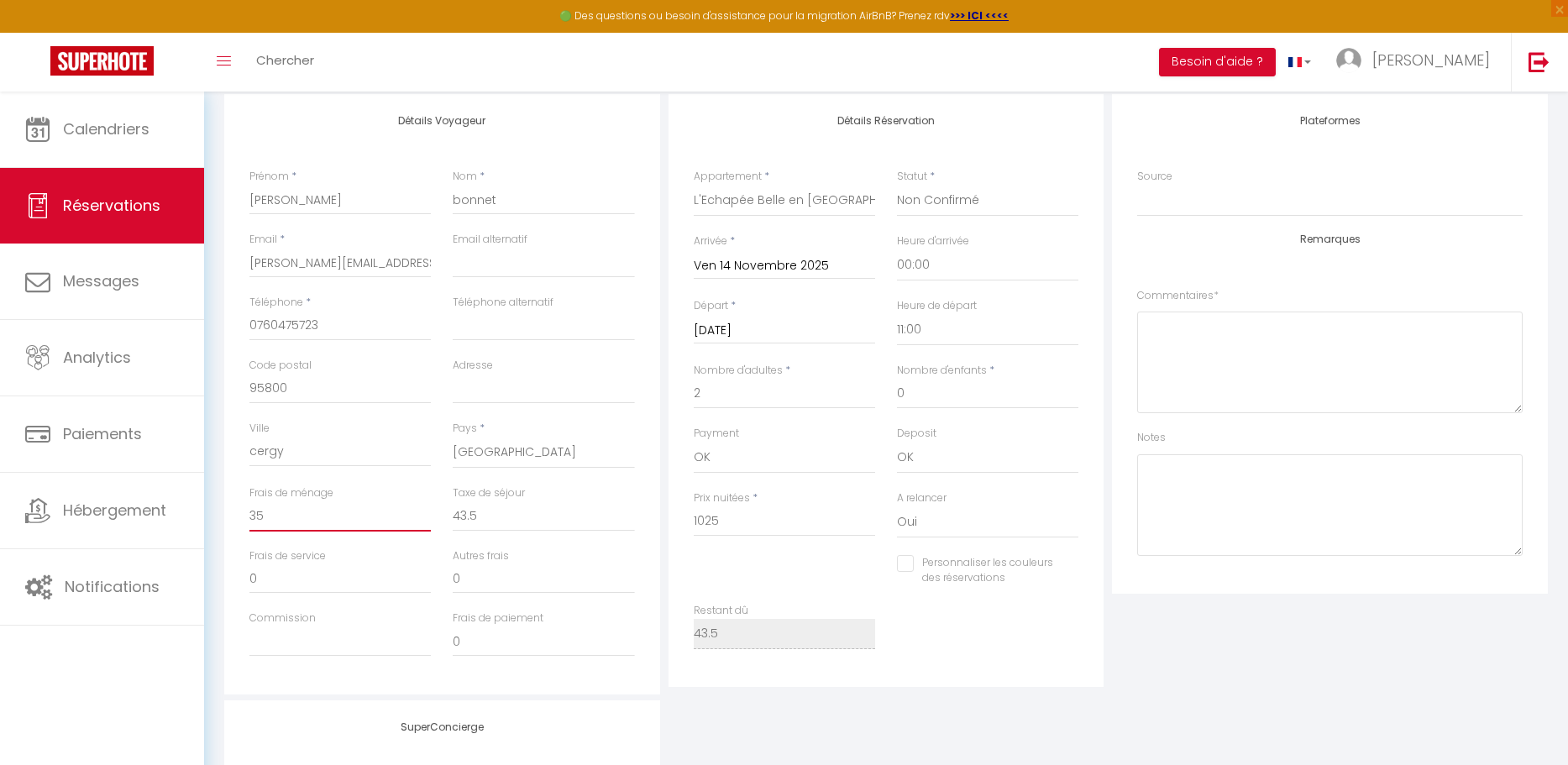
type input "0"
checkbox input "false"
click at [300, 515] on input "0" at bounding box center [340, 516] width 182 height 30
drag, startPoint x: 252, startPoint y: 520, endPoint x: 236, endPoint y: 517, distance: 16.3
click at [236, 517] on div "Détails Voyageur Prénom * [PERSON_NAME] * bonnet Email * [PERSON_NAME][EMAIL_AD…" at bounding box center [442, 394] width 436 height 600
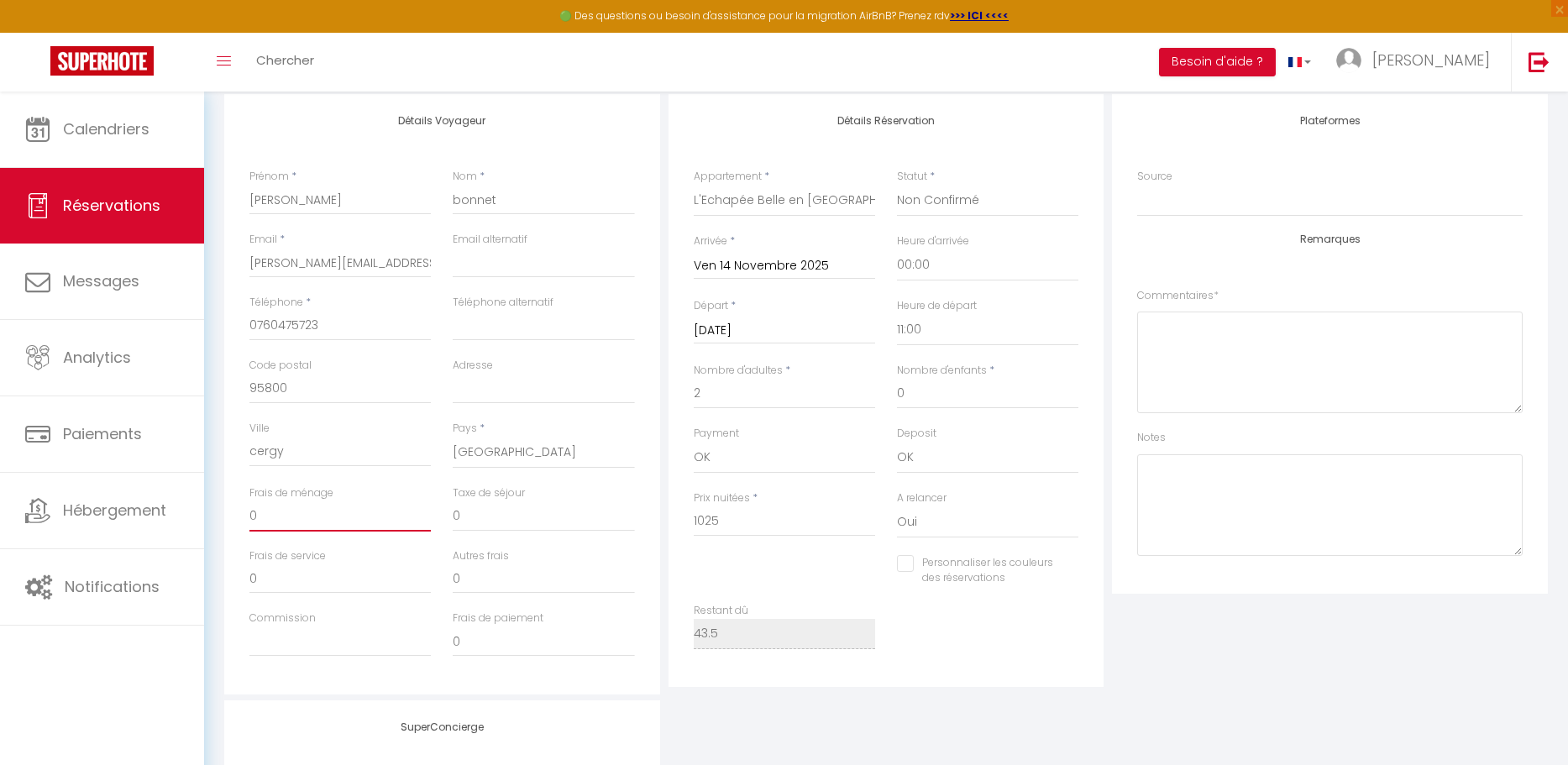
type input "3"
checkbox input "false"
type input "35"
checkbox input "false"
type input "35"
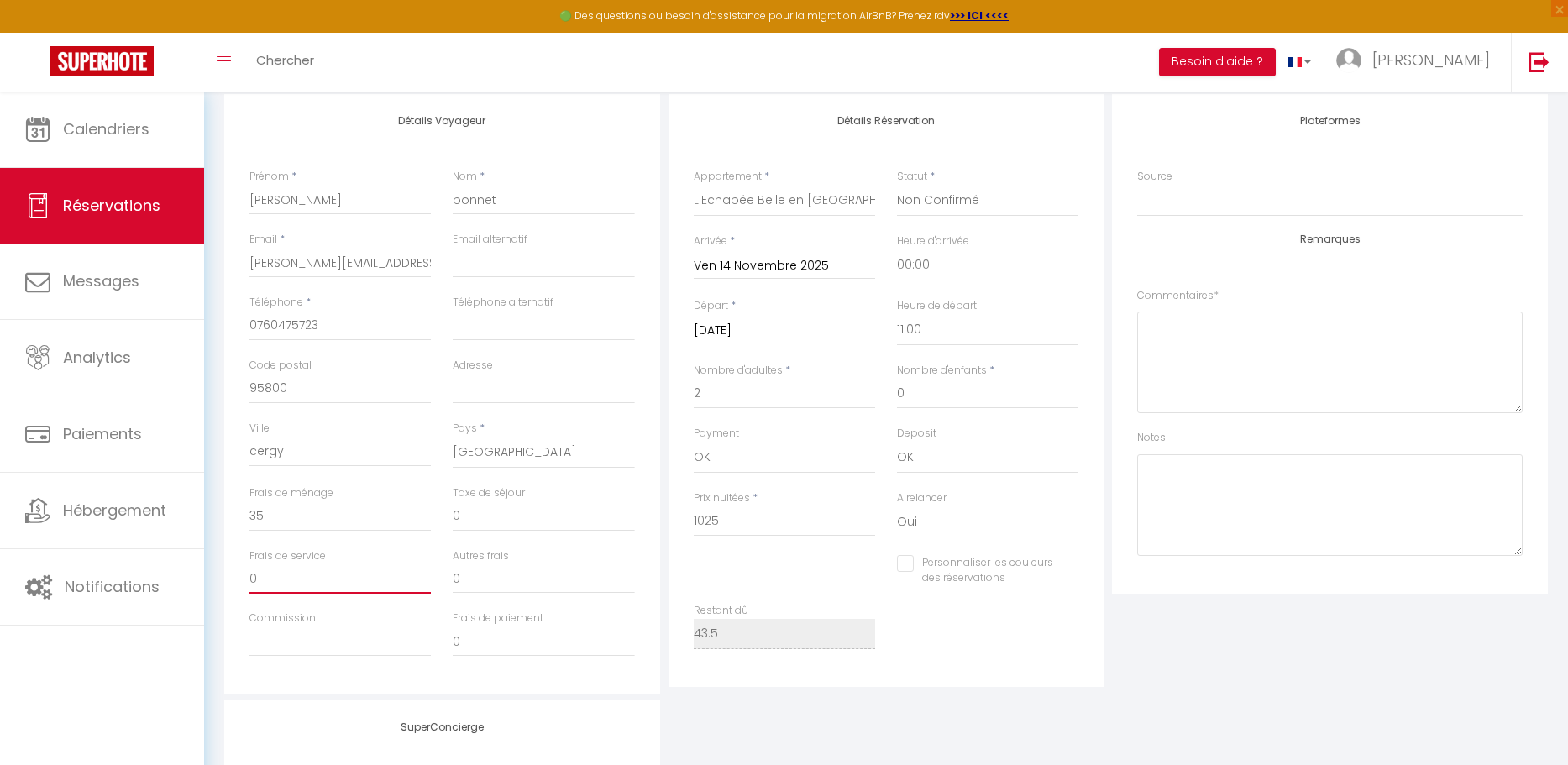
click at [324, 564] on input "0" at bounding box center [340, 578] width 182 height 30
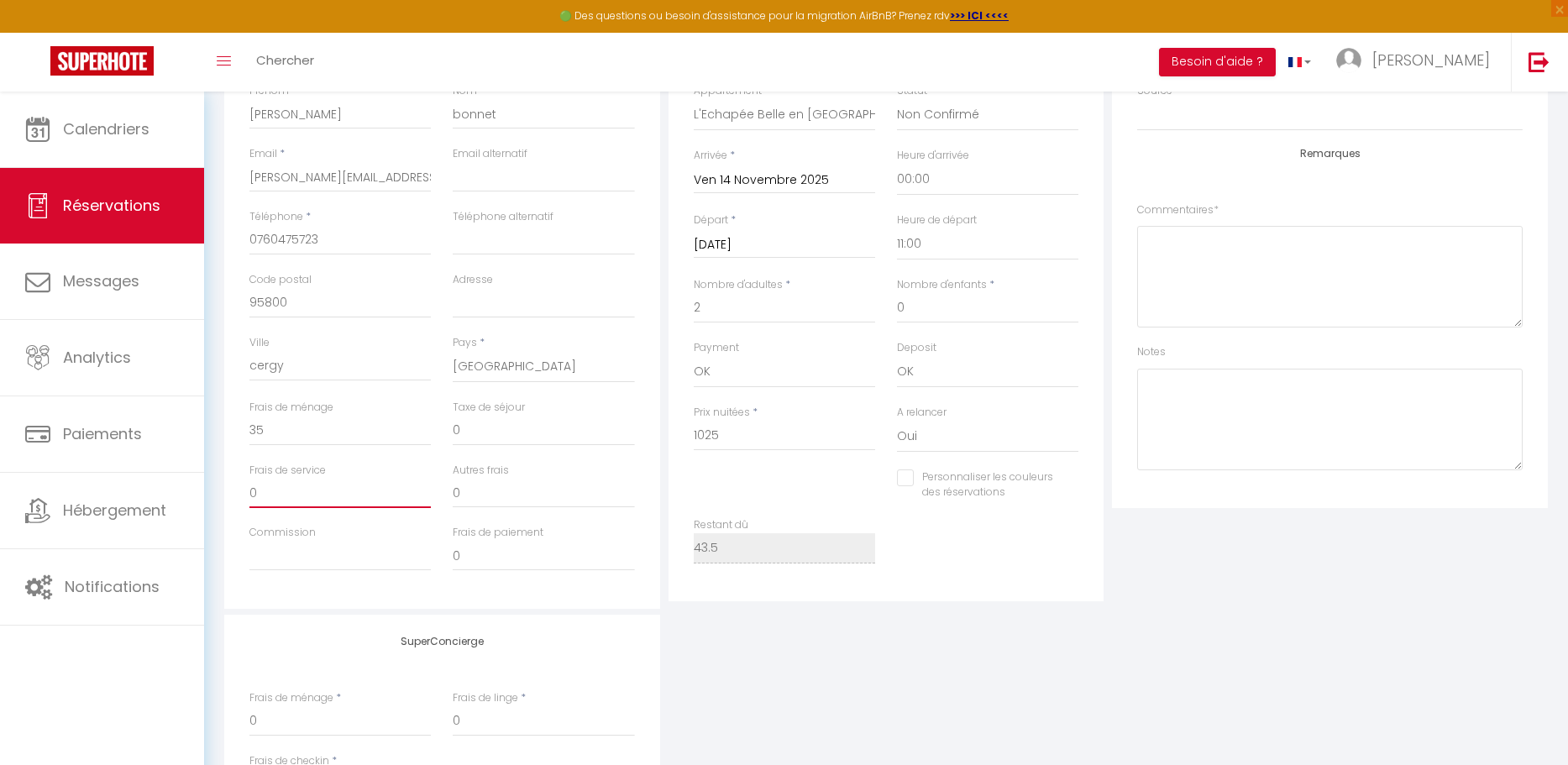
scroll to position [311, 0]
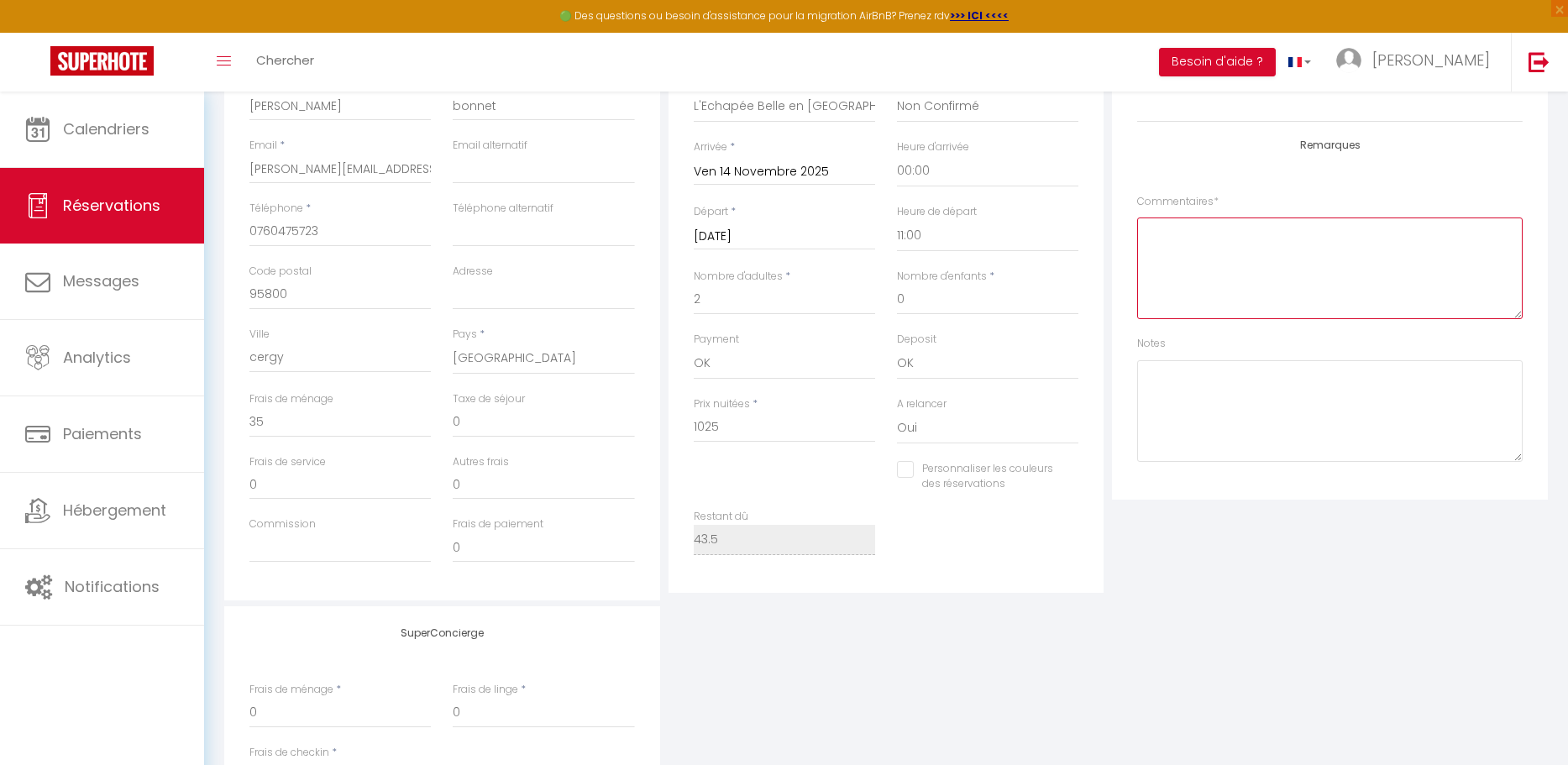
click at [1208, 270] on textarea at bounding box center [1330, 269] width 386 height 102
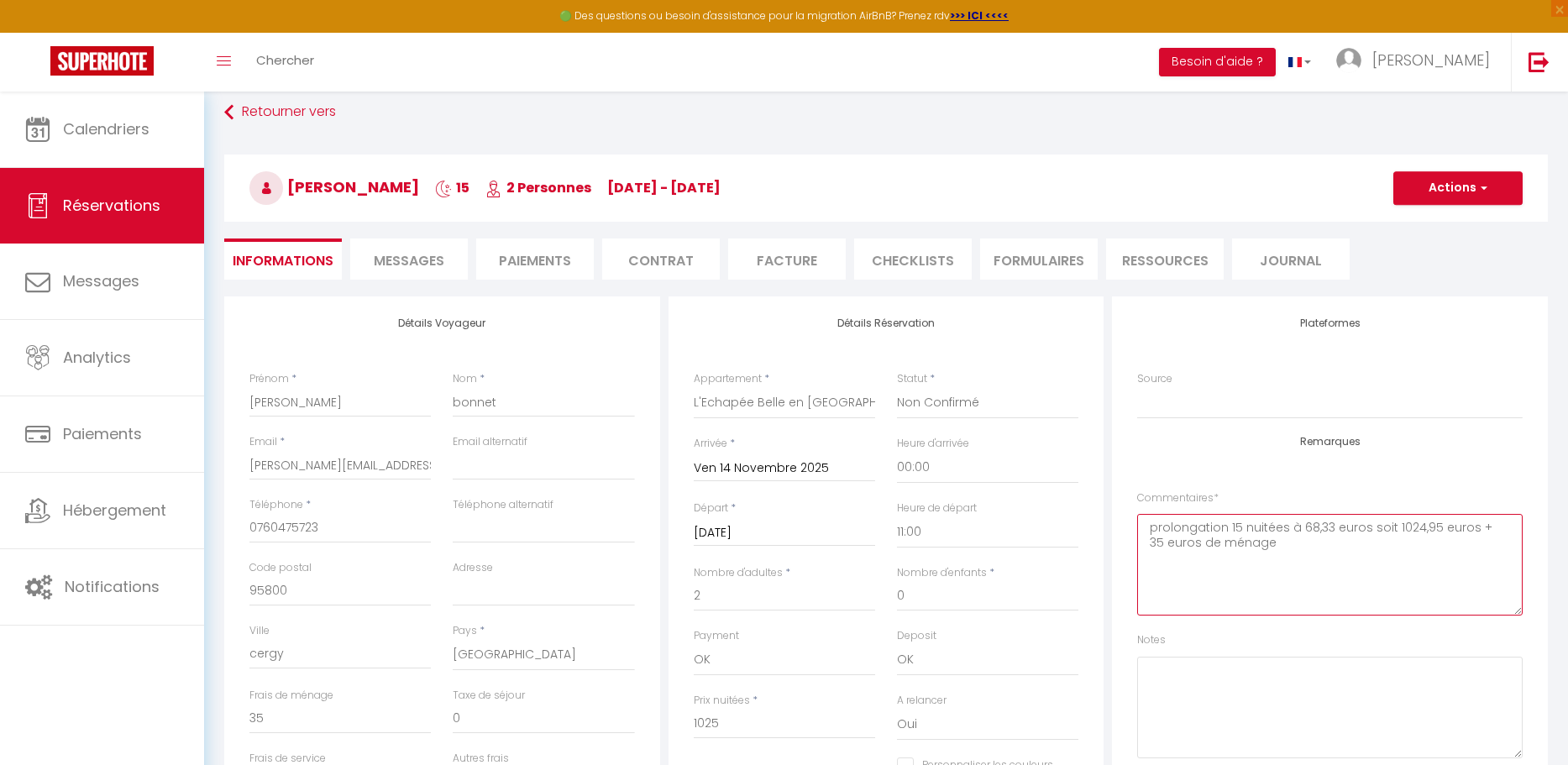
scroll to position [0, 0]
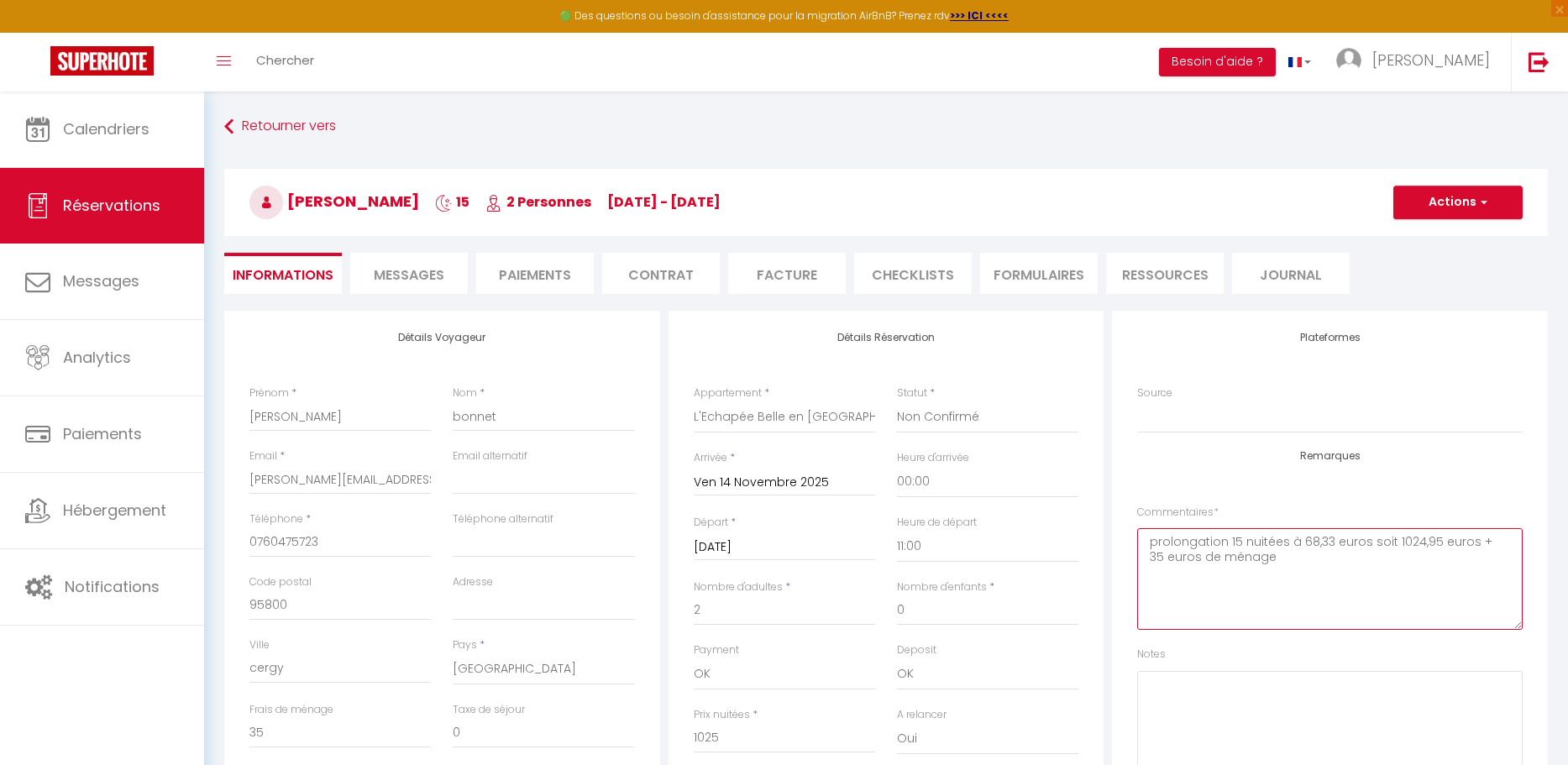
type textarea "prolongation 15 nuitées à 68,33 euros soit 1024,95 euros + 35 euros de ménage"
click at [1455, 210] on button "Actions" at bounding box center [1458, 202] width 130 height 33
click at [1416, 240] on link "Enregistrer" at bounding box center [1440, 239] width 132 height 22
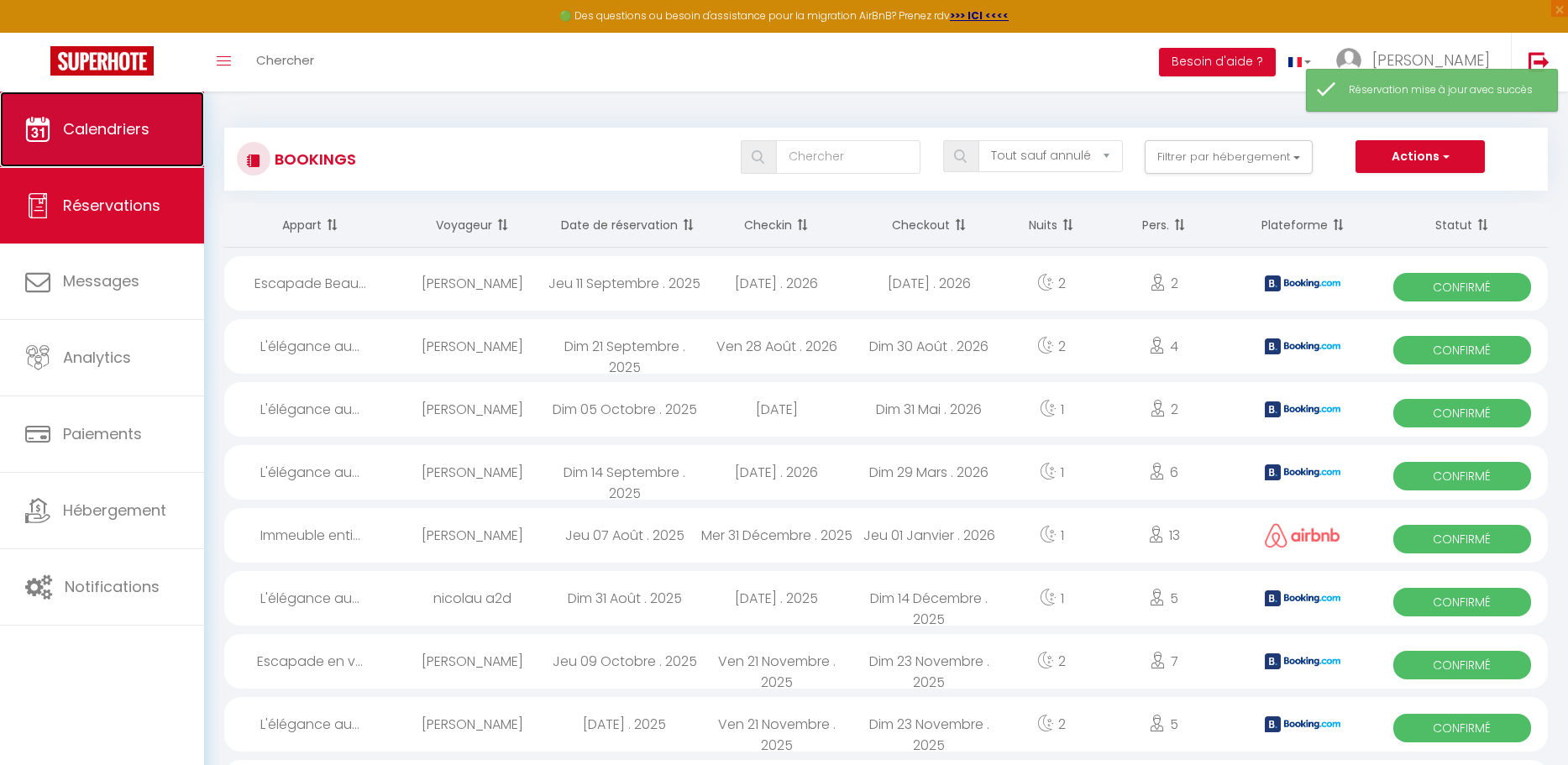
click at [117, 145] on link "Calendriers" at bounding box center [102, 128] width 204 height 76
